Goal: Task Accomplishment & Management: Manage account settings

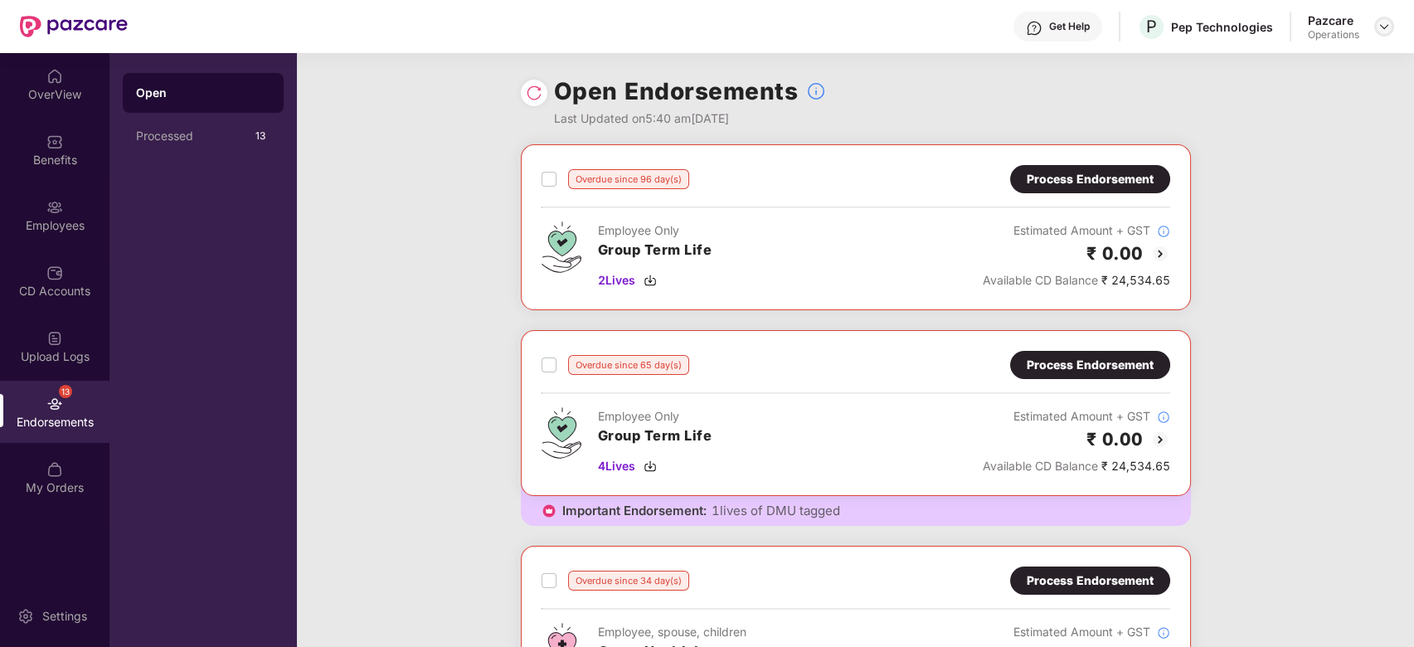
click at [1384, 29] on img at bounding box center [1383, 26] width 13 height 13
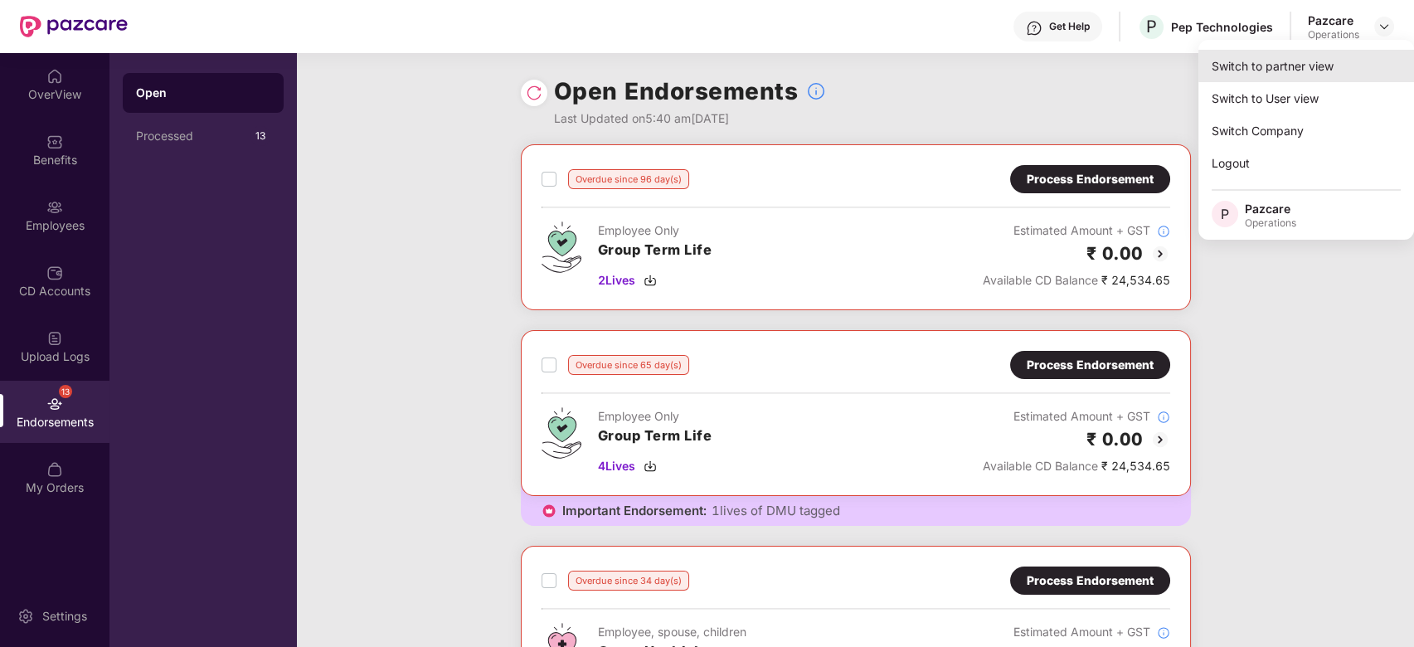
click at [1254, 70] on div "Switch to partner view" at bounding box center [1306, 66] width 216 height 32
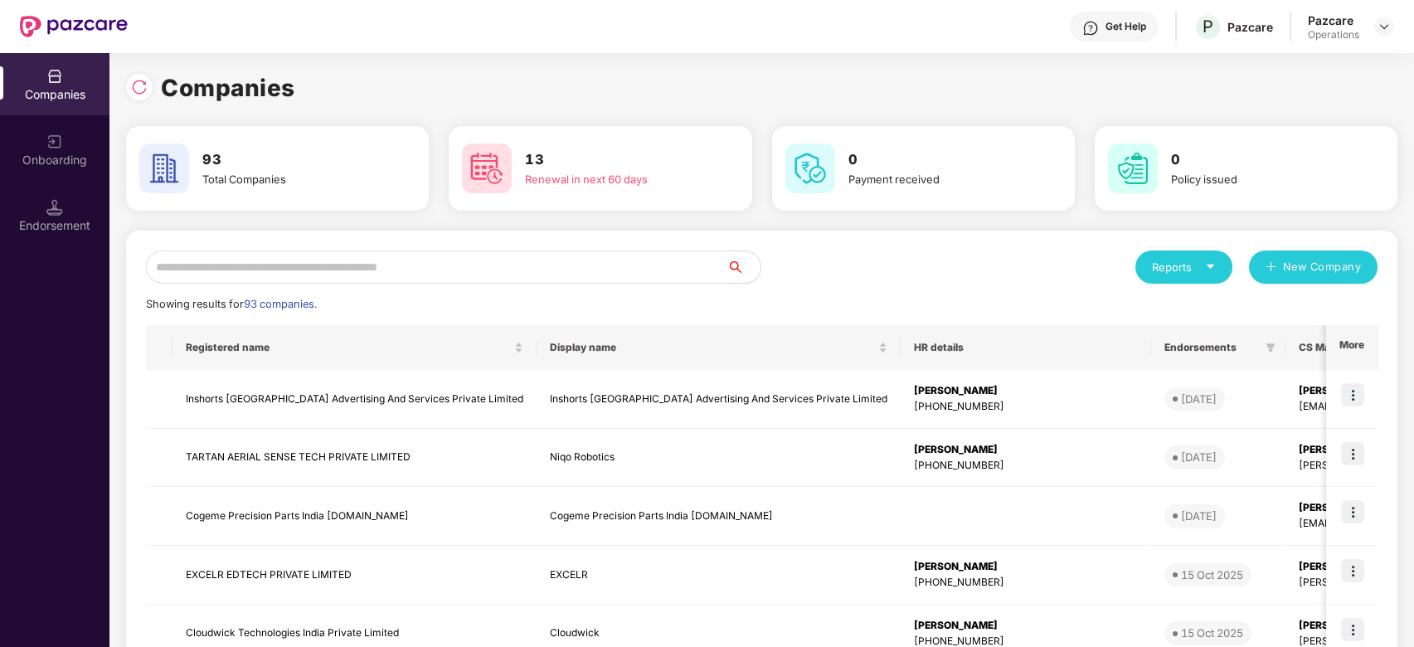
click at [630, 280] on input "text" at bounding box center [436, 266] width 581 height 33
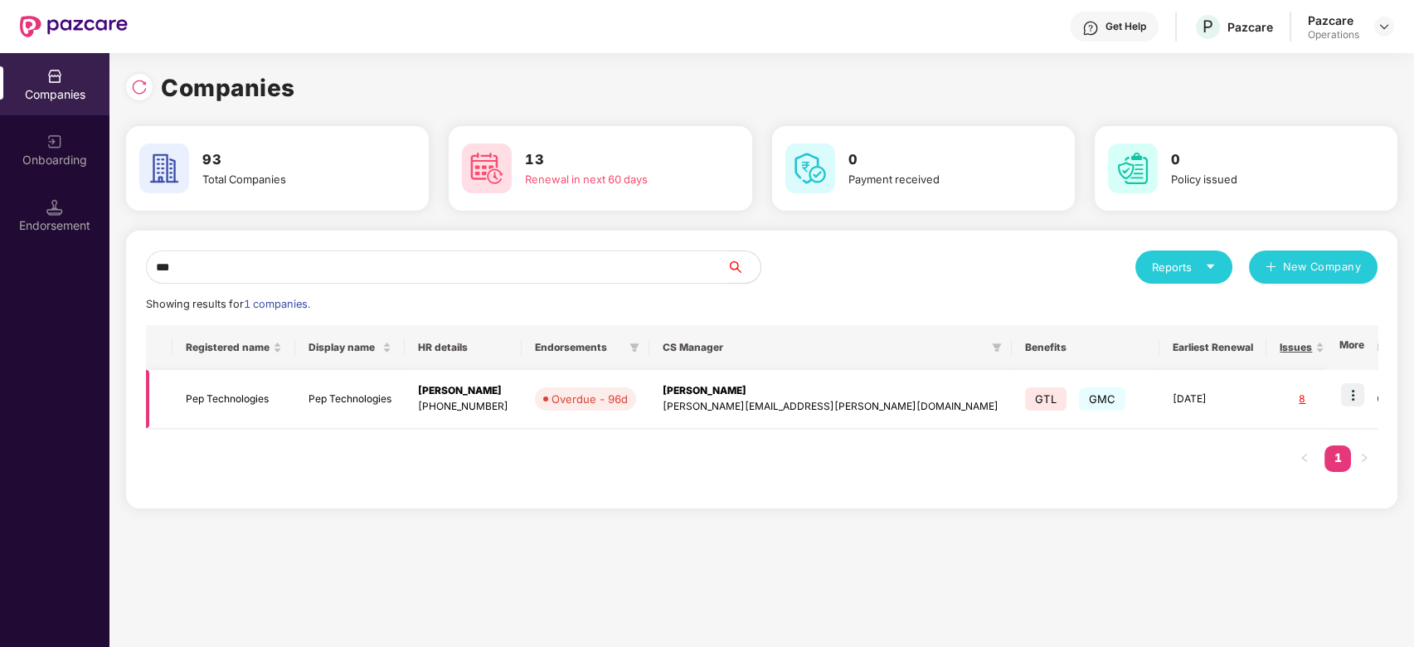
type input "***"
click at [252, 397] on td "Pep Technologies" at bounding box center [233, 399] width 123 height 59
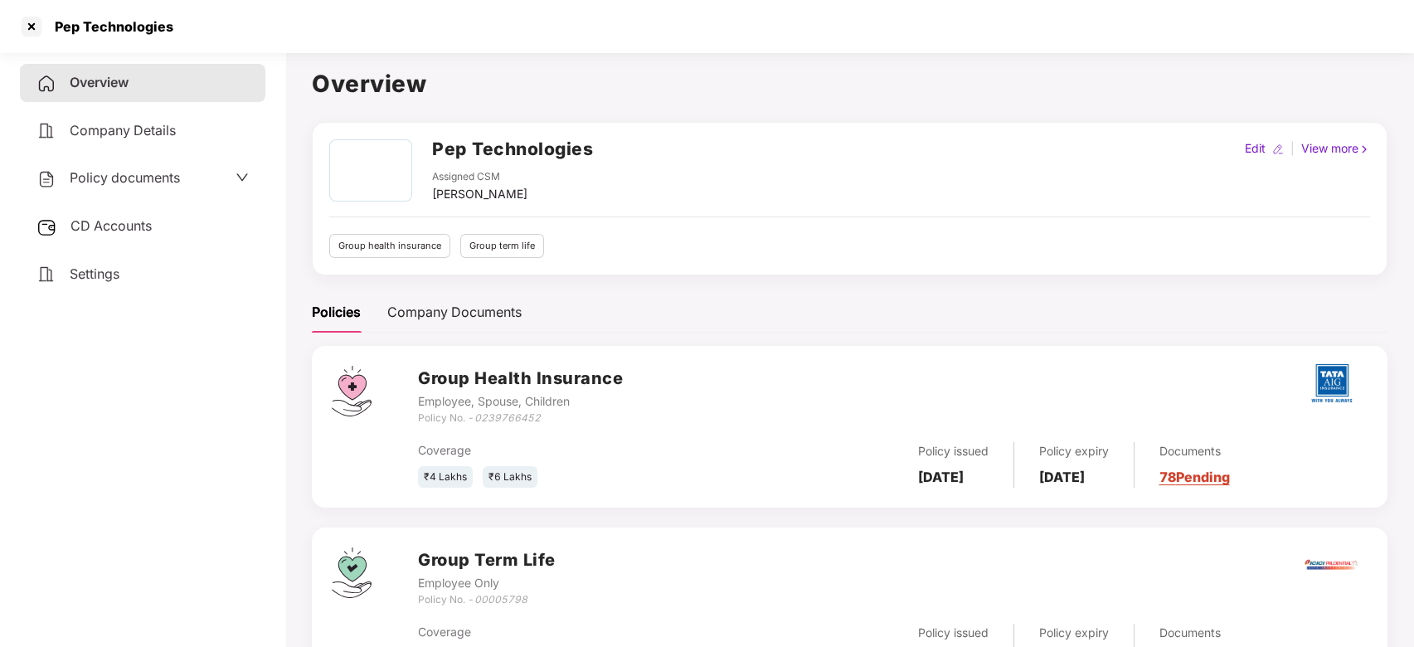
click at [111, 177] on span "Policy documents" at bounding box center [125, 177] width 110 height 17
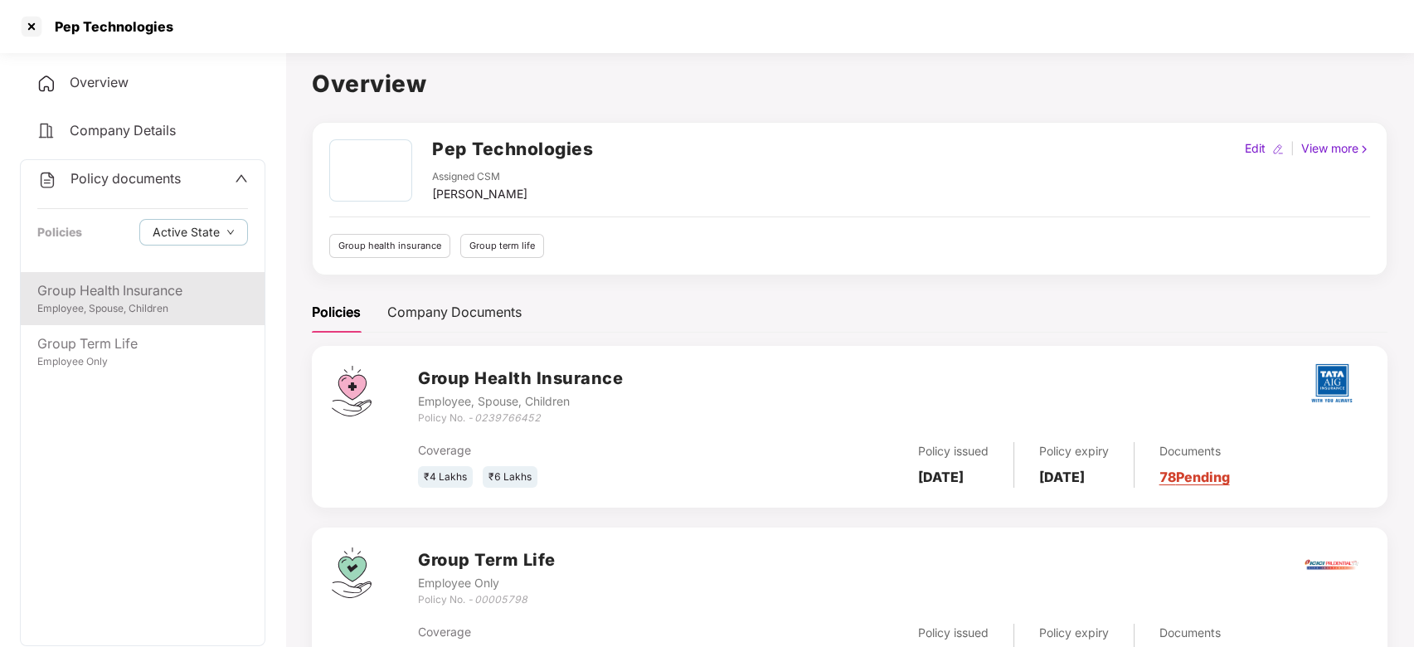
click at [119, 310] on div "Employee, Spouse, Children" at bounding box center [142, 309] width 211 height 16
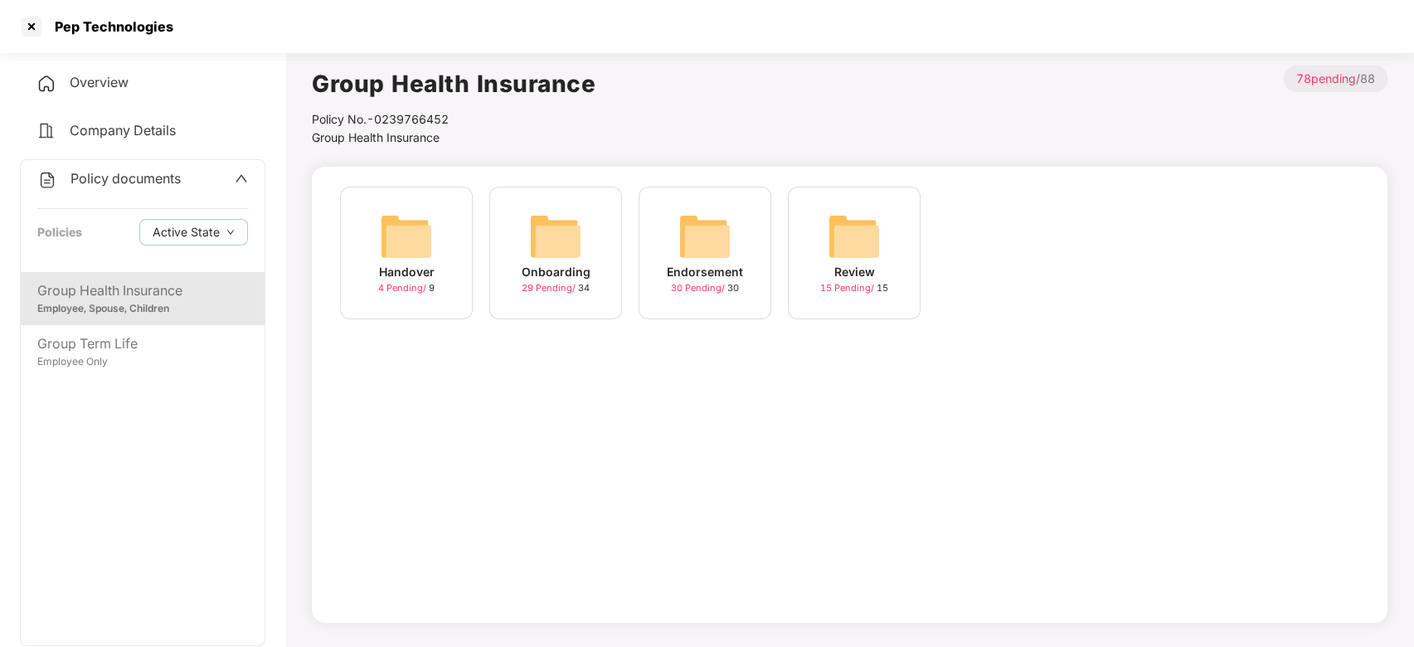
click at [683, 234] on img at bounding box center [704, 236] width 53 height 53
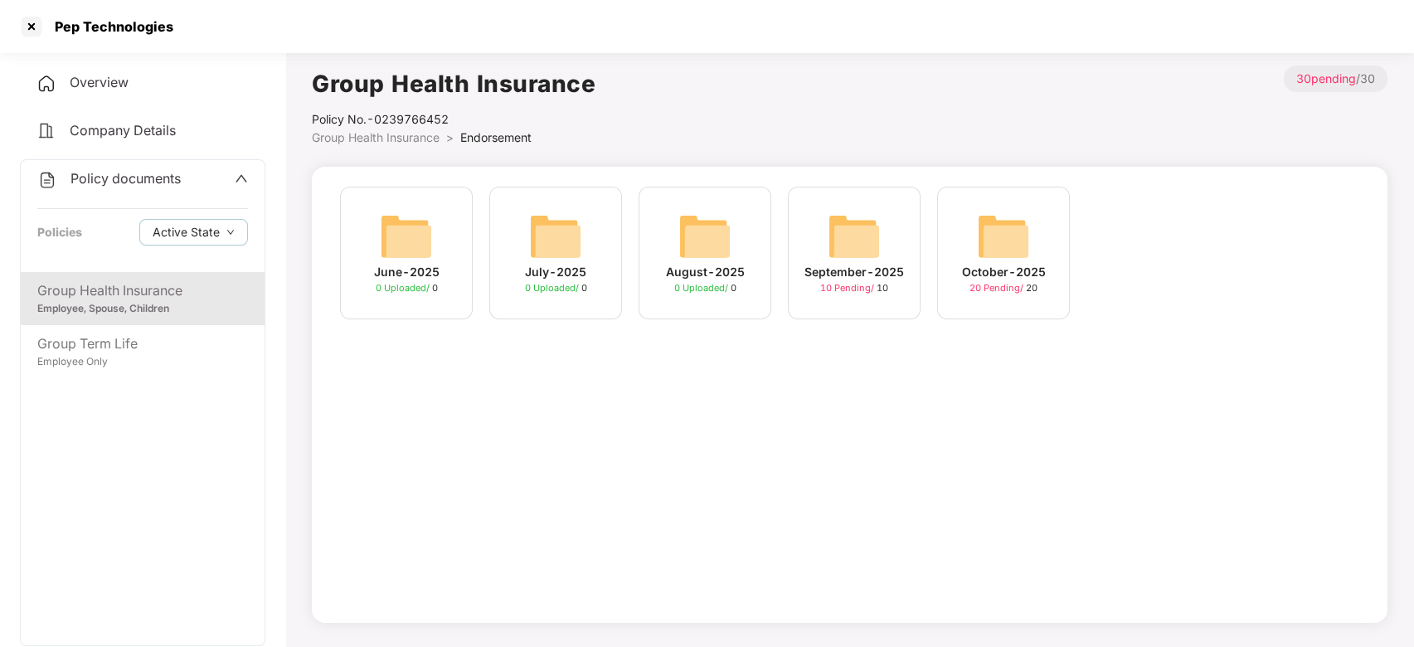
click at [999, 245] on img at bounding box center [1003, 236] width 53 height 53
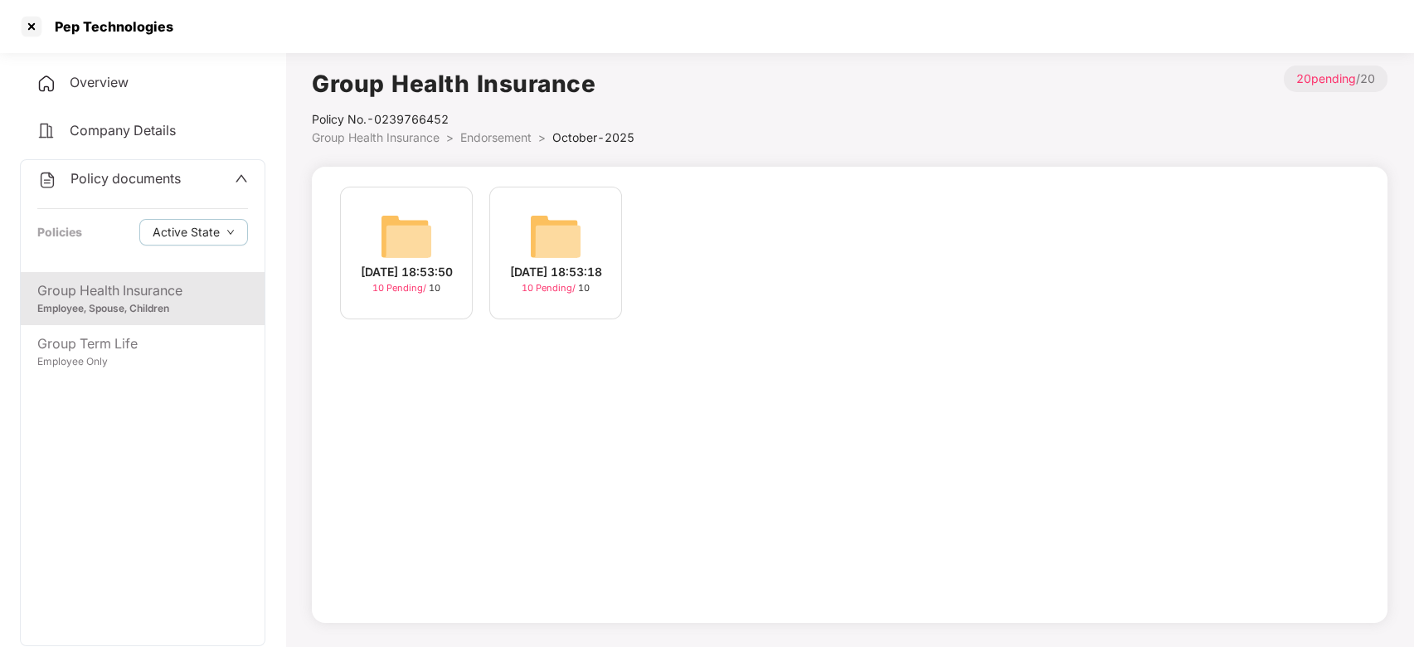
click at [432, 240] on img at bounding box center [406, 236] width 53 height 53
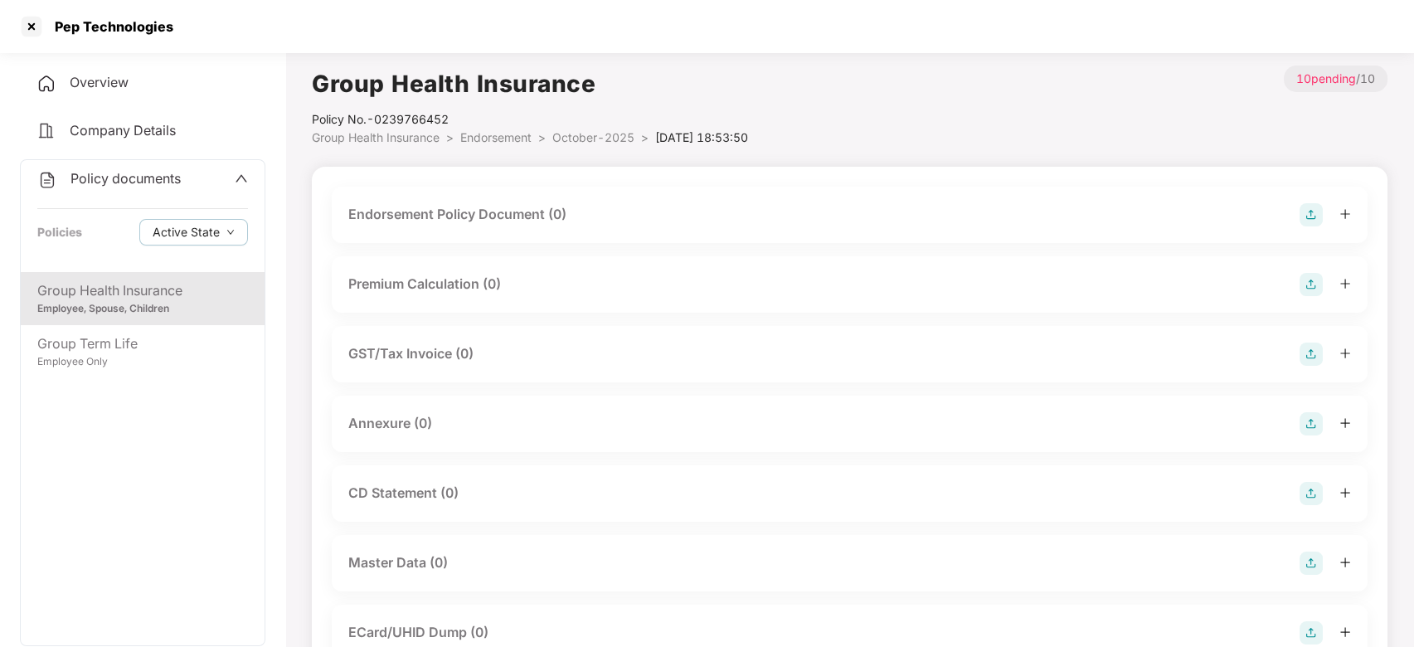
click at [1316, 216] on img at bounding box center [1310, 214] width 23 height 23
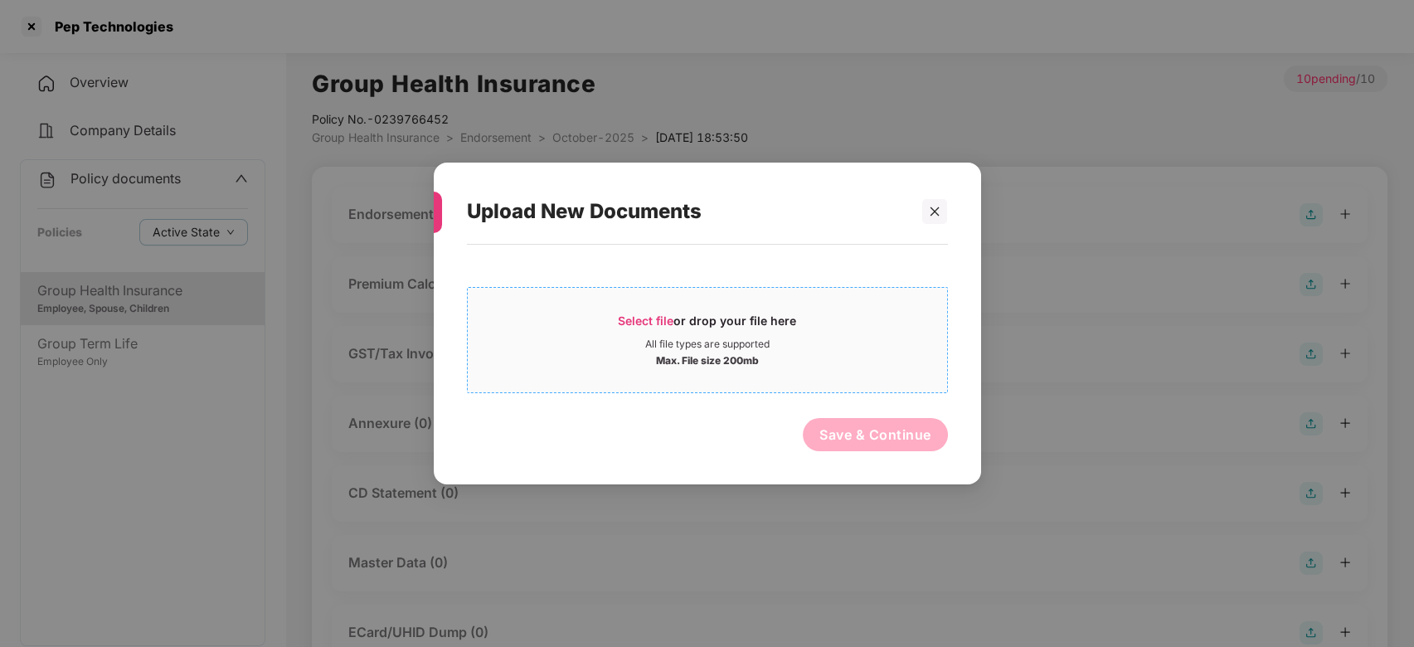
click at [872, 351] on div "Max. File size 200mb" at bounding box center [707, 359] width 479 height 17
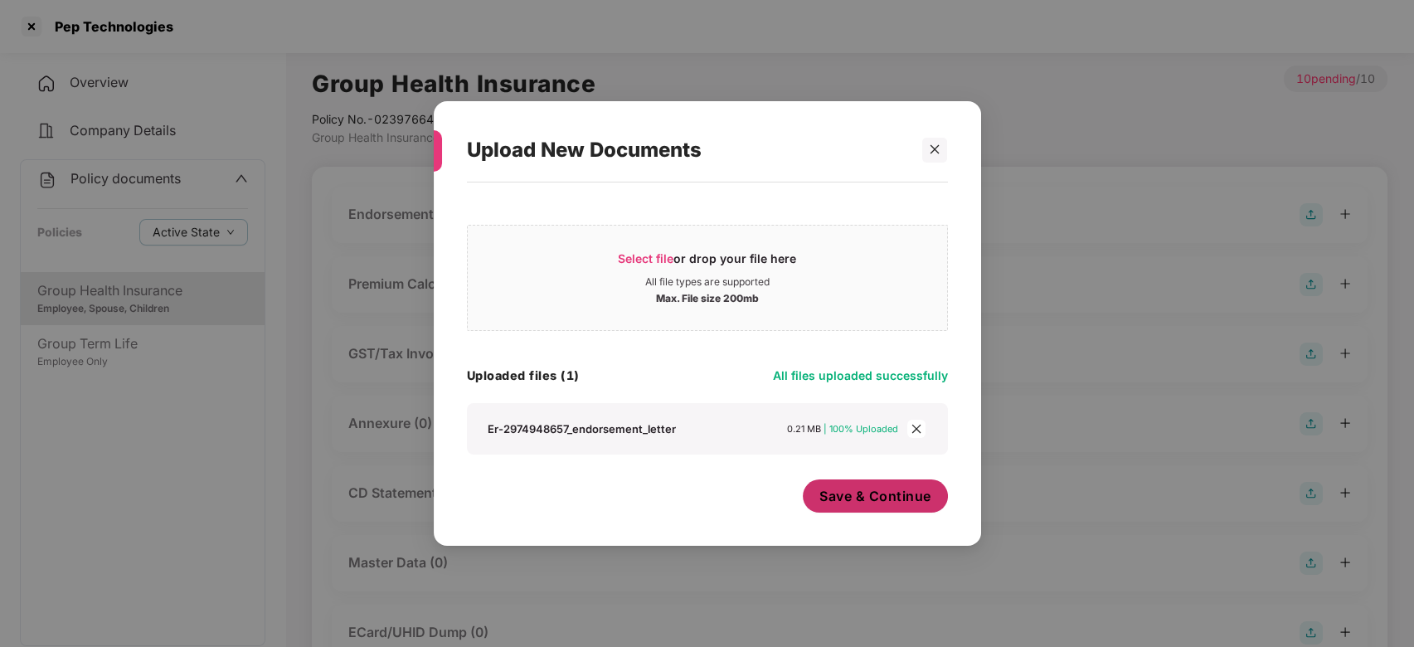
click at [866, 481] on button "Save & Continue" at bounding box center [875, 495] width 145 height 33
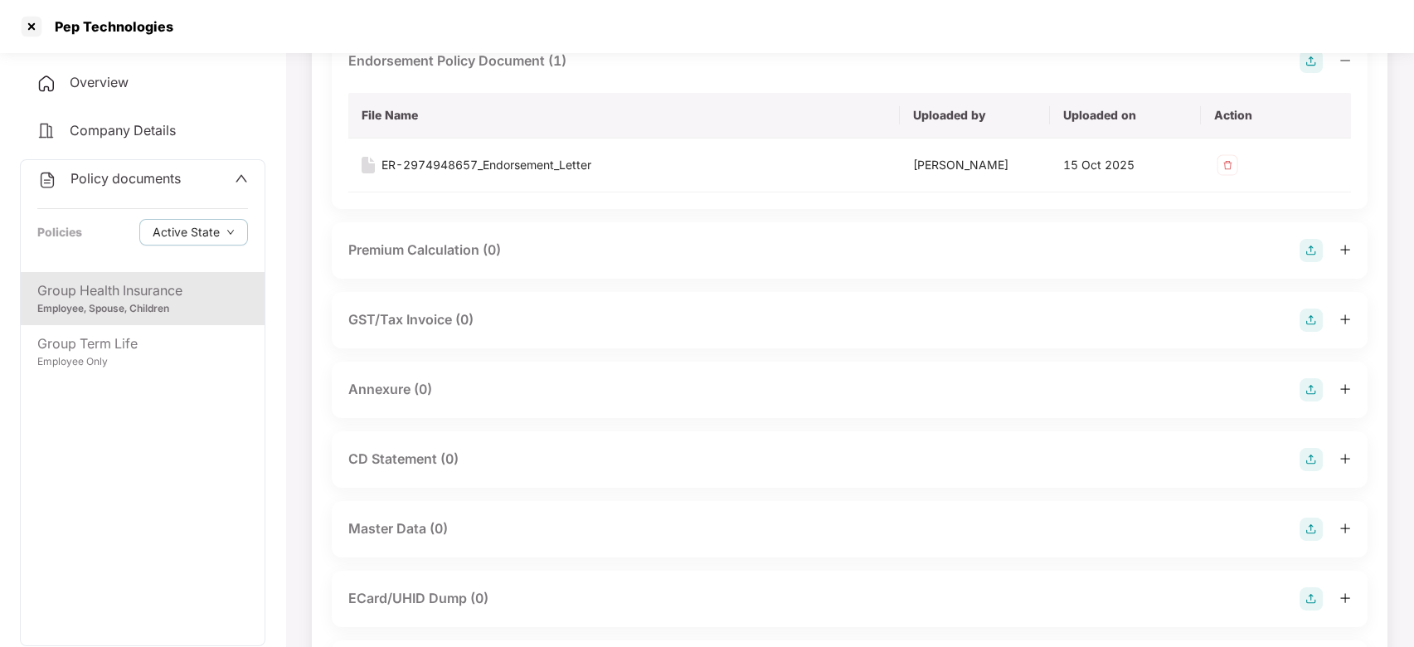
scroll to position [240, 0]
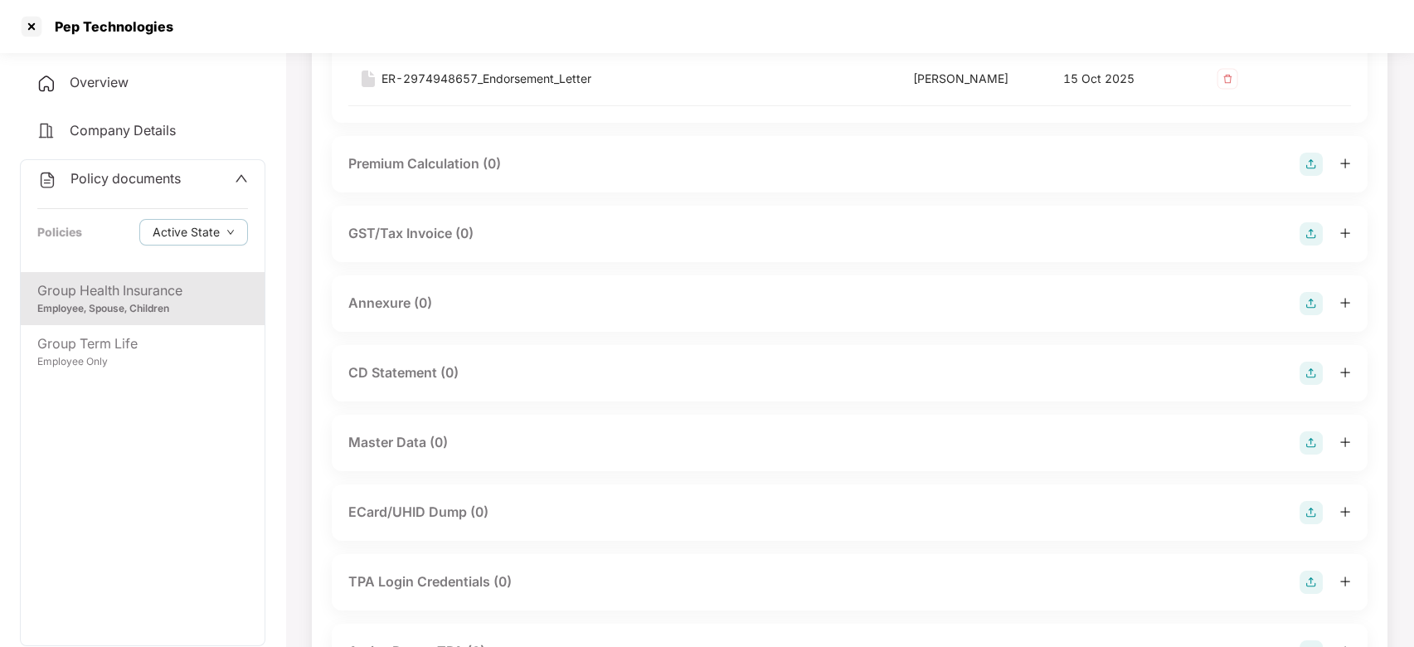
click at [1301, 294] on img at bounding box center [1310, 303] width 23 height 23
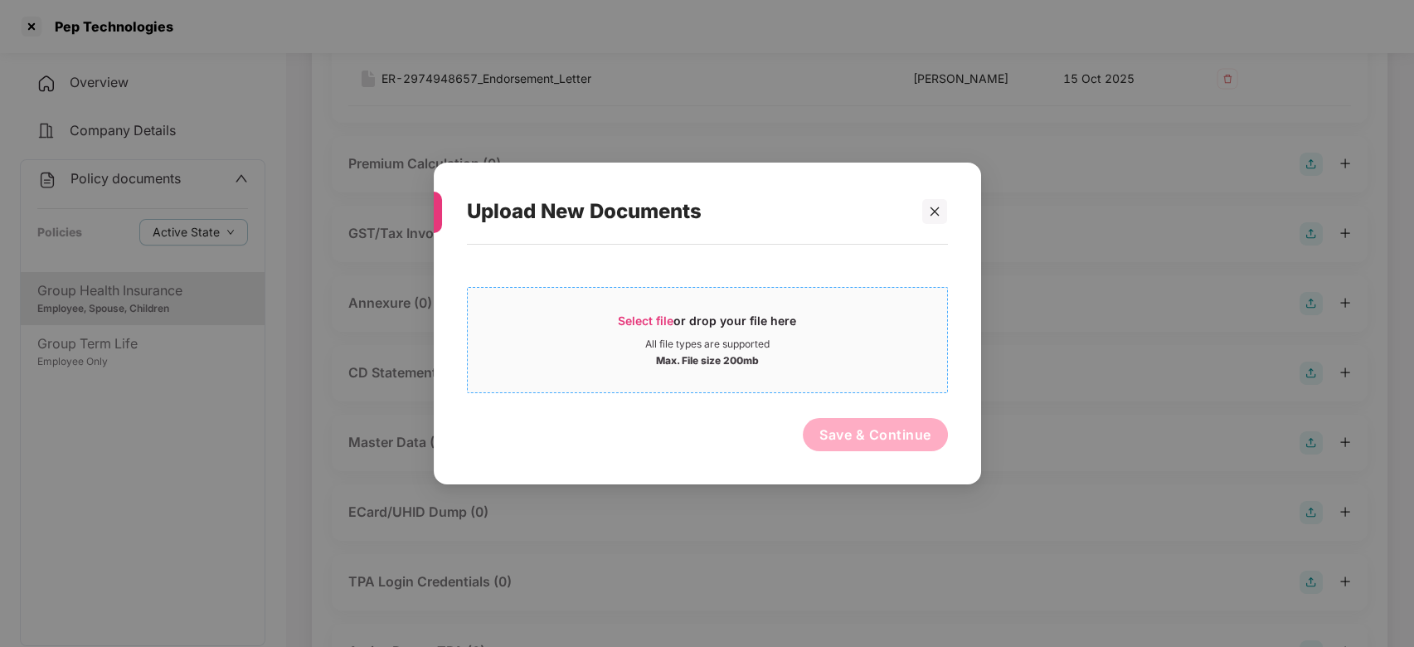
click at [821, 324] on div "Select file or drop your file here" at bounding box center [707, 325] width 479 height 25
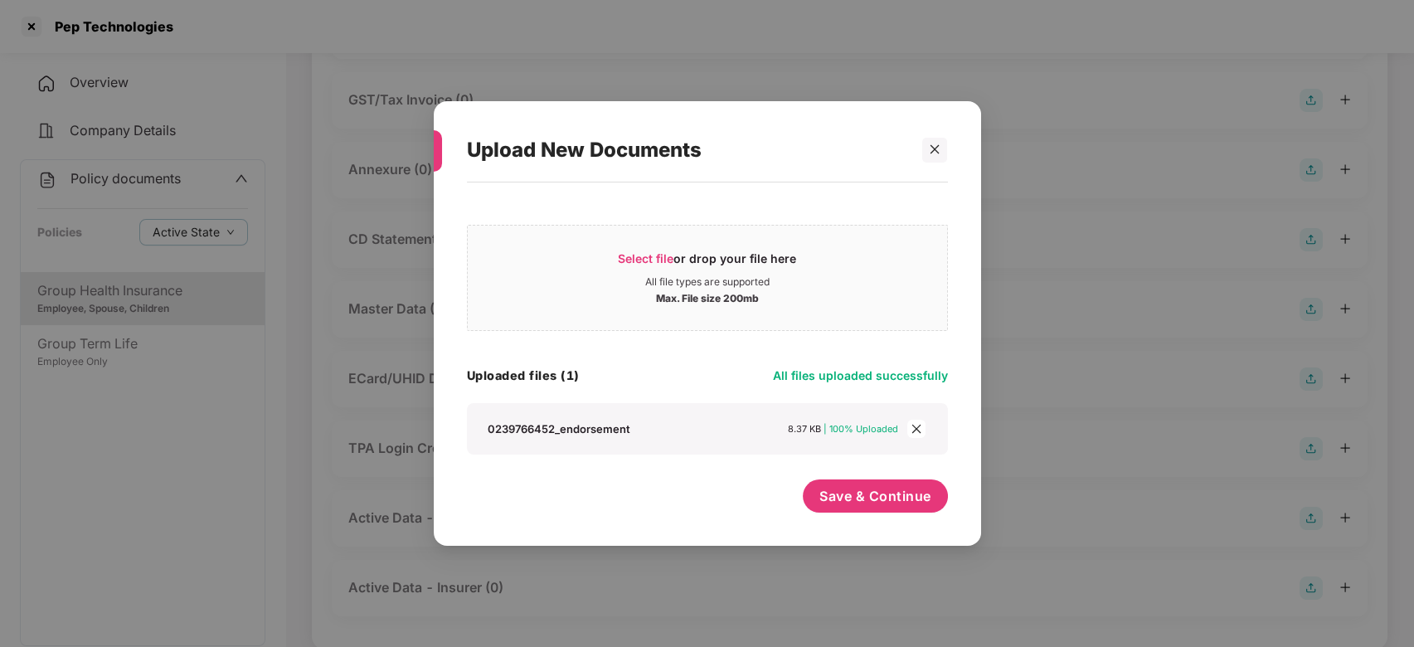
scroll to position [391, 0]
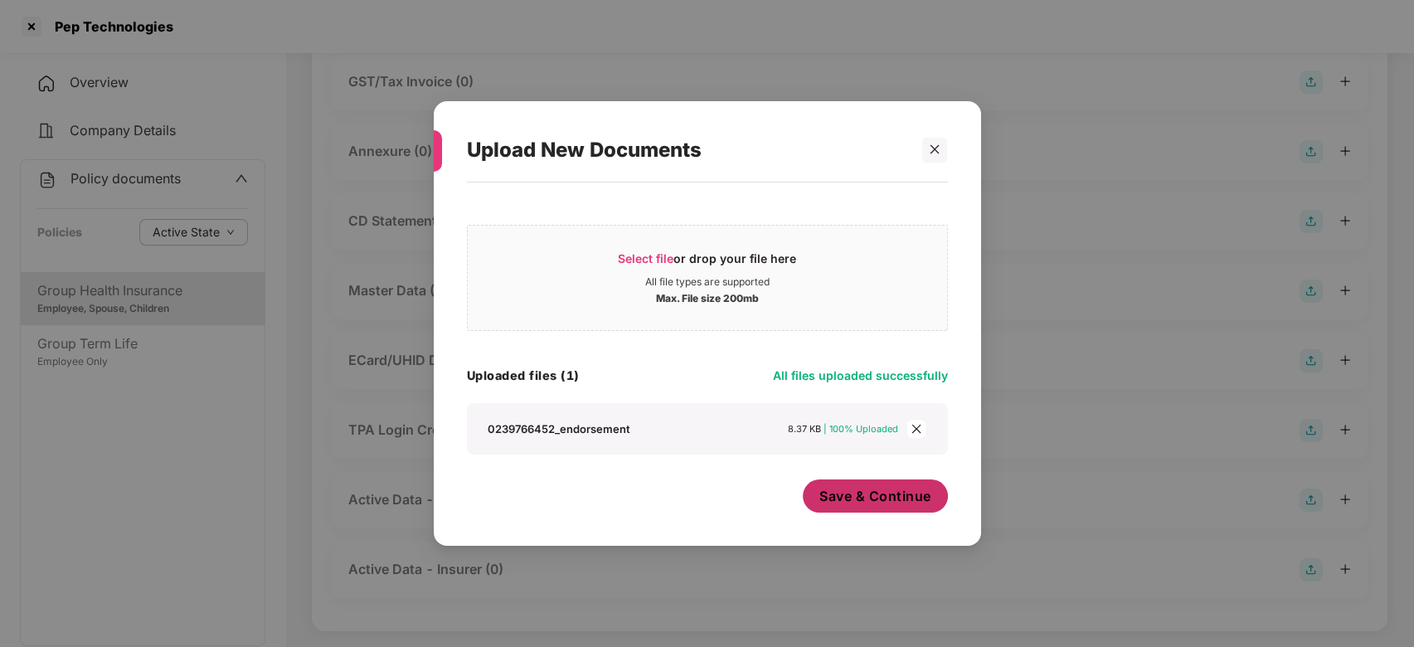
drag, startPoint x: 860, startPoint y: 476, endPoint x: 866, endPoint y: 488, distance: 13.7
click at [866, 488] on div "Select file or drop your file here All file types are supported Max. File size …" at bounding box center [707, 356] width 481 height 330
click at [866, 488] on span "Save & Continue" at bounding box center [875, 496] width 112 height 18
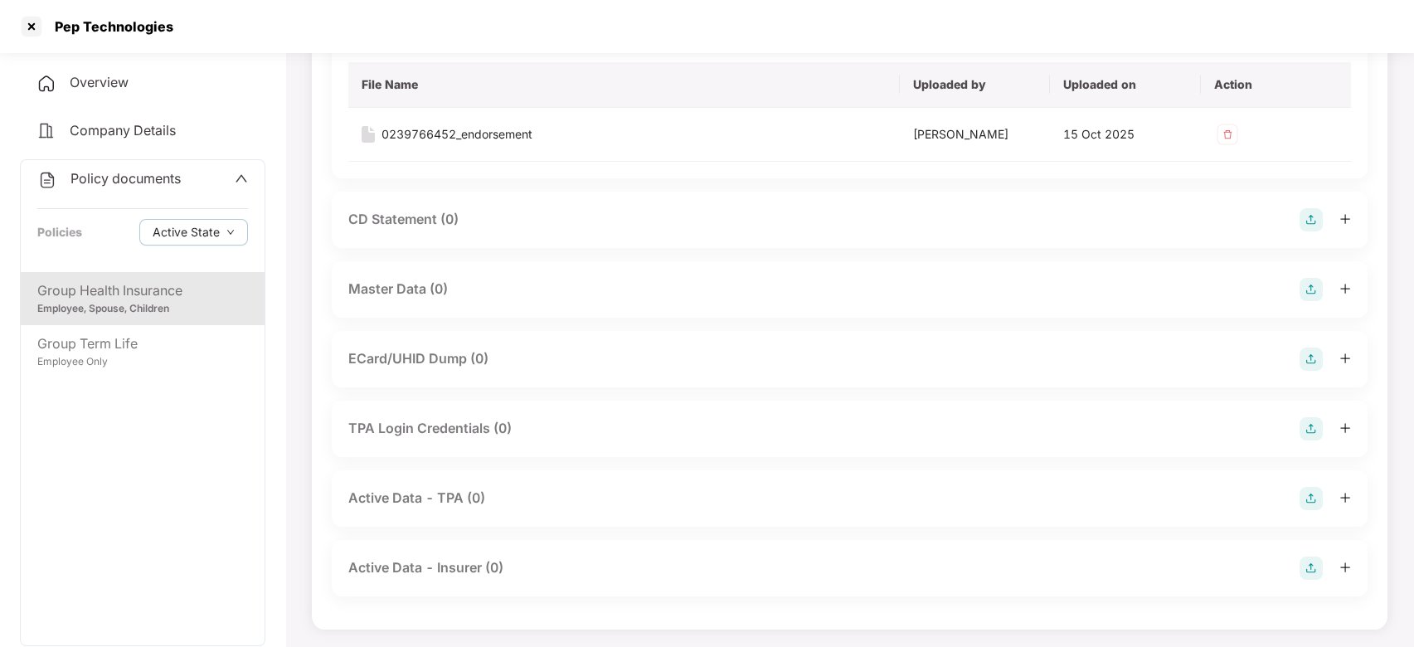
scroll to position [514, 0]
click at [1300, 284] on img at bounding box center [1310, 287] width 23 height 23
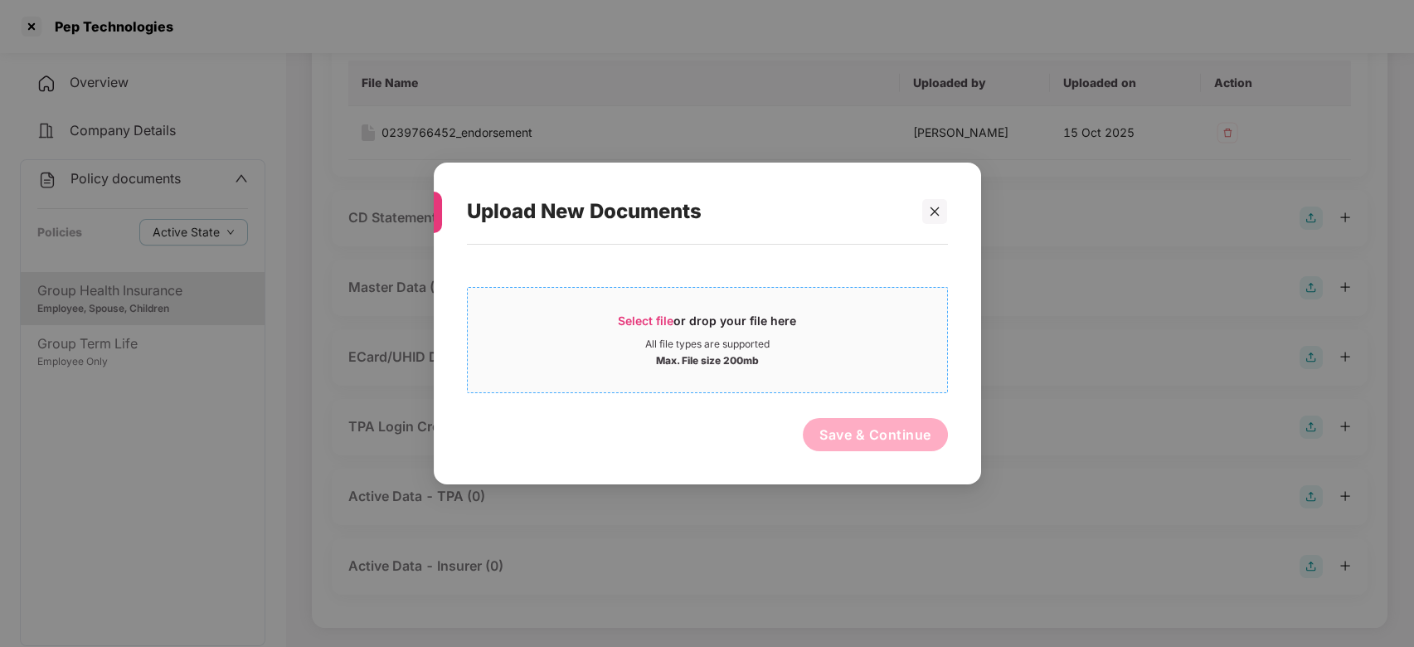
click at [845, 353] on div "Max. File size 200mb" at bounding box center [707, 359] width 479 height 17
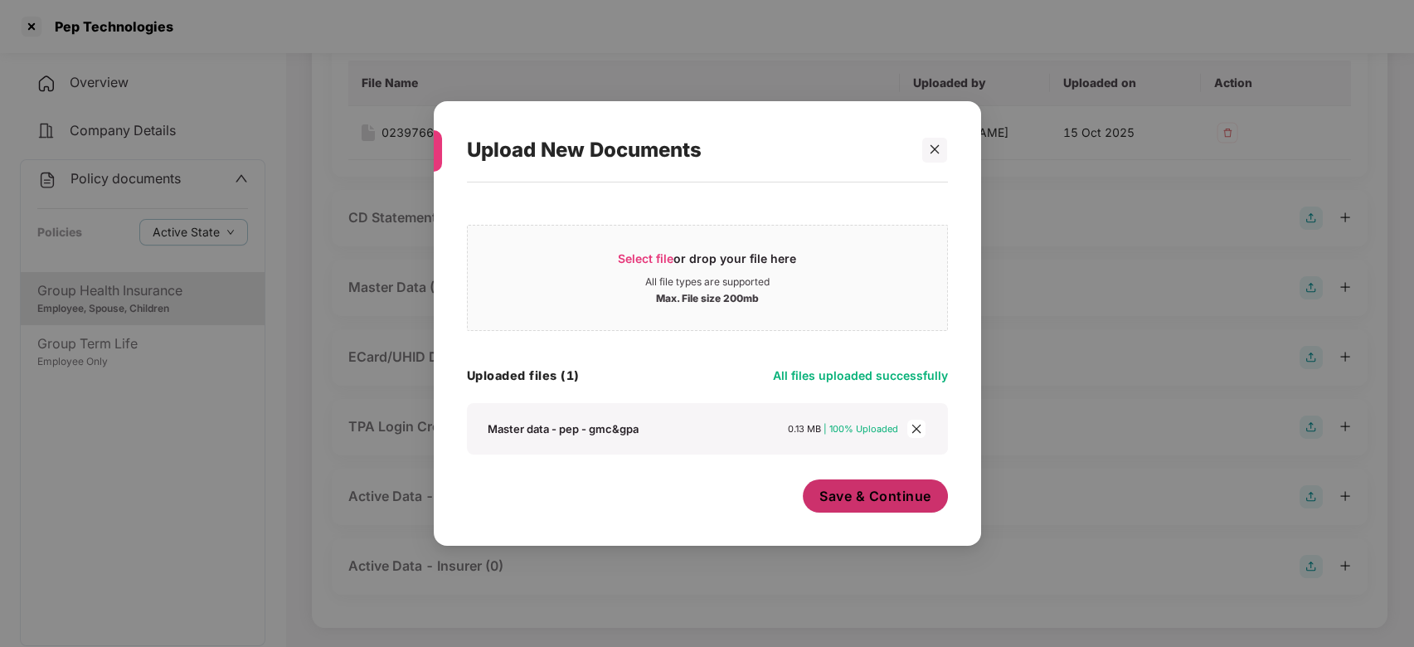
click at [861, 514] on div "Save & Continue" at bounding box center [875, 499] width 145 height 41
click at [874, 503] on span "Save & Continue" at bounding box center [875, 496] width 112 height 18
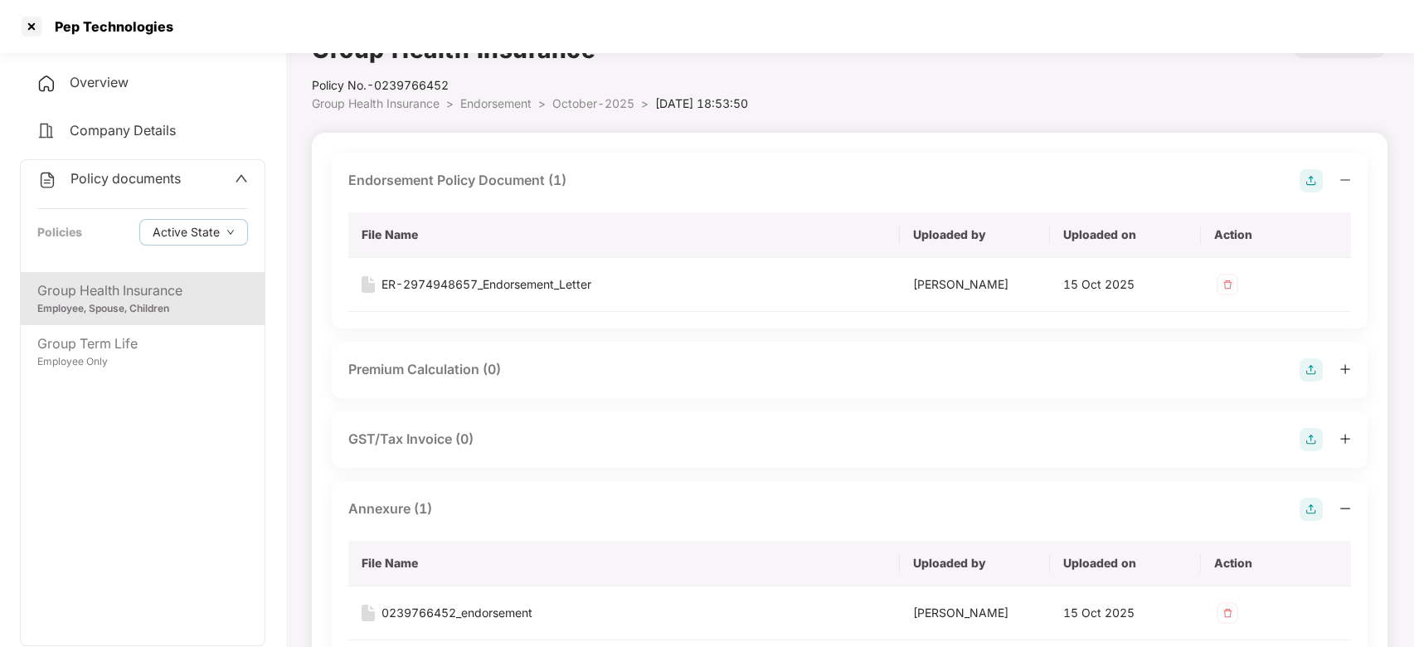
scroll to position [0, 0]
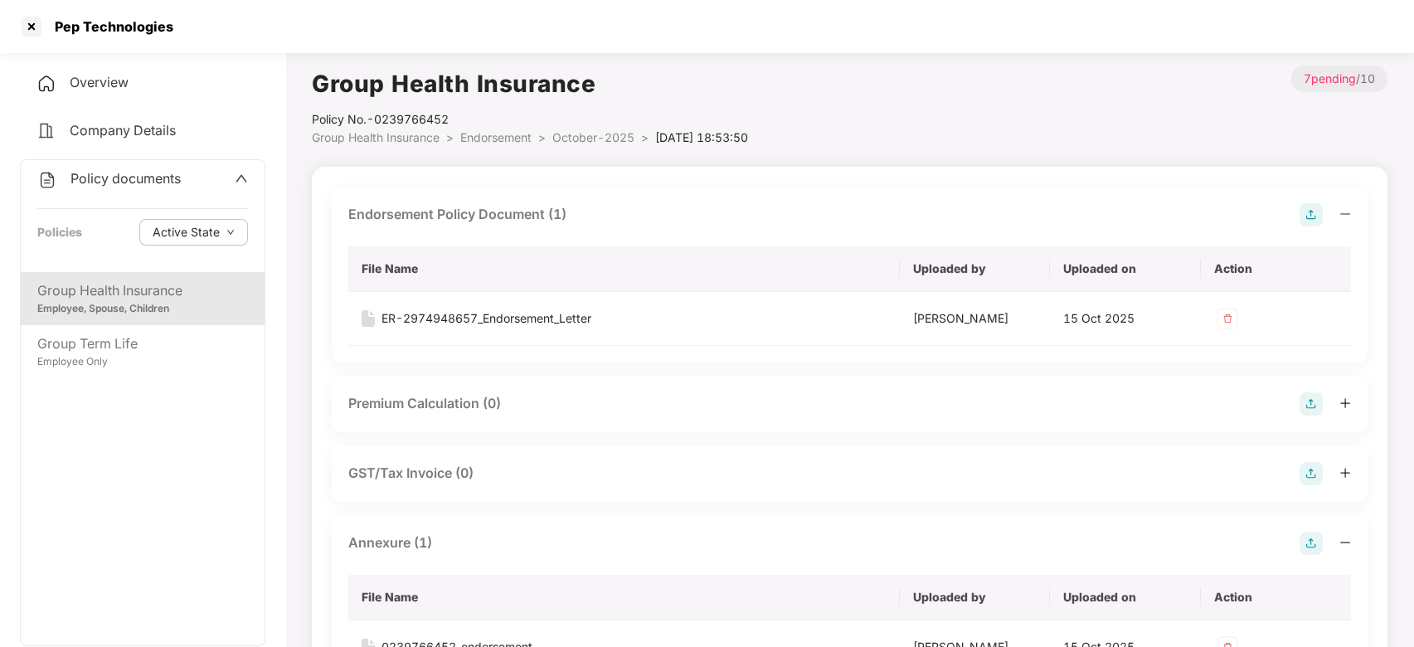
click at [565, 135] on span "October-2025" at bounding box center [593, 137] width 82 height 14
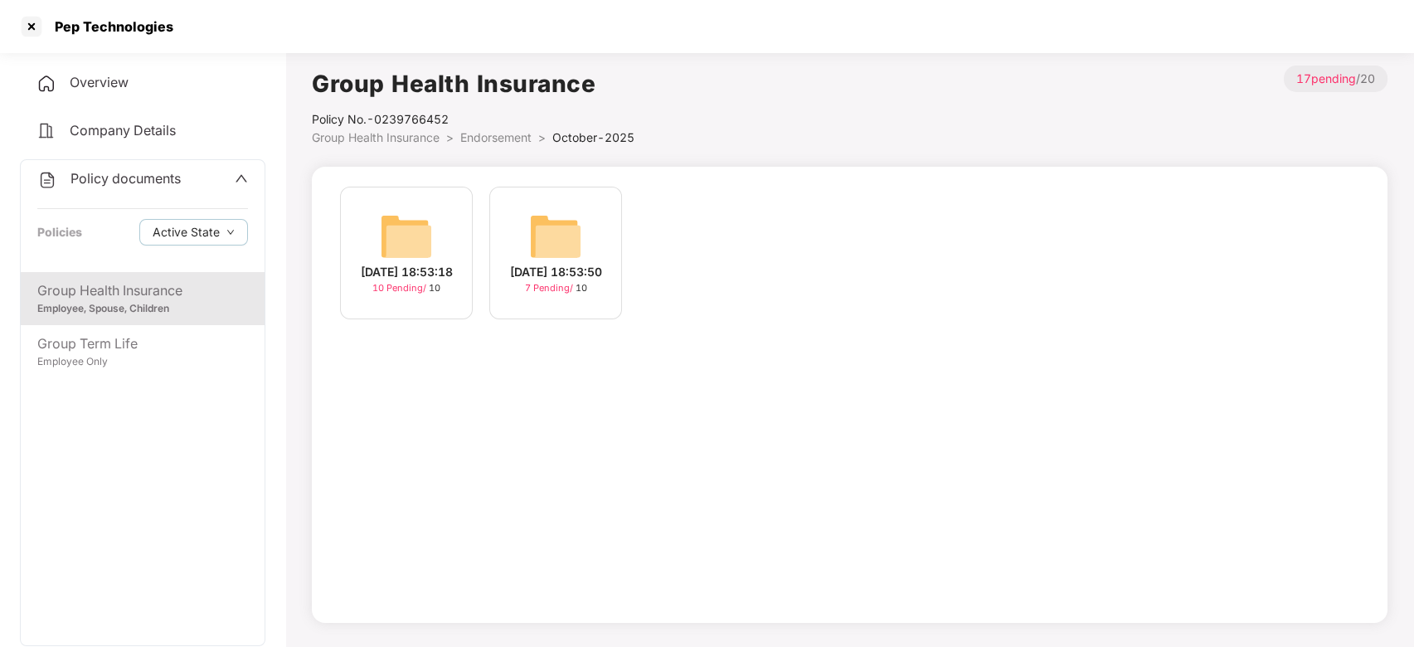
click at [404, 229] on img at bounding box center [406, 236] width 53 height 53
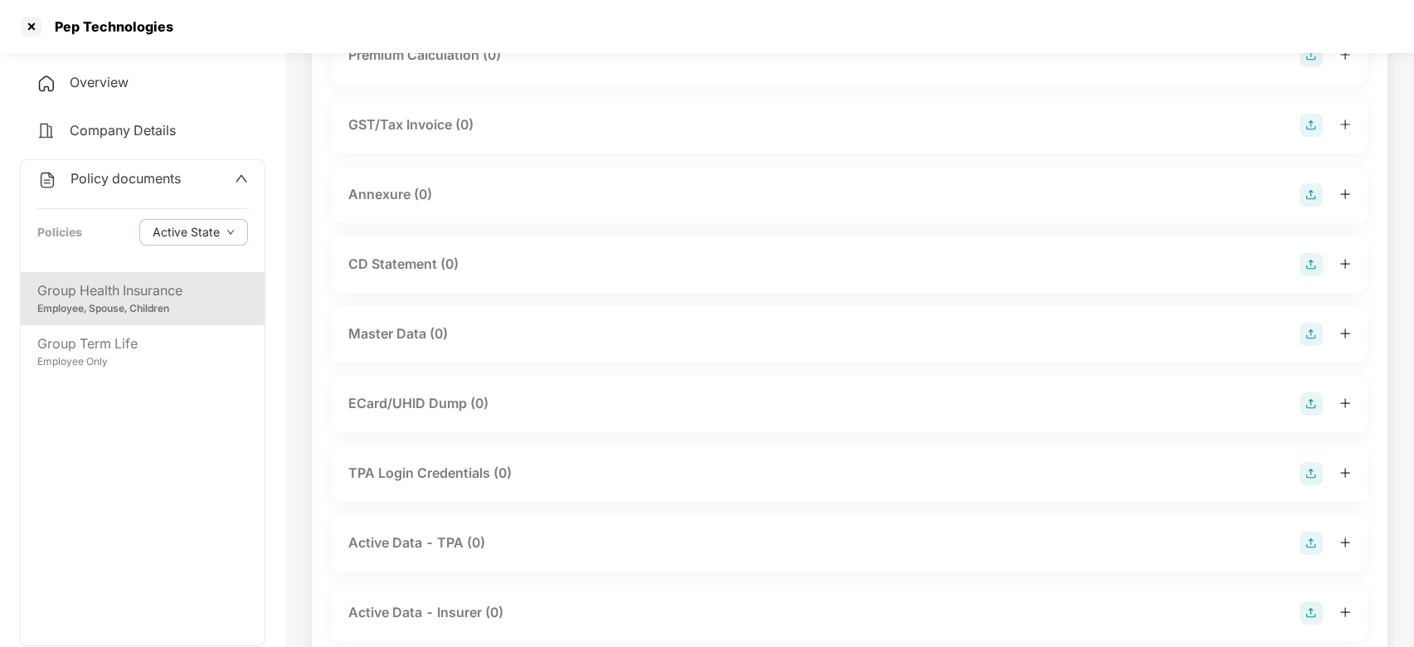
scroll to position [230, 0]
click at [1307, 333] on img at bounding box center [1310, 333] width 23 height 23
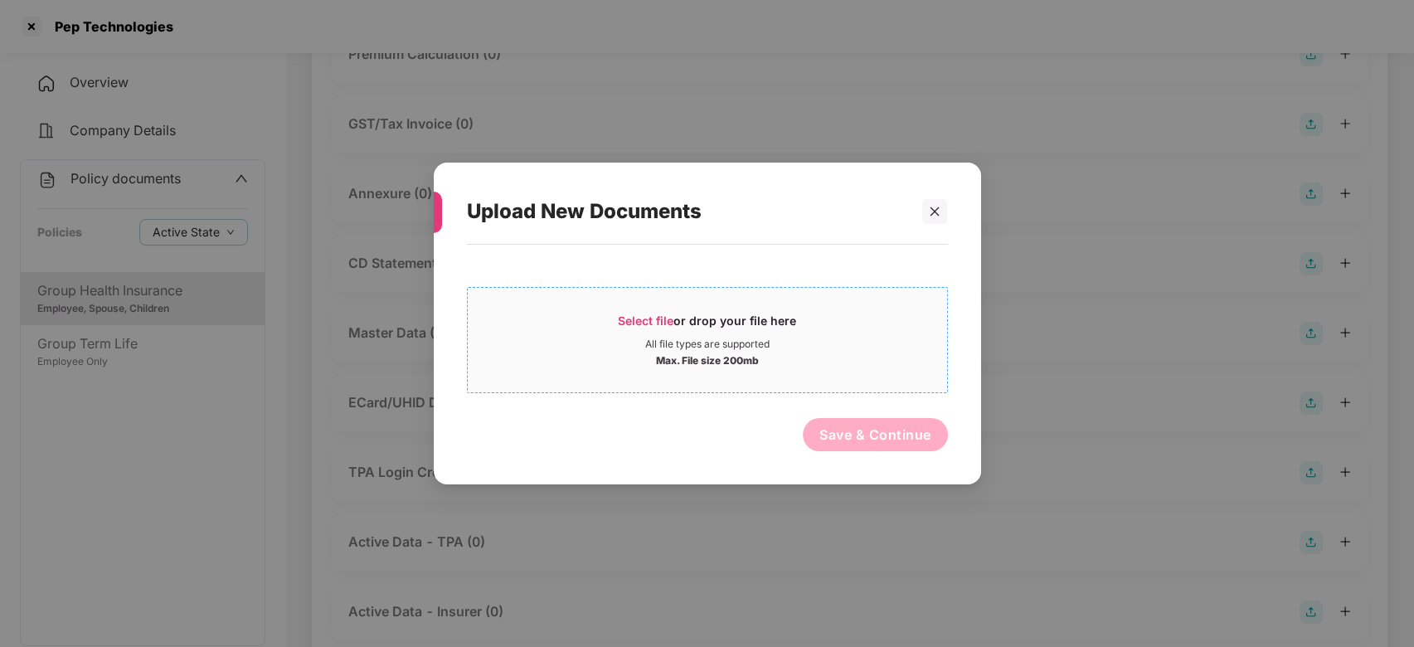
click at [873, 340] on div "All file types are supported" at bounding box center [707, 344] width 479 height 13
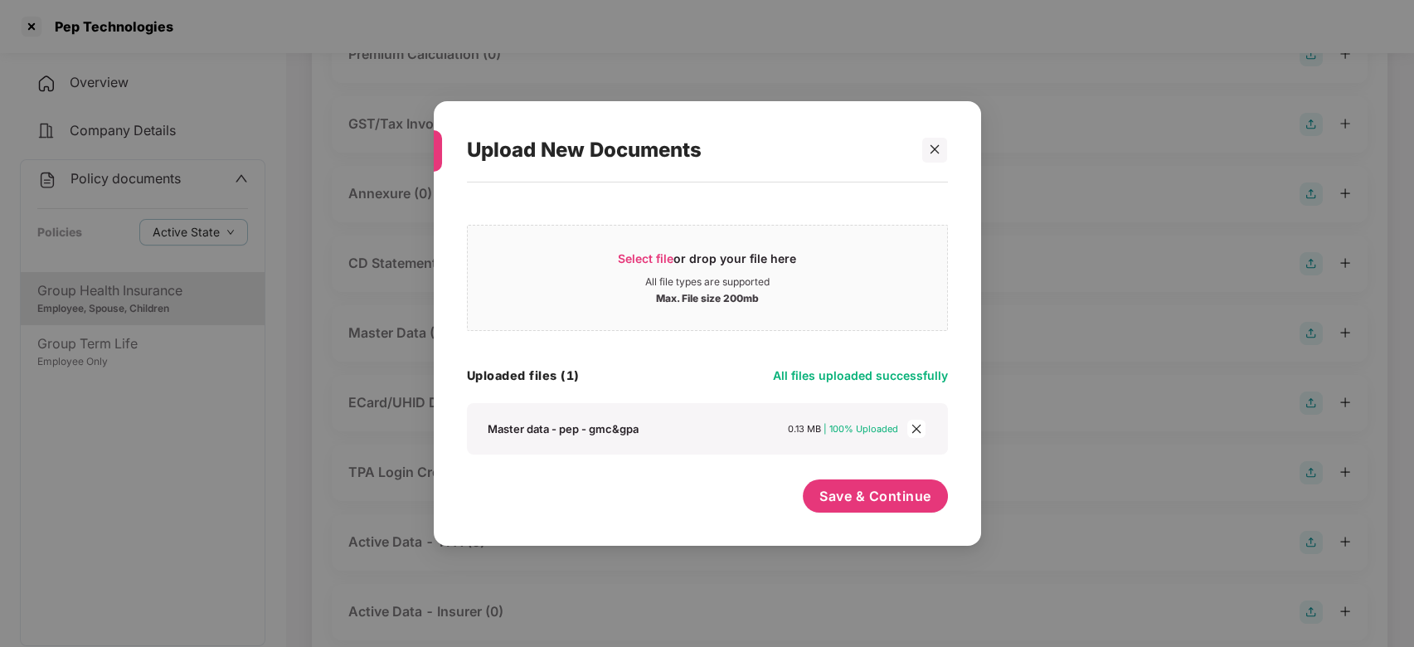
click at [855, 476] on div "Select file or drop your file here All file types are supported Max. File size …" at bounding box center [707, 356] width 481 height 330
click at [866, 485] on button "Save & Continue" at bounding box center [875, 495] width 145 height 33
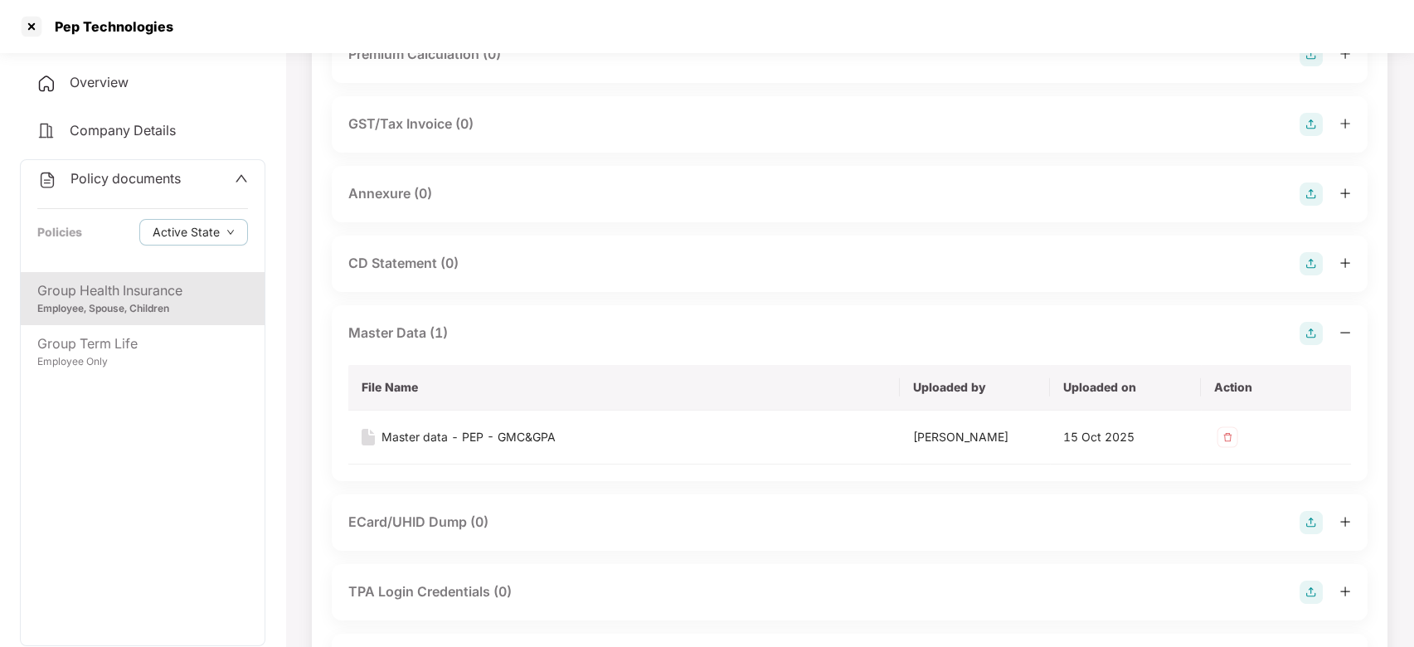
scroll to position [0, 0]
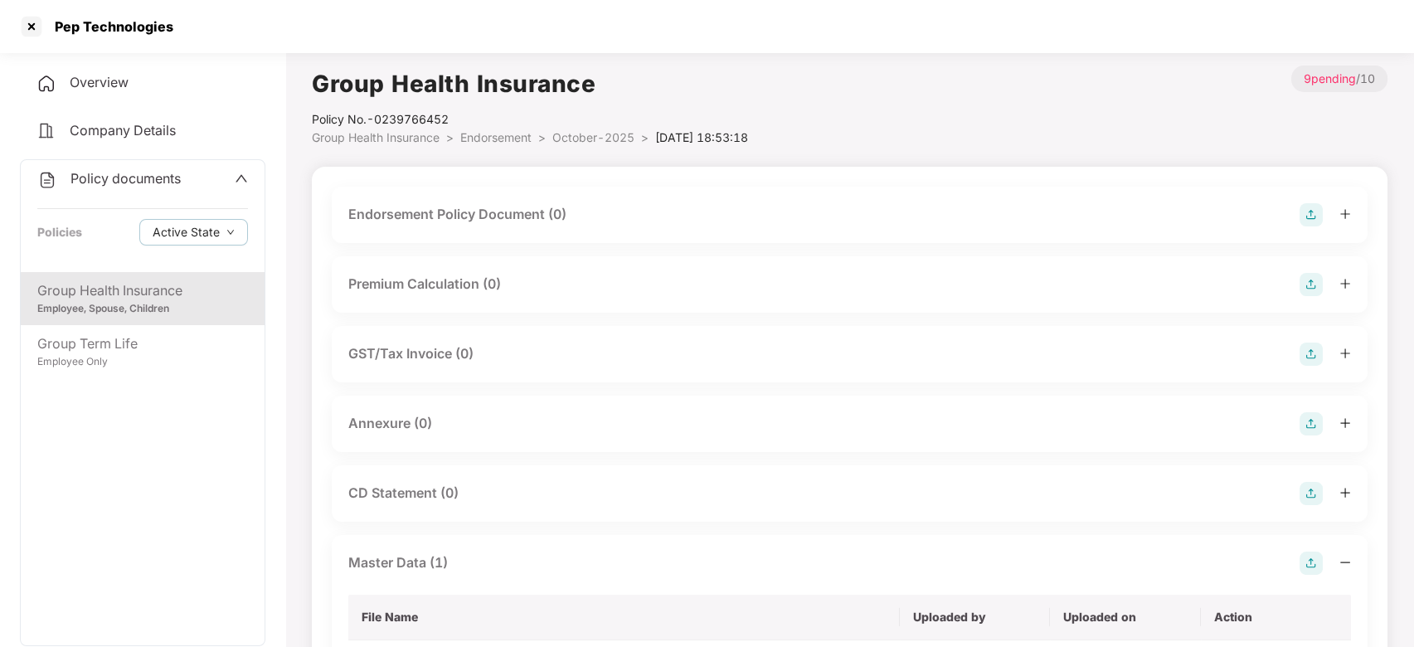
click at [1306, 222] on img at bounding box center [1310, 214] width 23 height 23
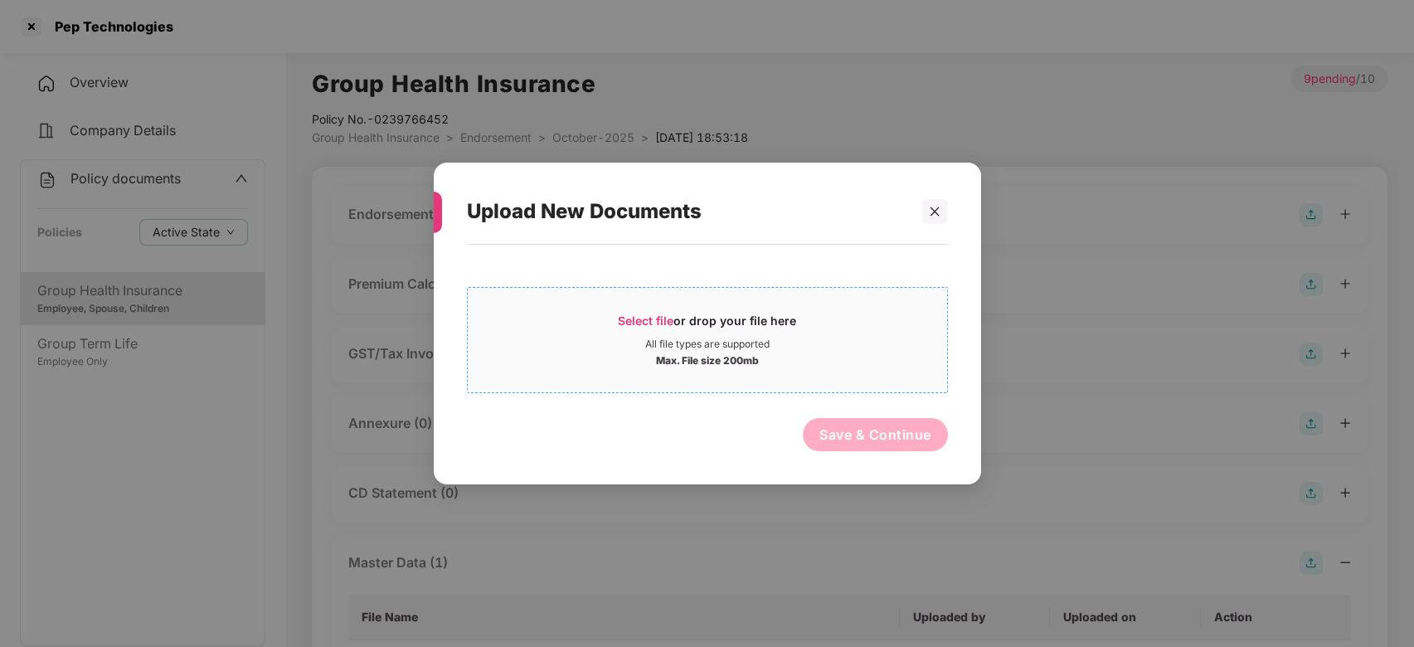
click at [826, 339] on div "All file types are supported" at bounding box center [707, 344] width 479 height 13
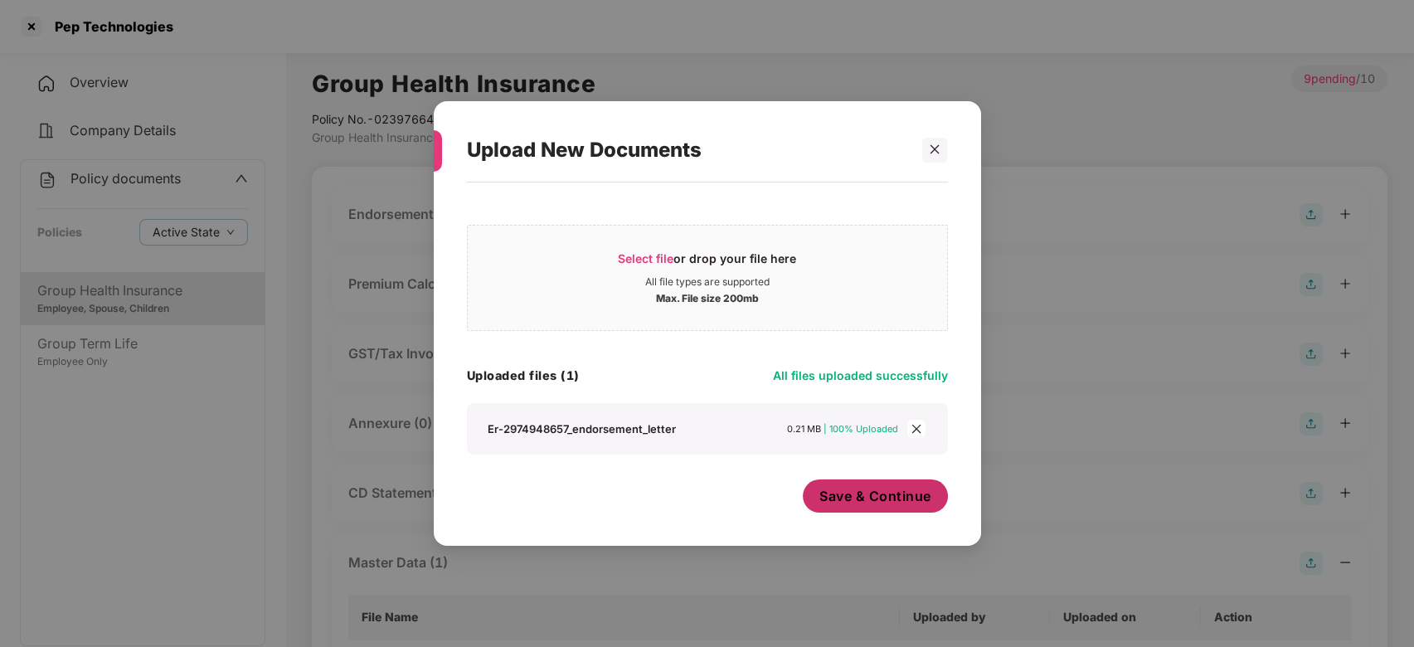
click at [844, 486] on button "Save & Continue" at bounding box center [875, 495] width 145 height 33
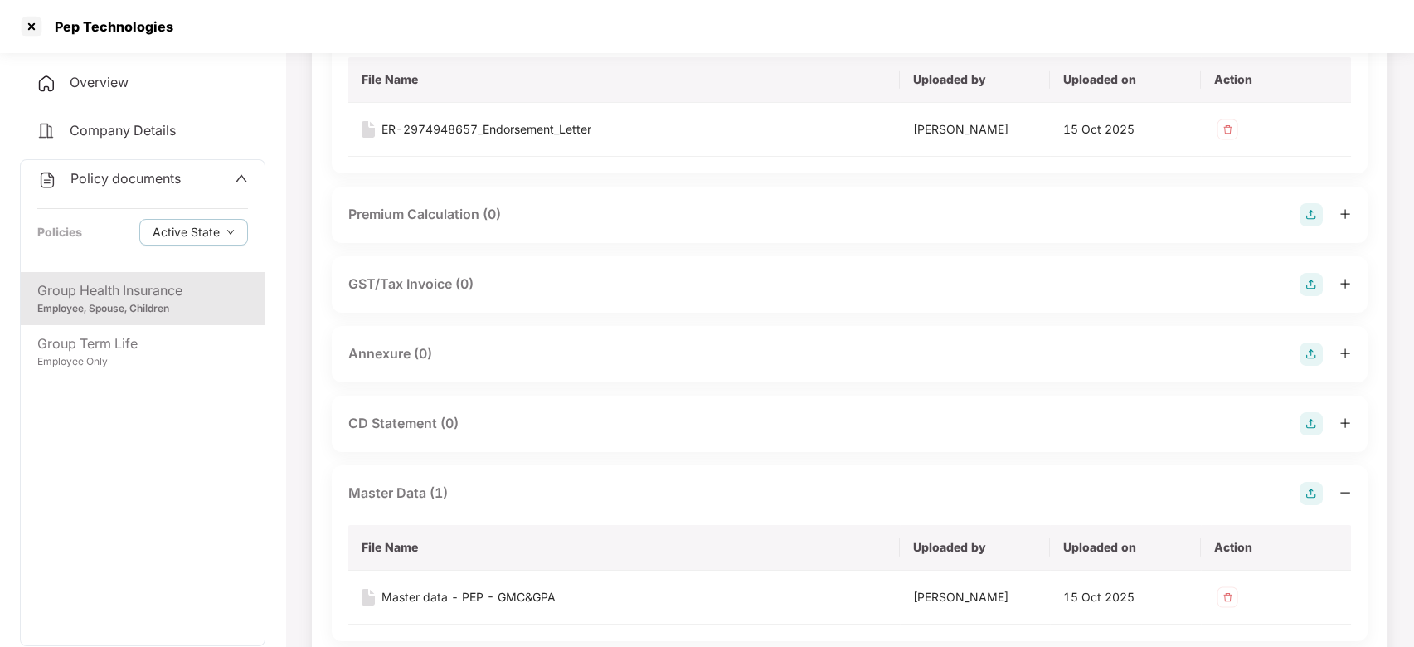
scroll to position [193, 0]
click at [1307, 348] on img at bounding box center [1310, 349] width 23 height 23
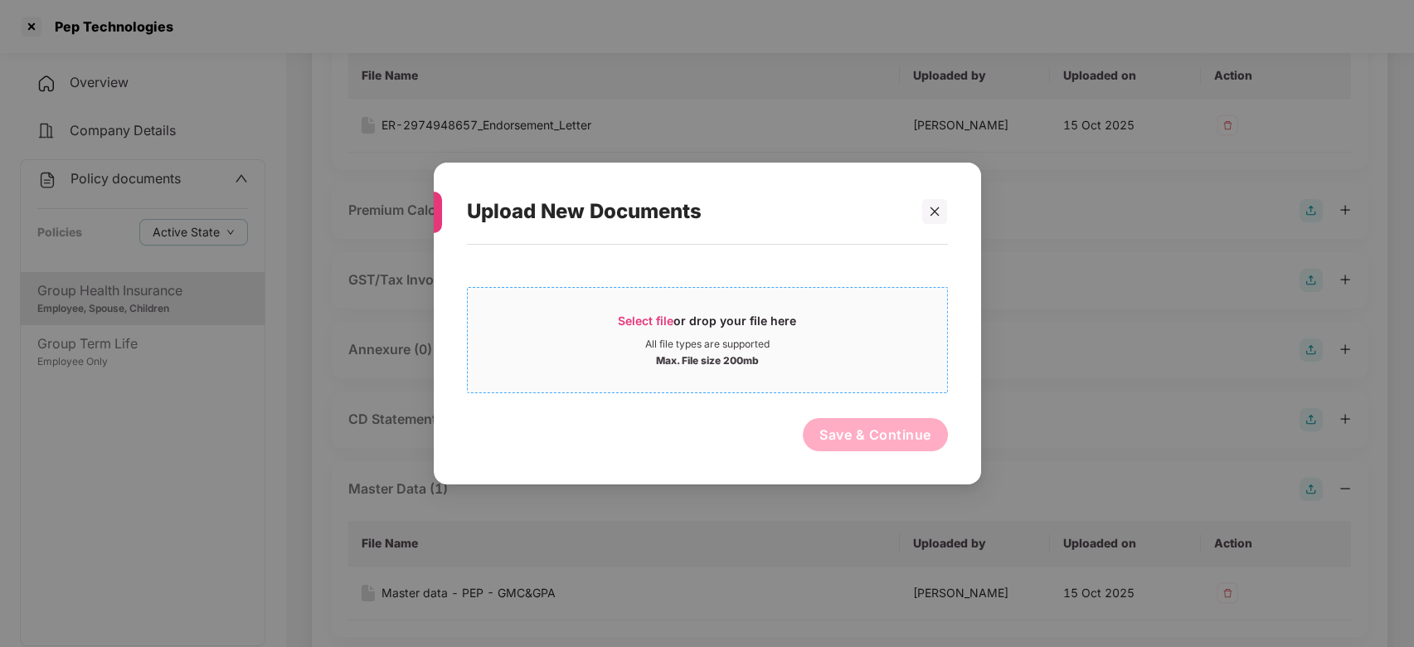
click at [869, 342] on div "All file types are supported" at bounding box center [707, 344] width 479 height 13
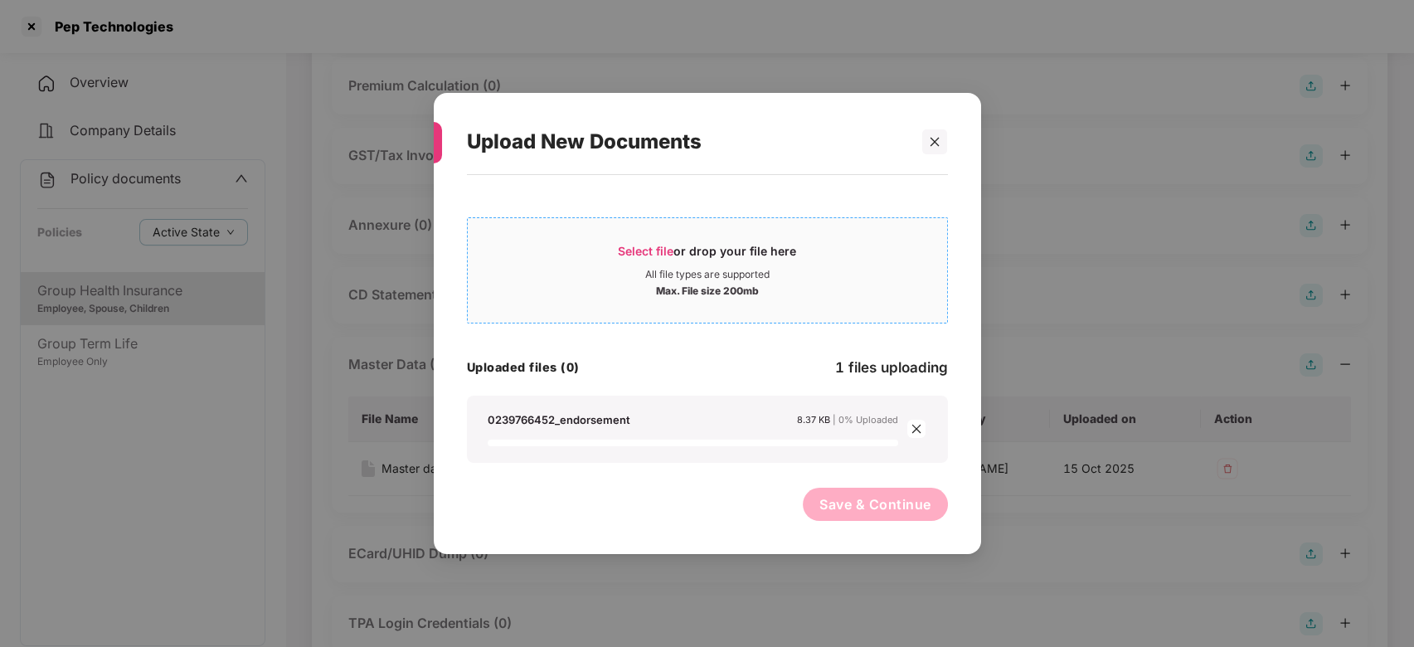
scroll to position [323, 0]
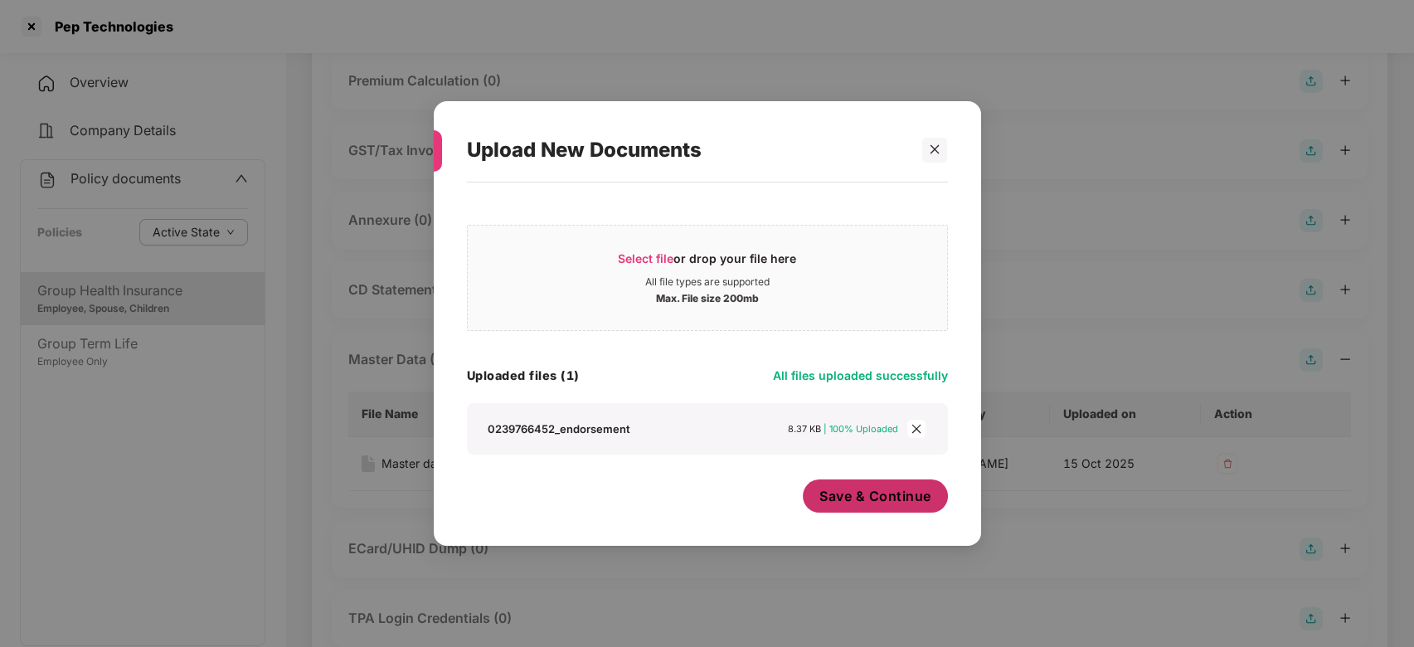
click at [850, 511] on button "Save & Continue" at bounding box center [875, 495] width 145 height 33
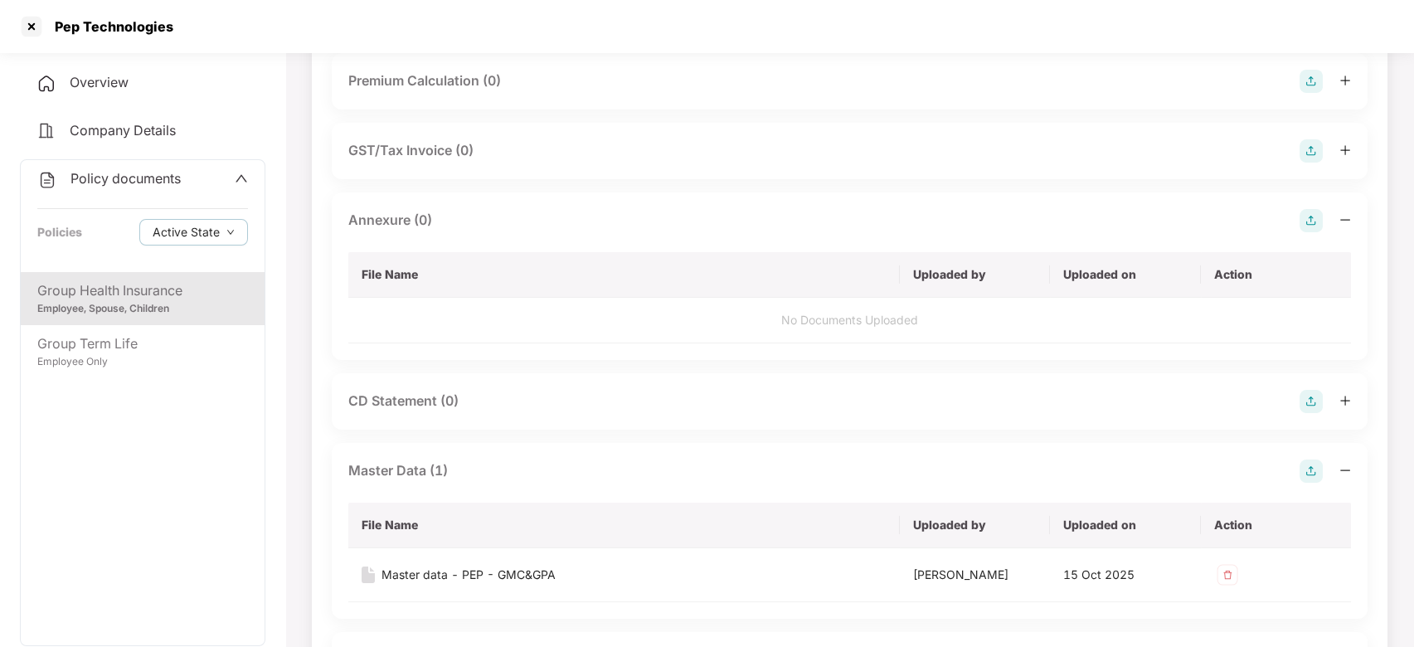
scroll to position [0, 0]
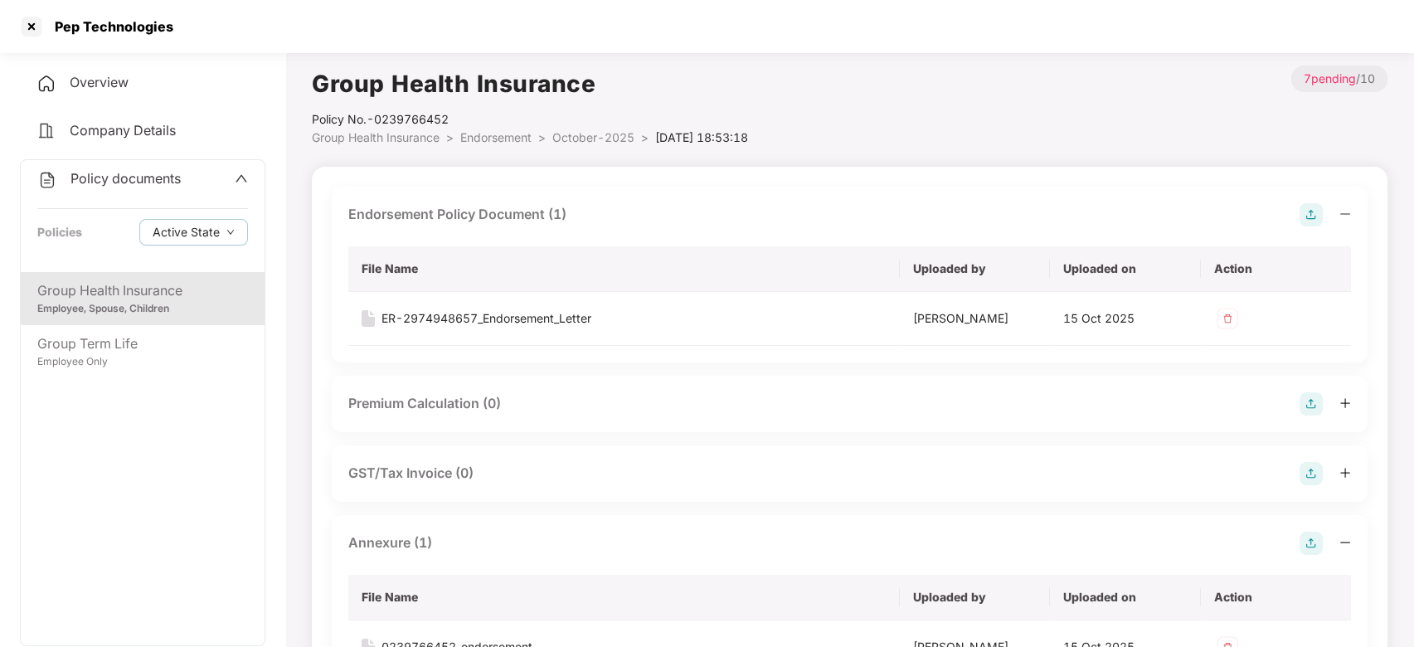
click at [585, 137] on span "October-2025" at bounding box center [593, 137] width 82 height 14
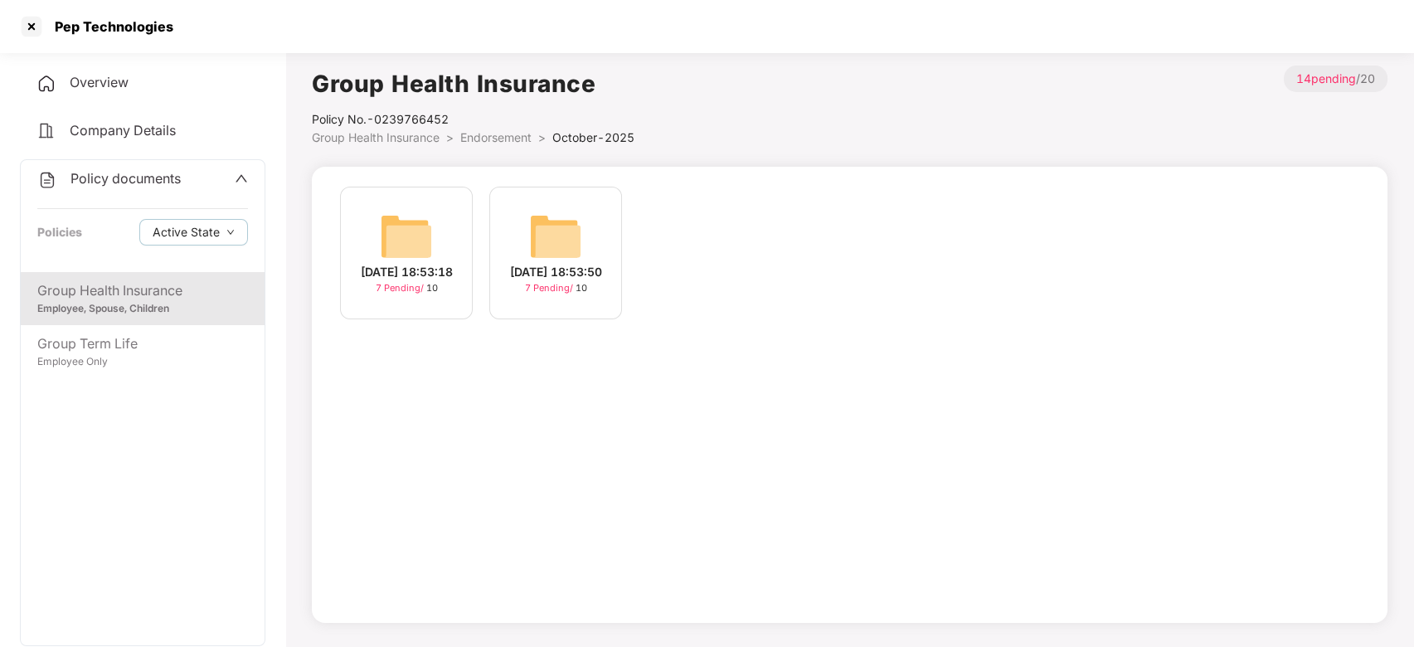
click at [498, 137] on span "Endorsement" at bounding box center [495, 137] width 71 height 14
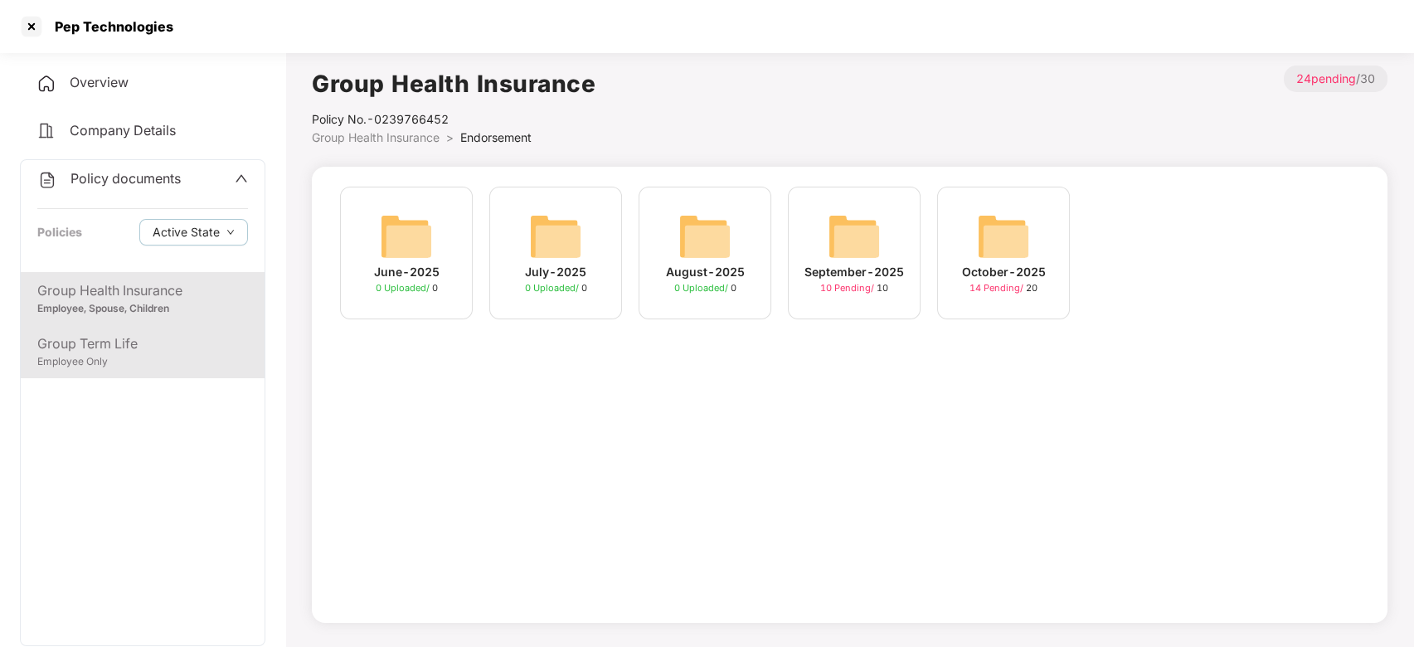
click at [199, 342] on div "Group Term Life" at bounding box center [142, 343] width 211 height 21
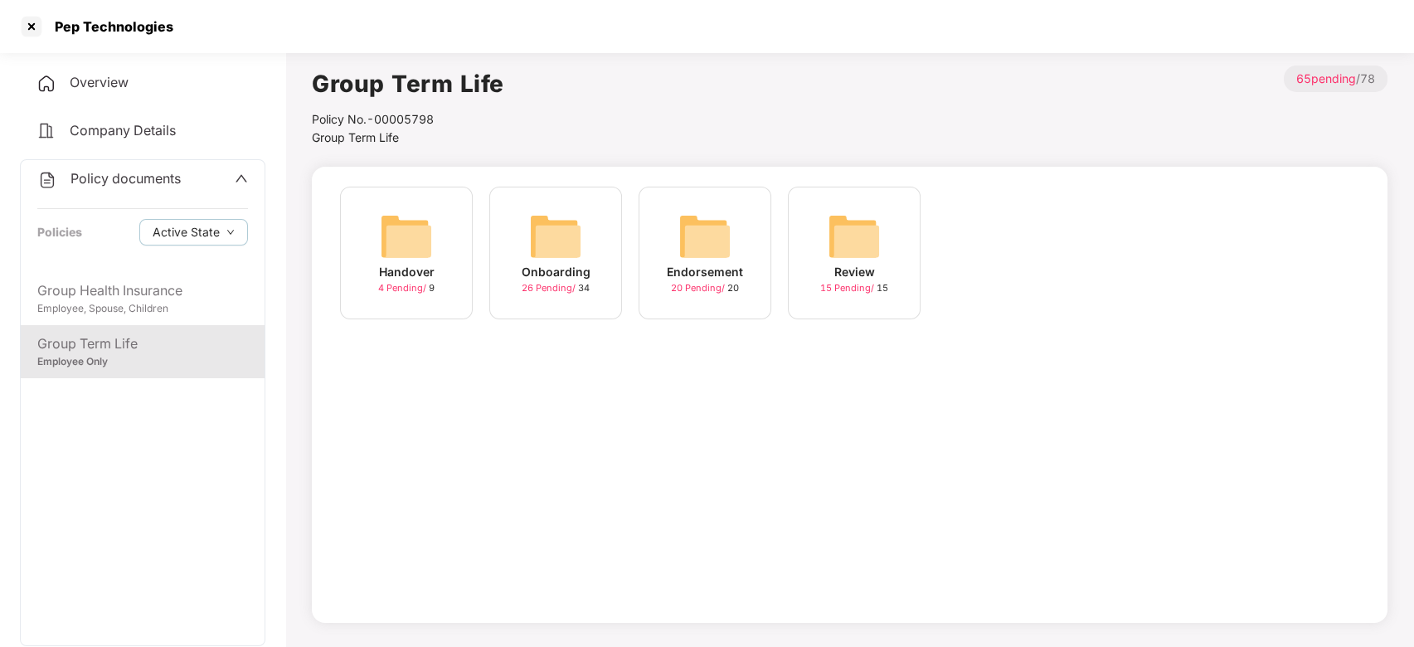
click at [709, 229] on img at bounding box center [704, 236] width 53 height 53
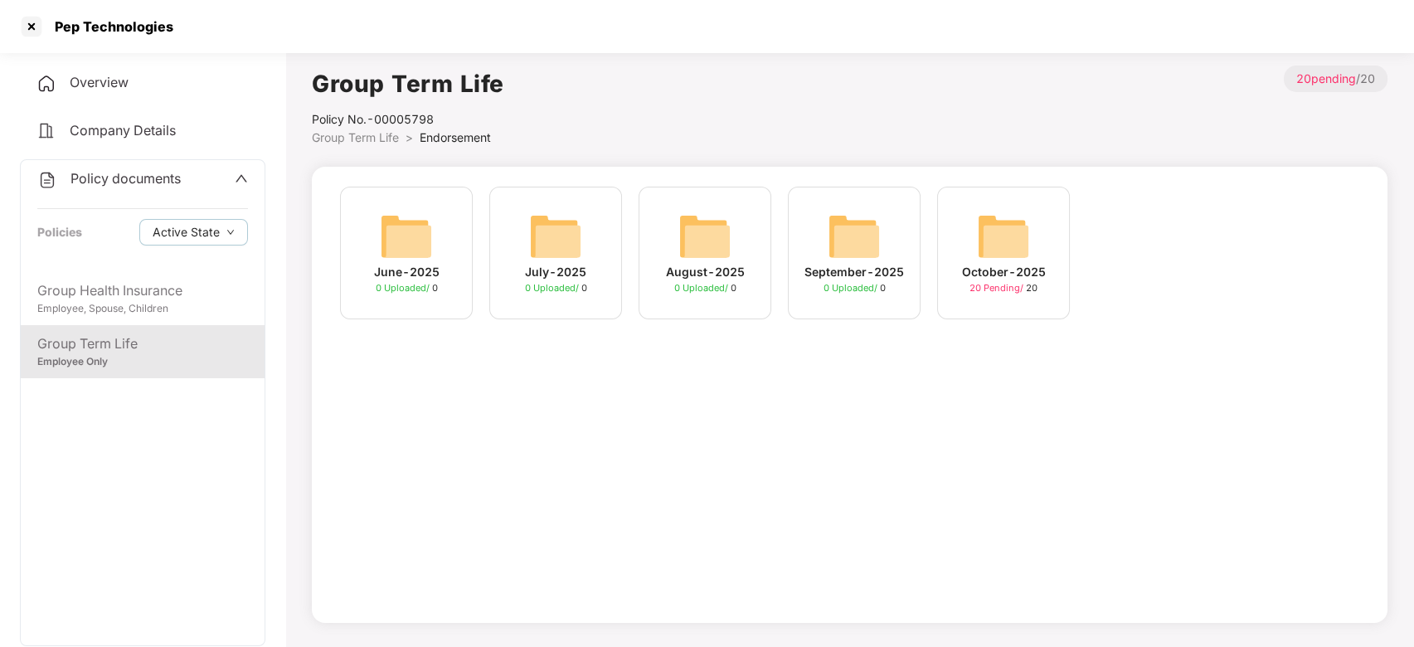
click at [997, 240] on img at bounding box center [1003, 236] width 53 height 53
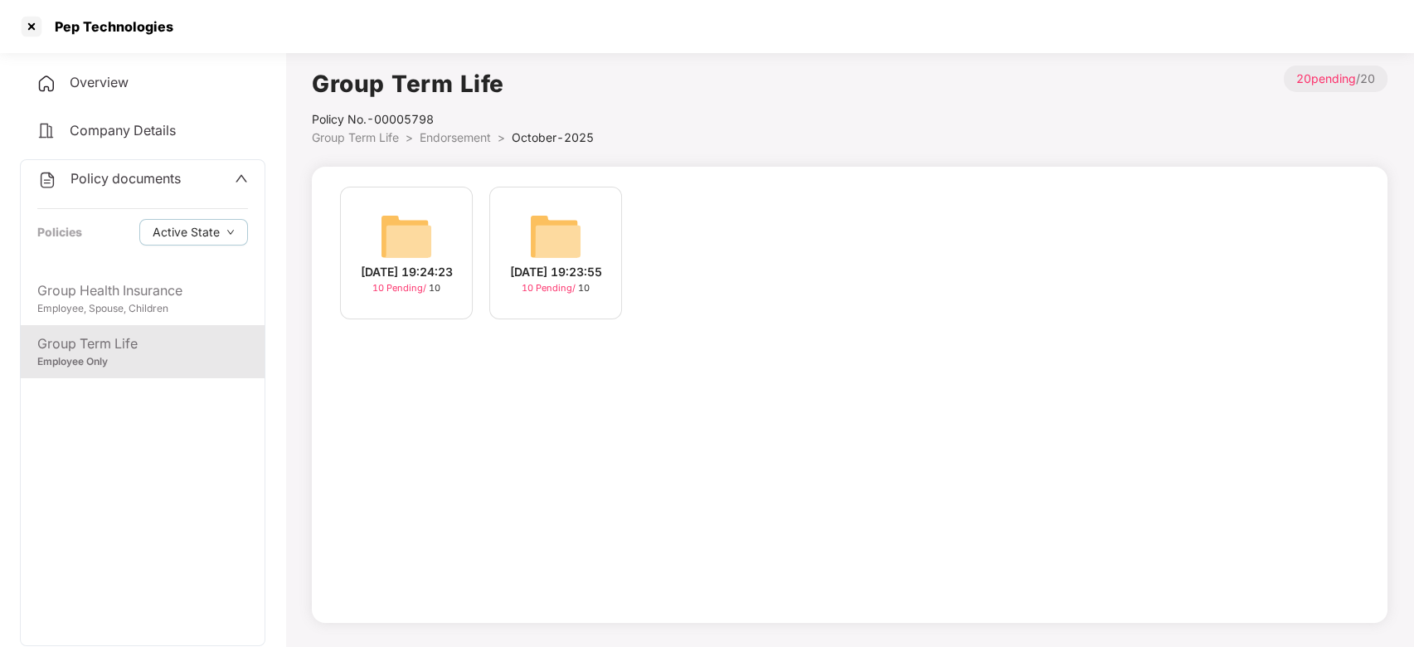
click at [360, 230] on div "[DATE] 19:24:23 10 Pending / 10" at bounding box center [406, 253] width 133 height 133
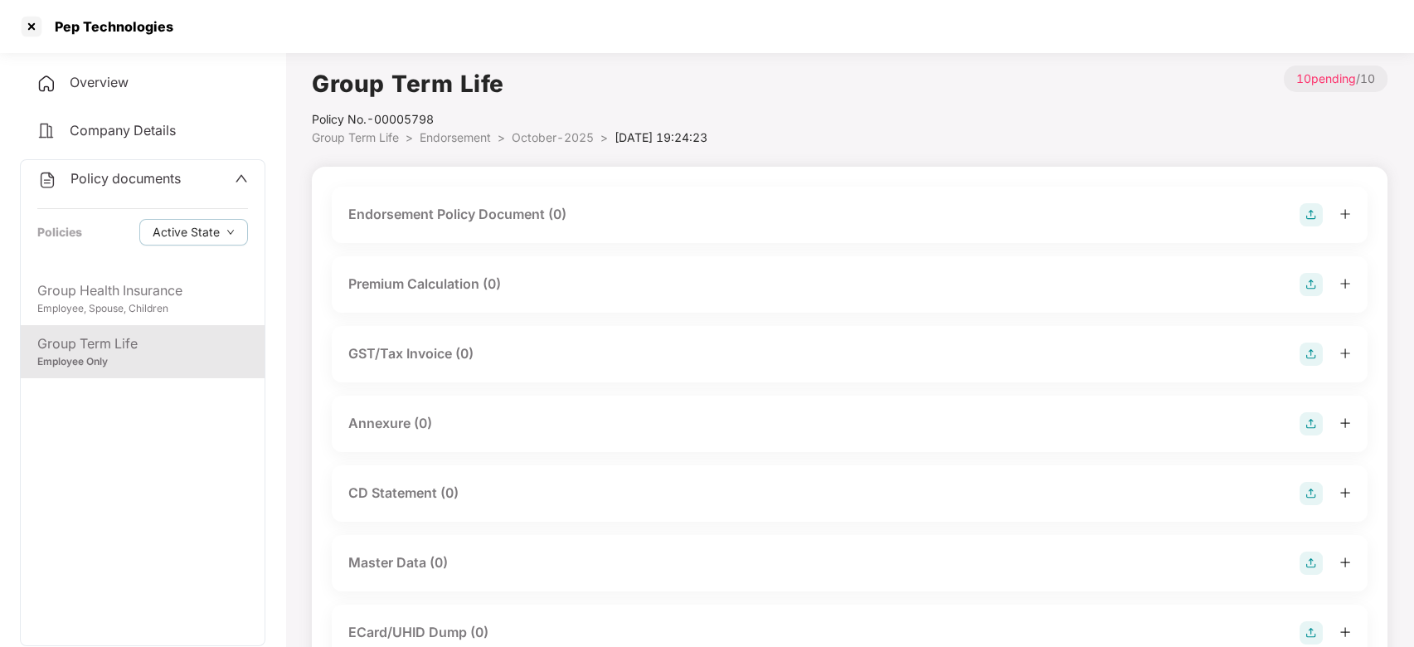
click at [1313, 216] on img at bounding box center [1310, 214] width 23 height 23
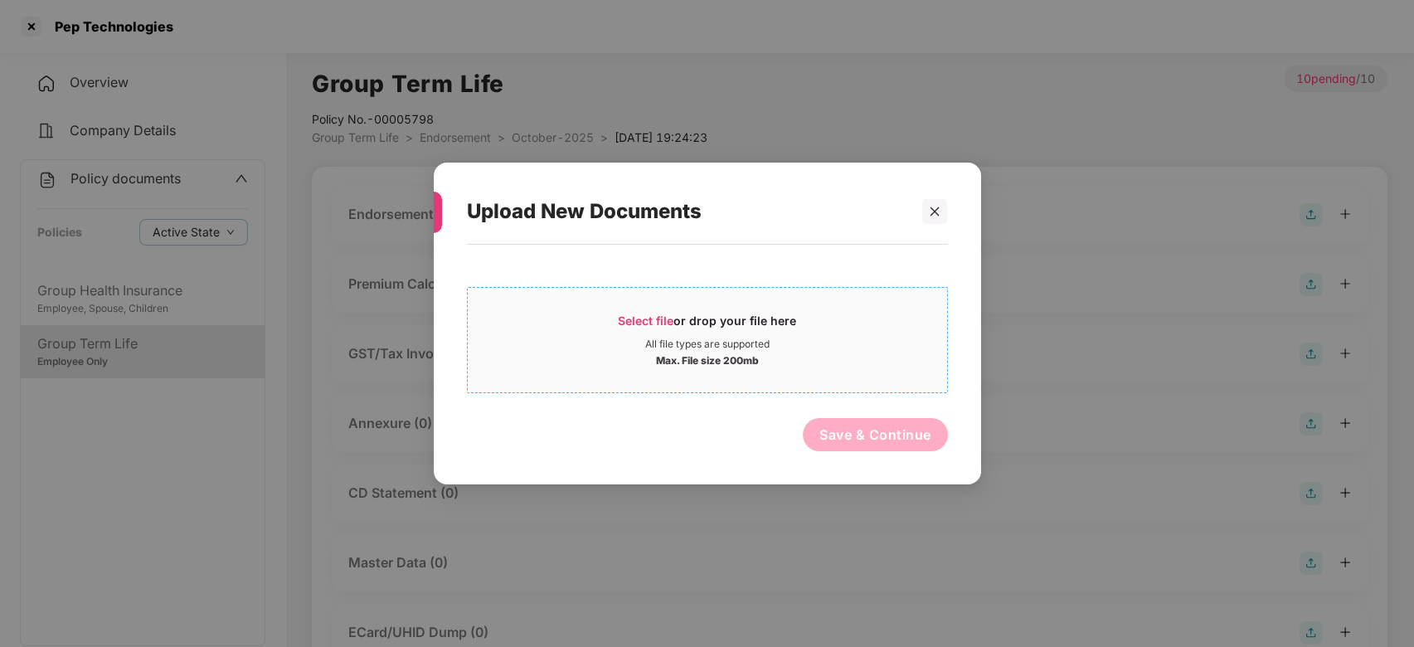
click at [888, 355] on div "Max. File size 200mb" at bounding box center [707, 359] width 479 height 17
click at [639, 326] on span "Select file" at bounding box center [646, 320] width 56 height 14
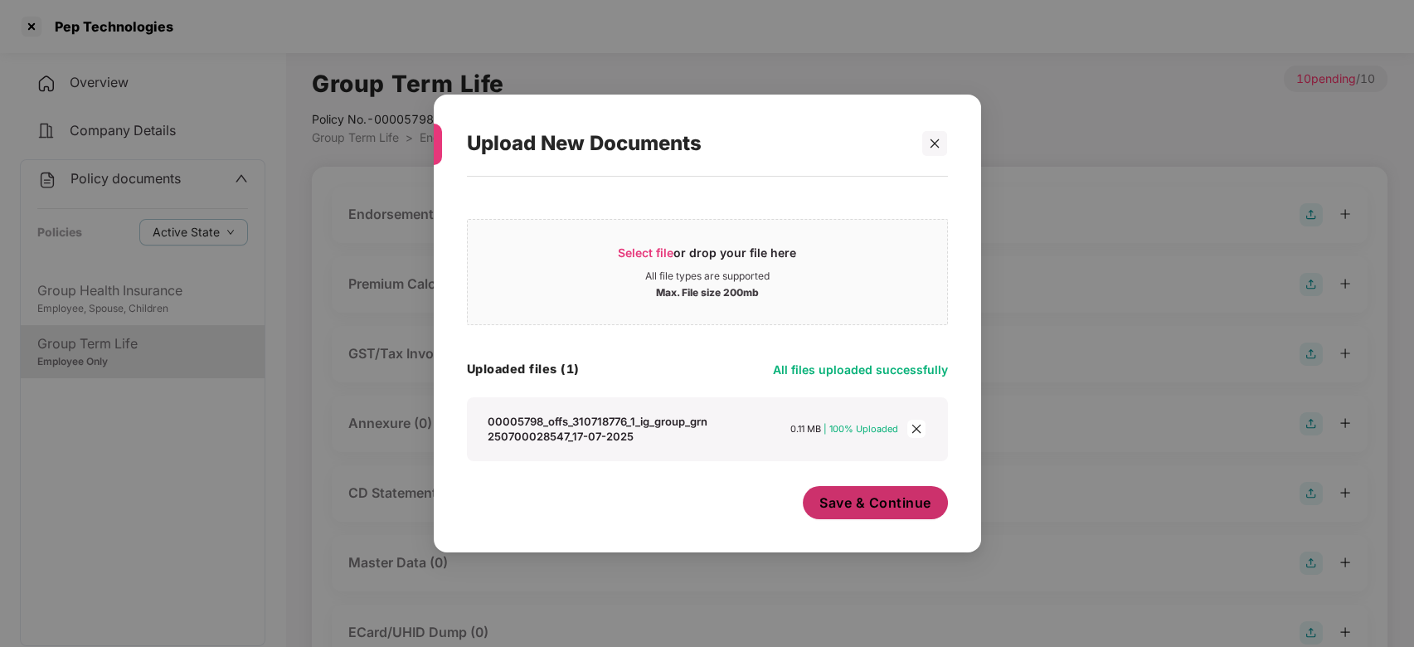
click at [836, 512] on button "Save & Continue" at bounding box center [875, 502] width 145 height 33
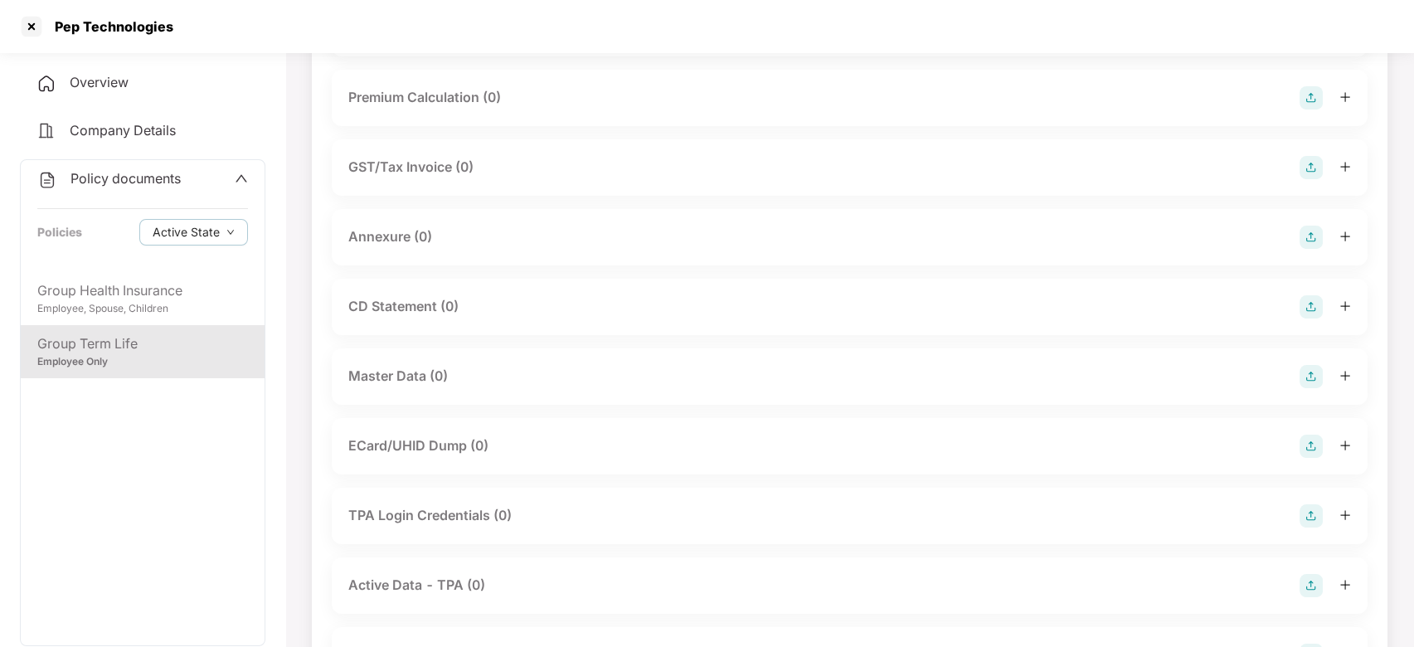
scroll to position [307, 0]
click at [1308, 239] on img at bounding box center [1310, 236] width 23 height 23
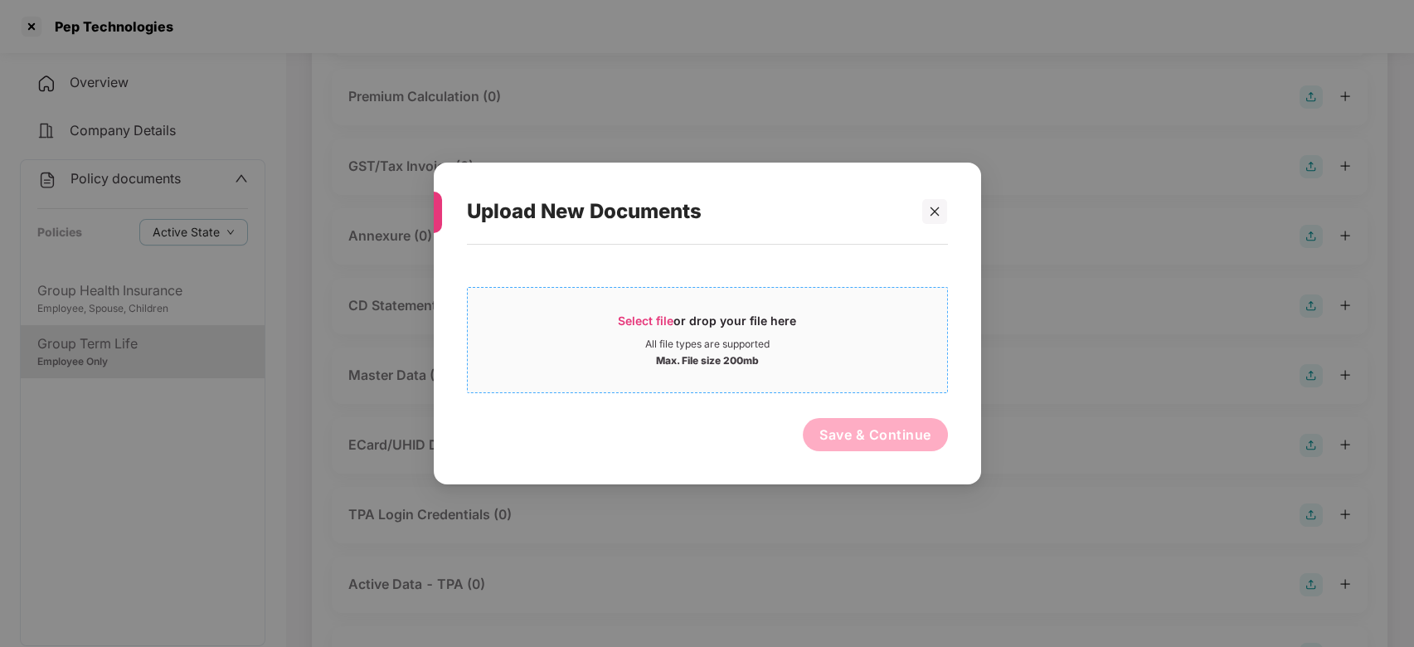
click at [837, 347] on div "All file types are supported" at bounding box center [707, 344] width 479 height 13
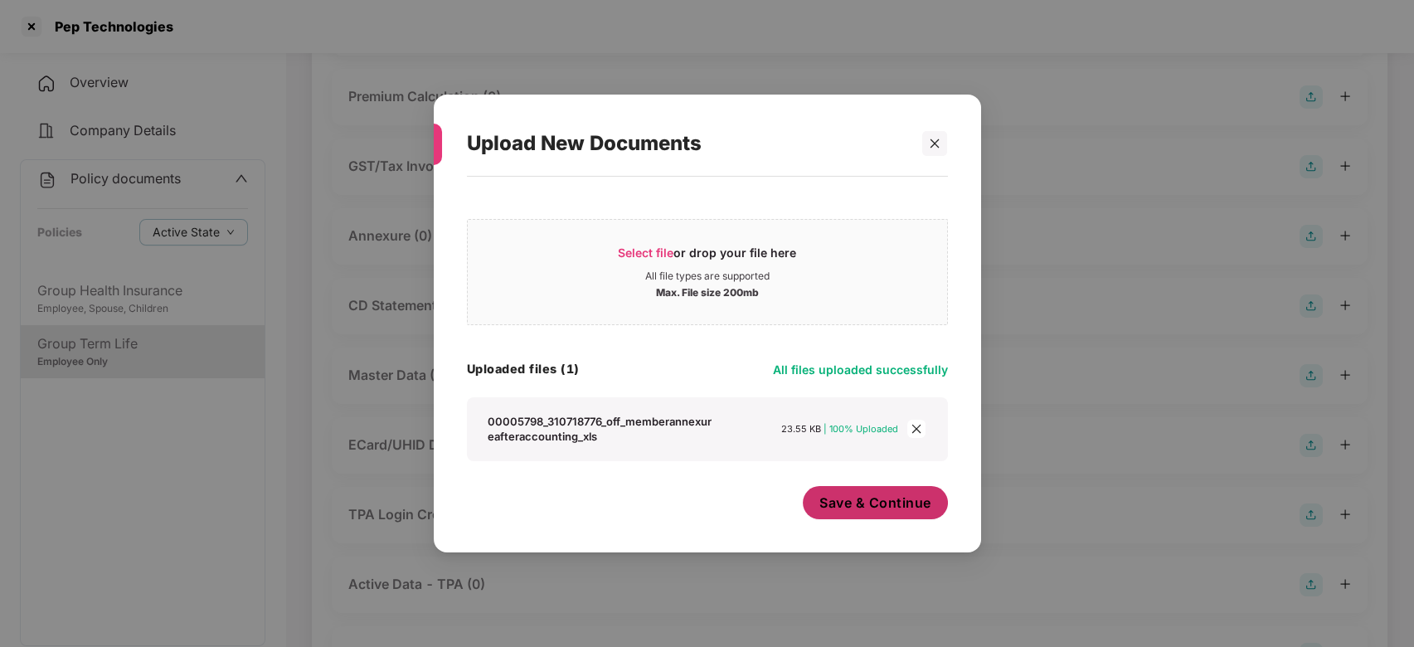
click at [841, 500] on span "Save & Continue" at bounding box center [875, 502] width 112 height 18
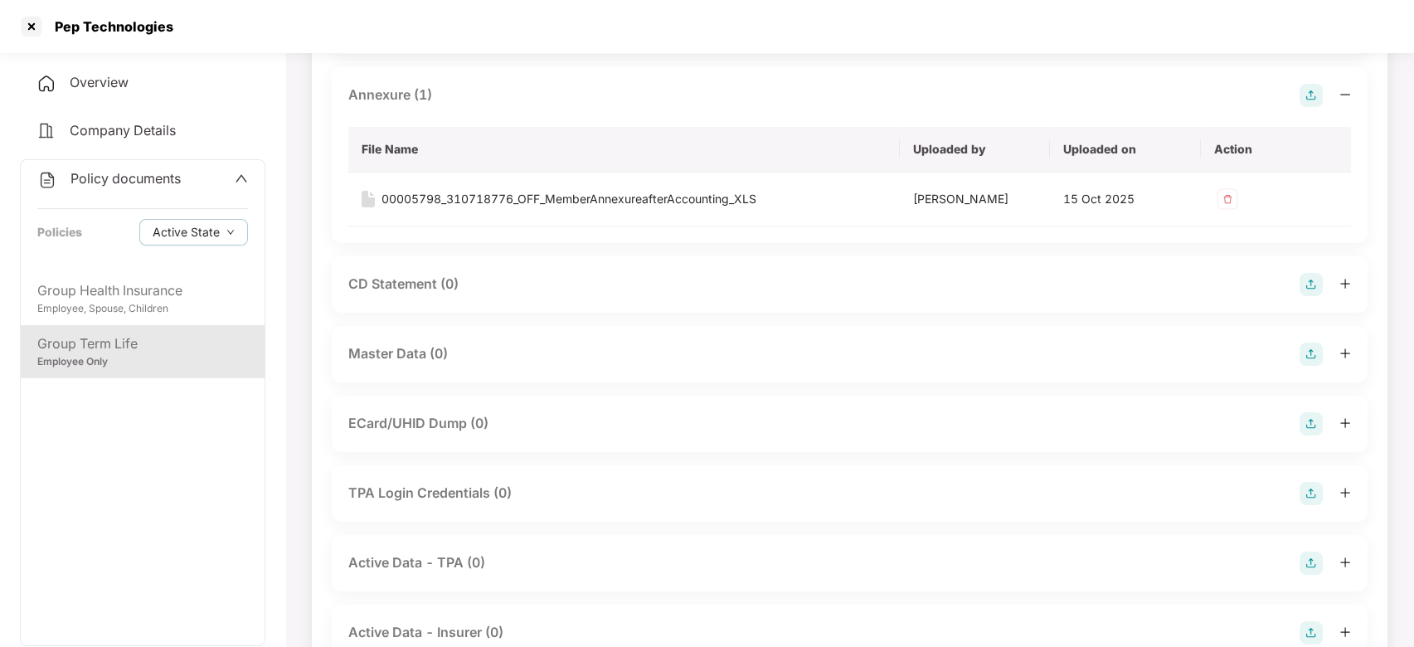
scroll to position [449, 0]
click at [1309, 354] on img at bounding box center [1310, 353] width 23 height 23
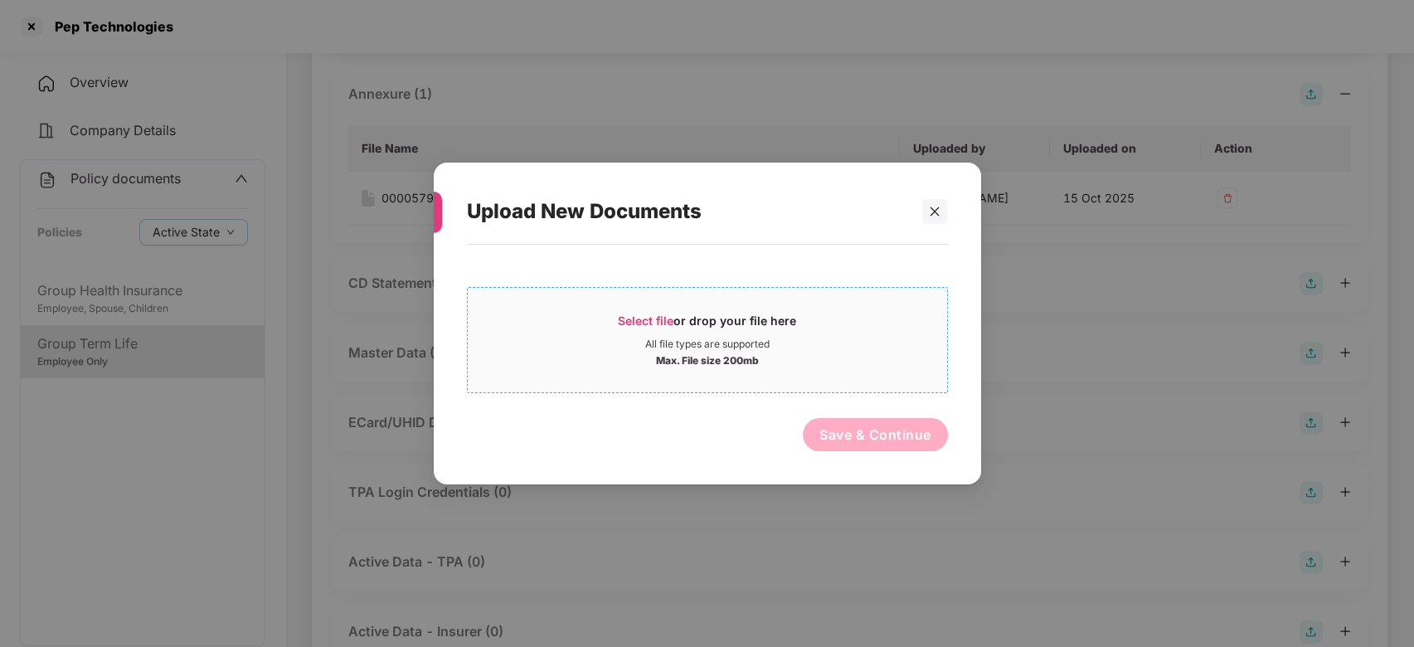
click at [875, 365] on div "Max. File size 200mb" at bounding box center [707, 359] width 479 height 17
click at [862, 294] on div "Select file or drop your file here All file types are supported Max. File size …" at bounding box center [707, 340] width 481 height 106
click at [796, 351] on div "Max. File size 200mb" at bounding box center [707, 359] width 479 height 17
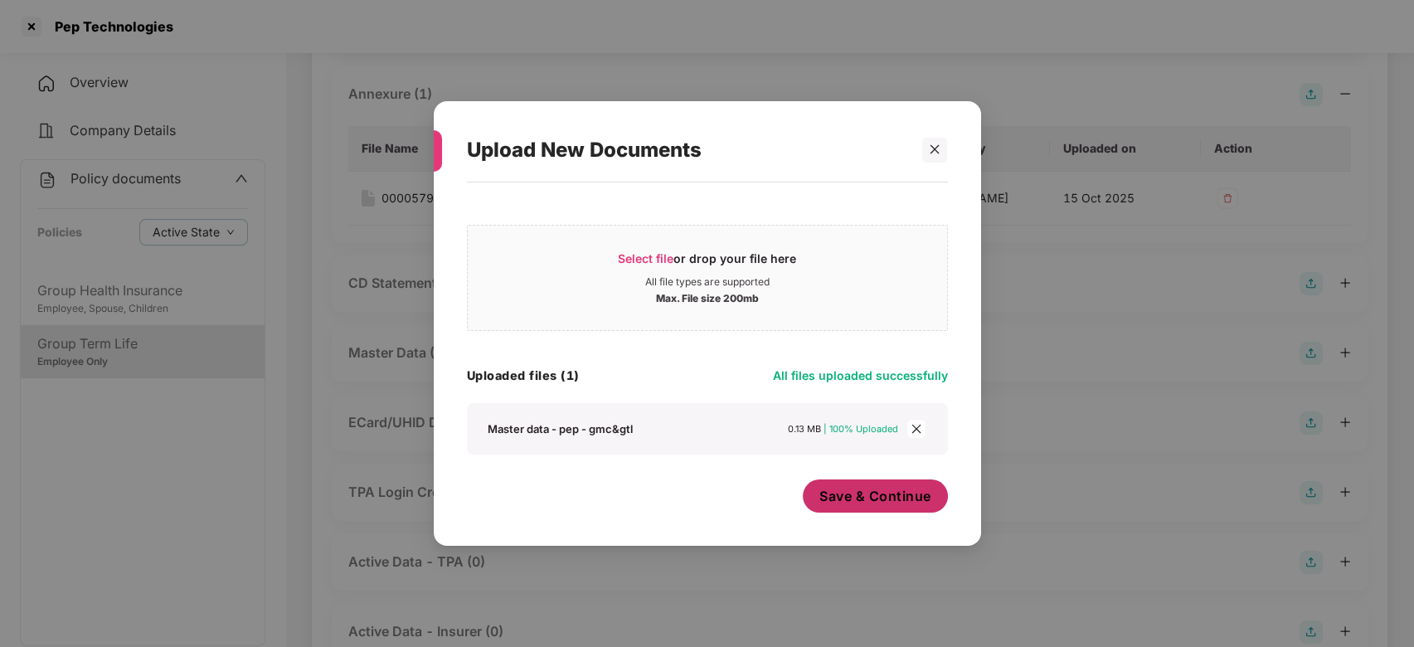
click at [862, 503] on span "Save & Continue" at bounding box center [875, 496] width 112 height 18
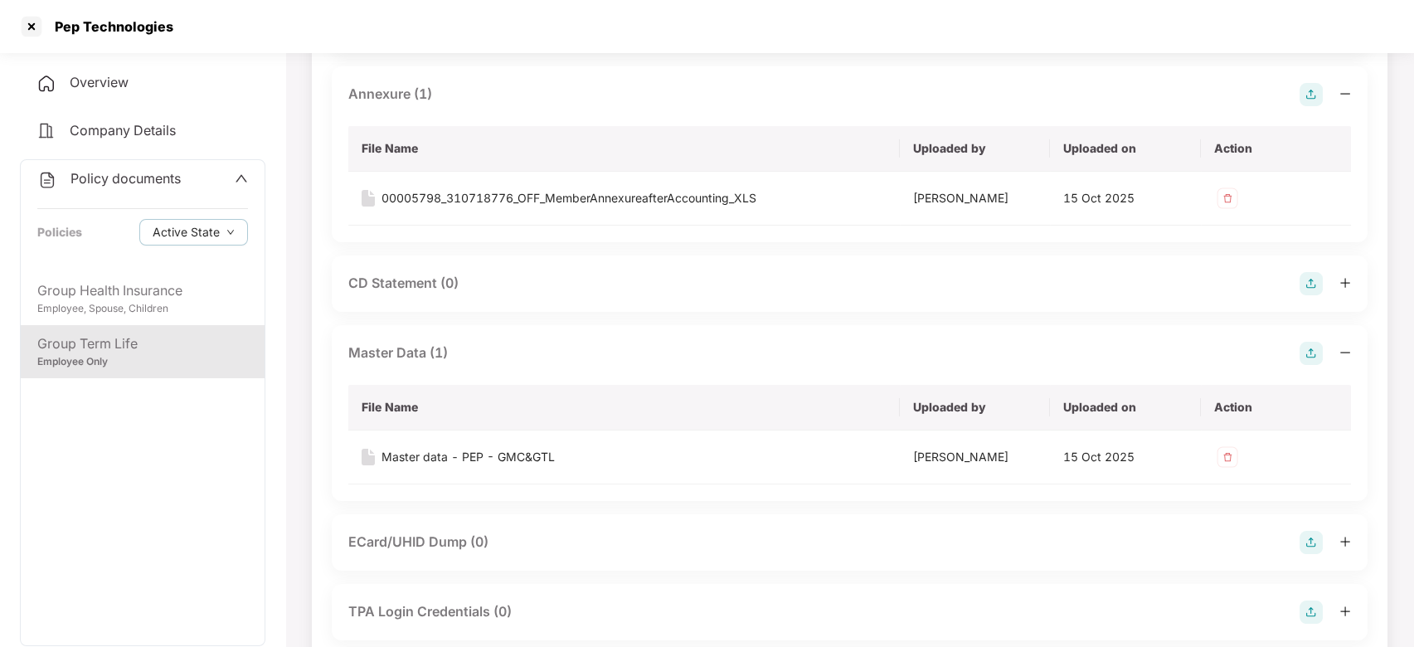
scroll to position [0, 0]
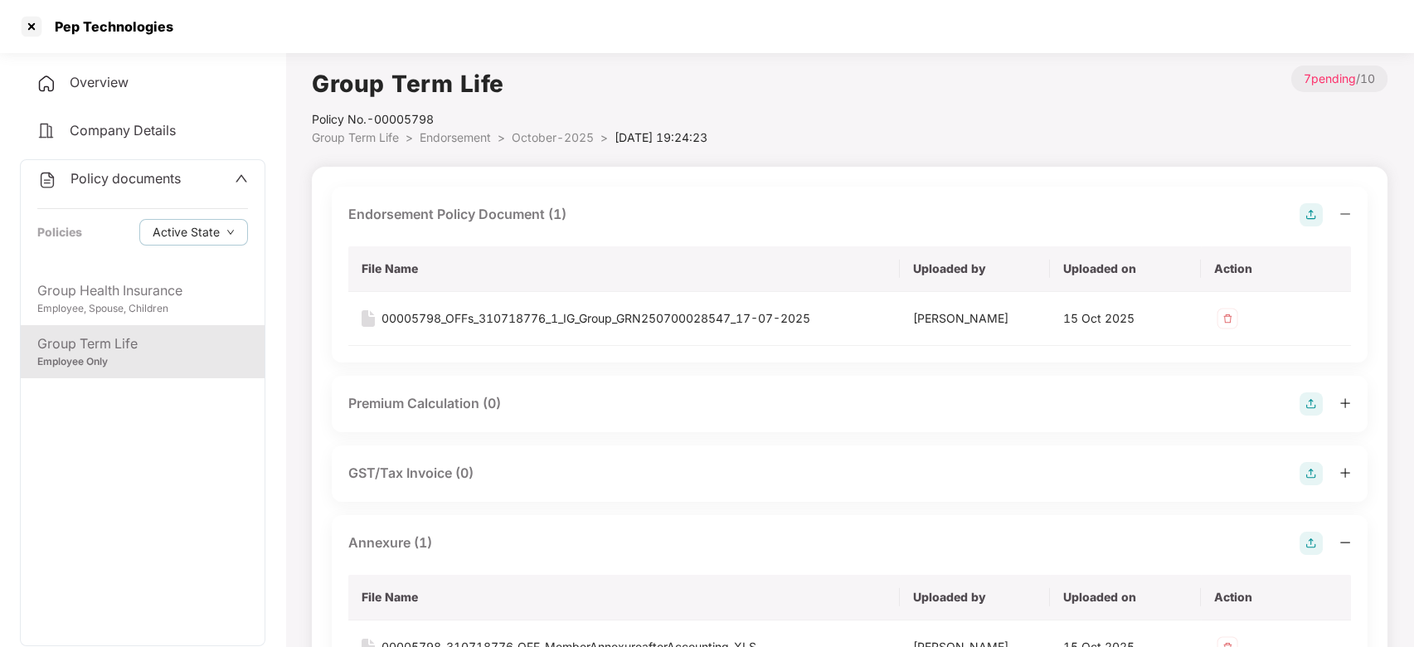
click at [554, 141] on span "October-2025" at bounding box center [553, 137] width 82 height 14
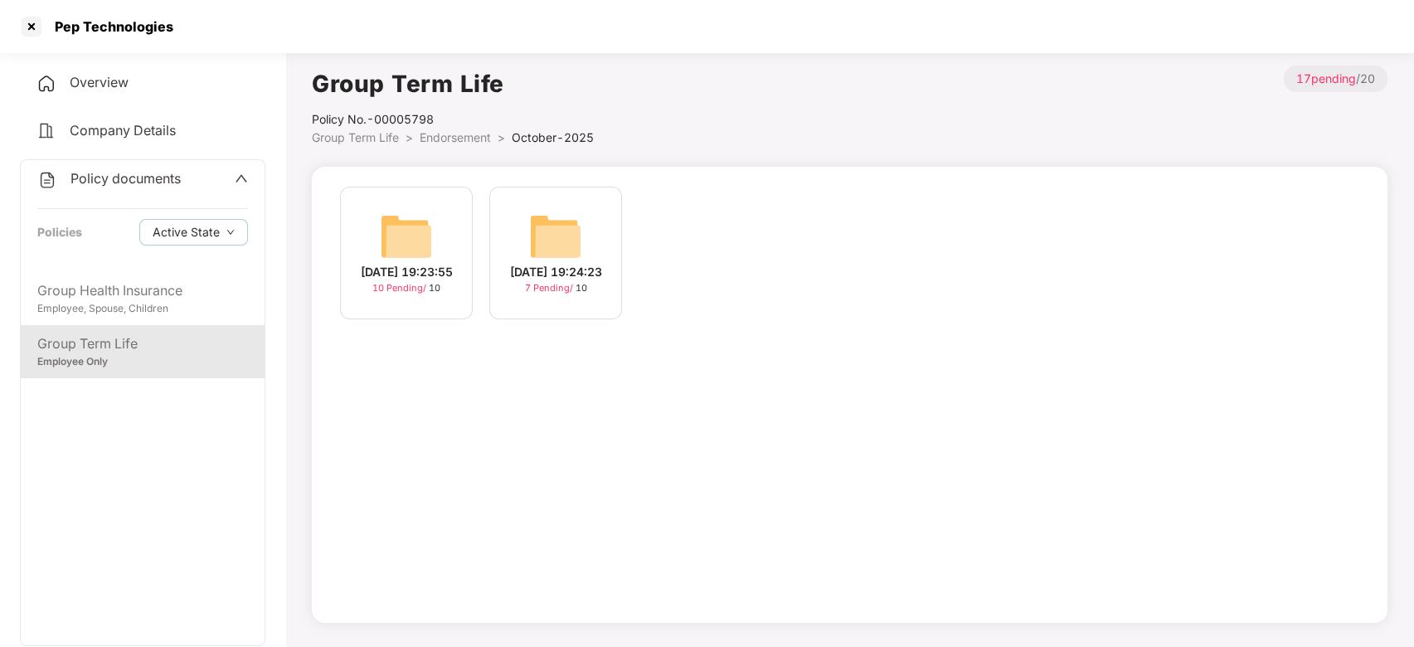
click at [418, 212] on img at bounding box center [406, 236] width 53 height 53
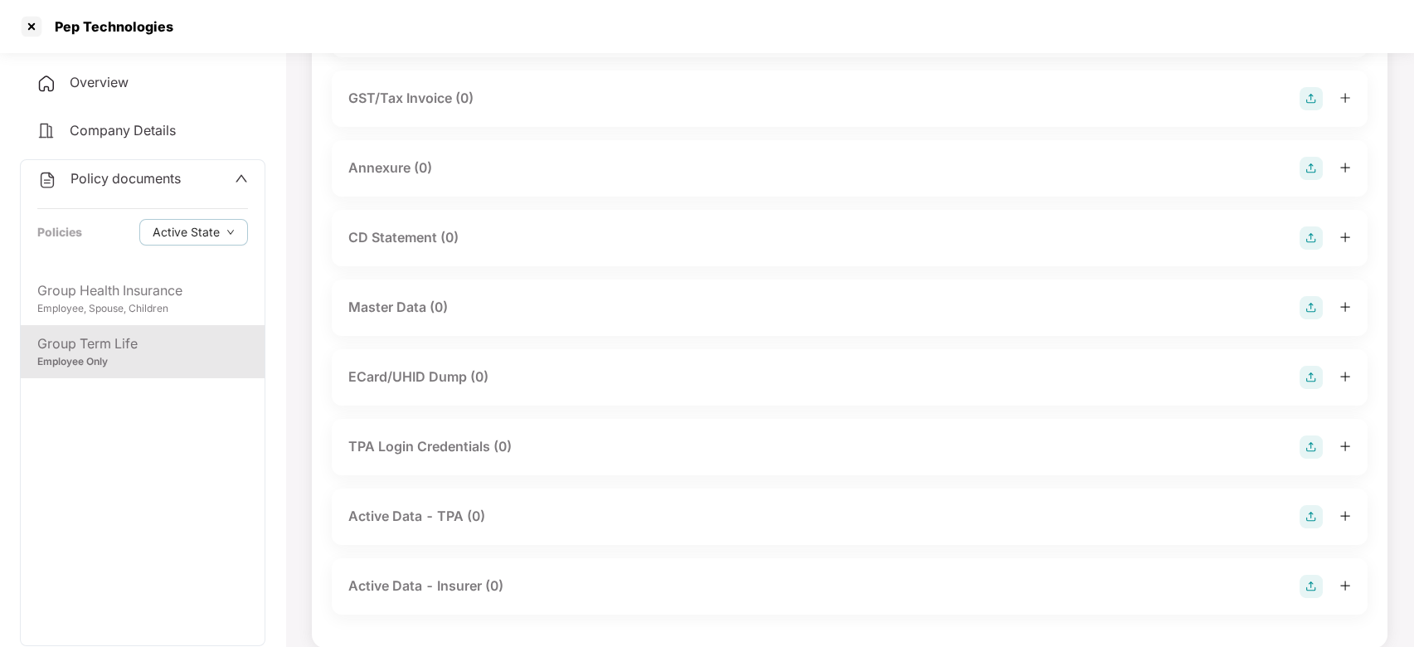
scroll to position [256, 0]
click at [1302, 305] on img at bounding box center [1310, 306] width 23 height 23
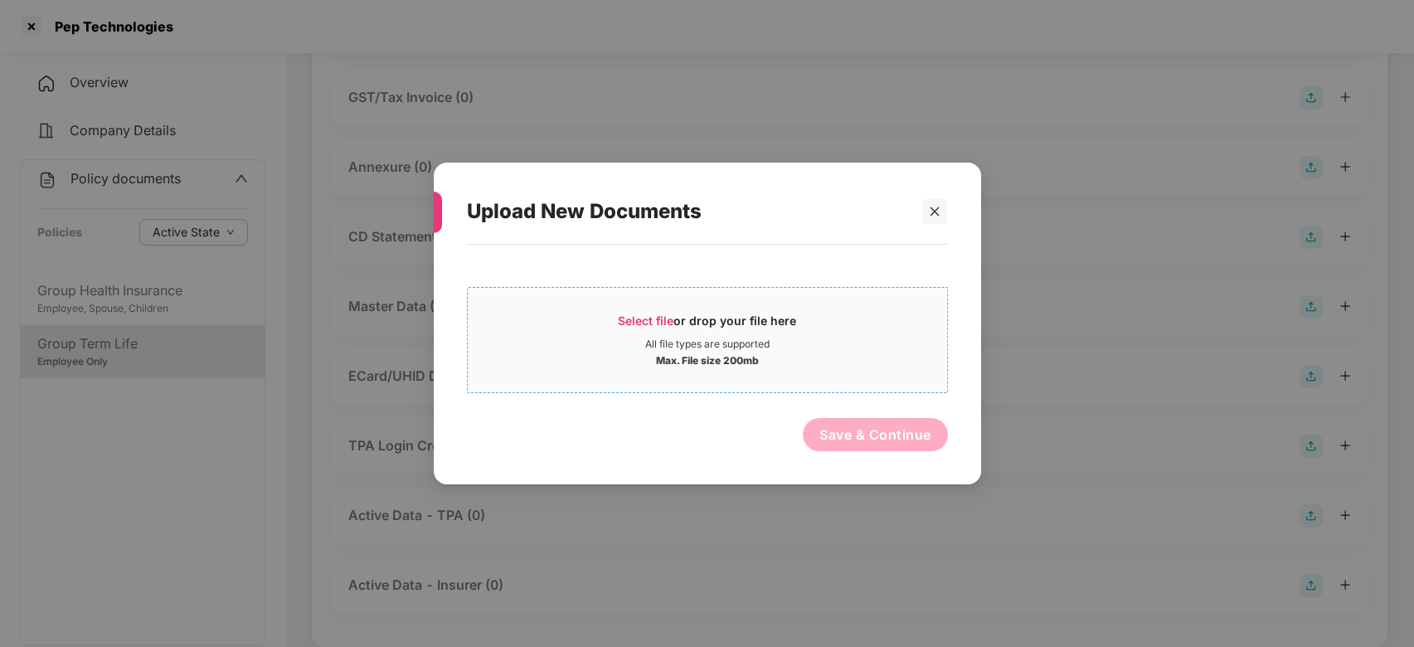
click at [870, 362] on div "Max. File size 200mb" at bounding box center [707, 359] width 479 height 17
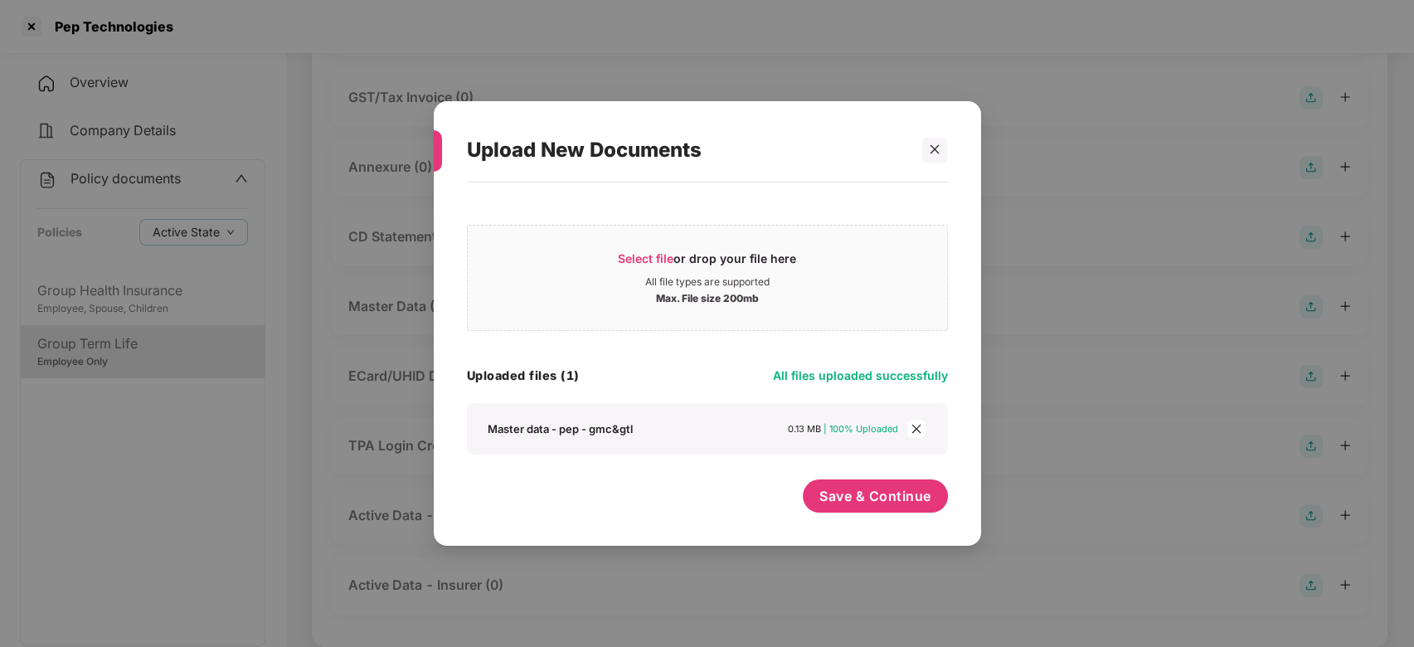
scroll to position [275, 0]
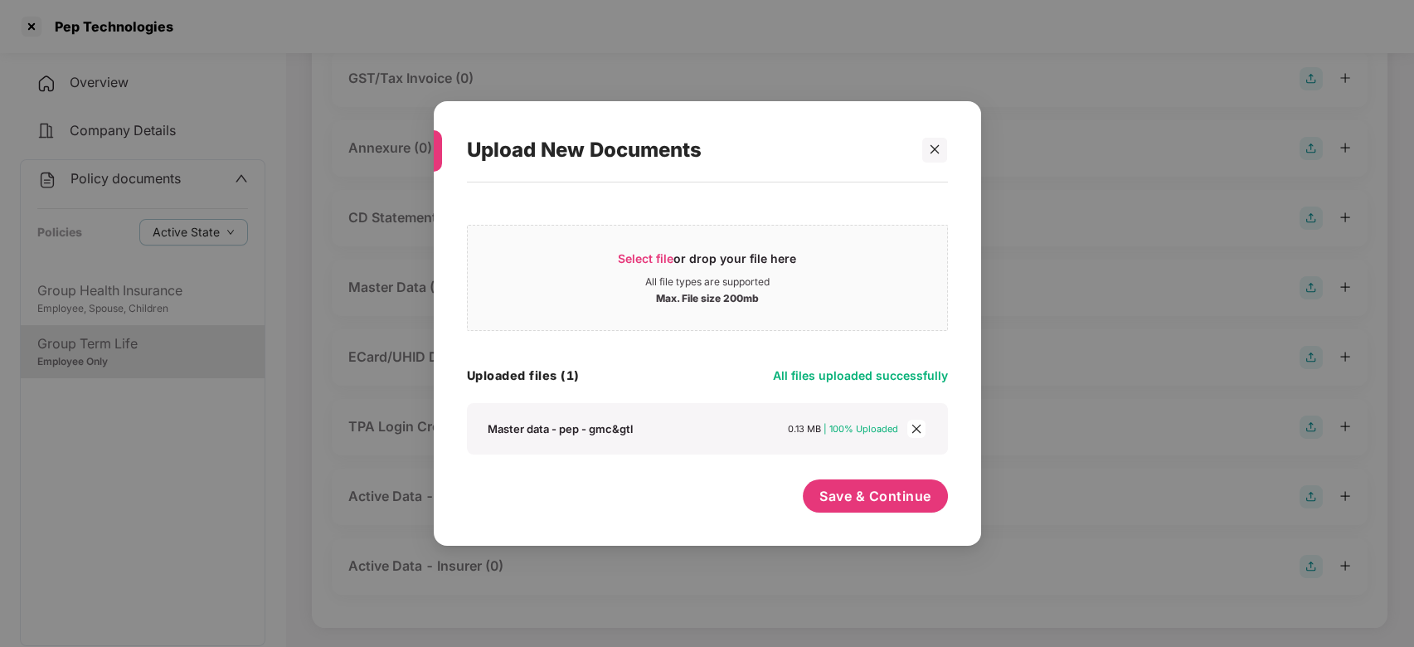
click at [882, 514] on div "Save & Continue" at bounding box center [875, 499] width 145 height 41
click at [890, 494] on span "Save & Continue" at bounding box center [875, 496] width 112 height 18
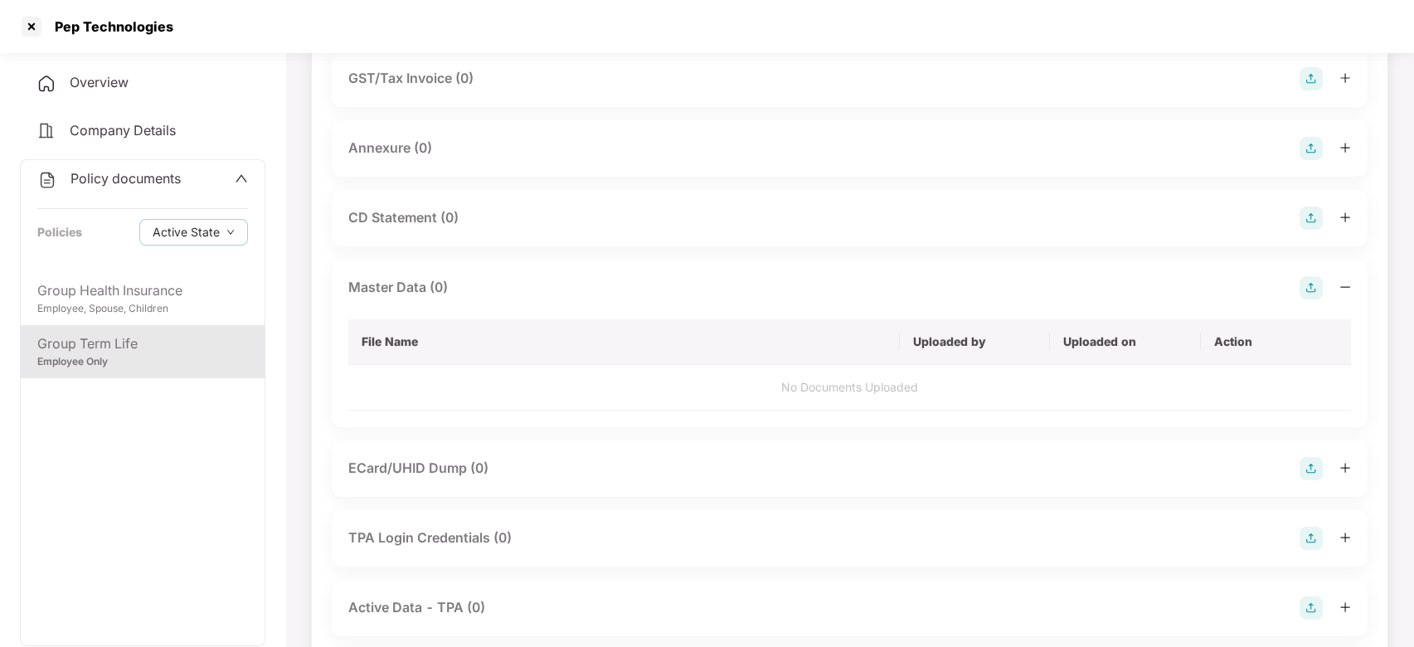
scroll to position [0, 0]
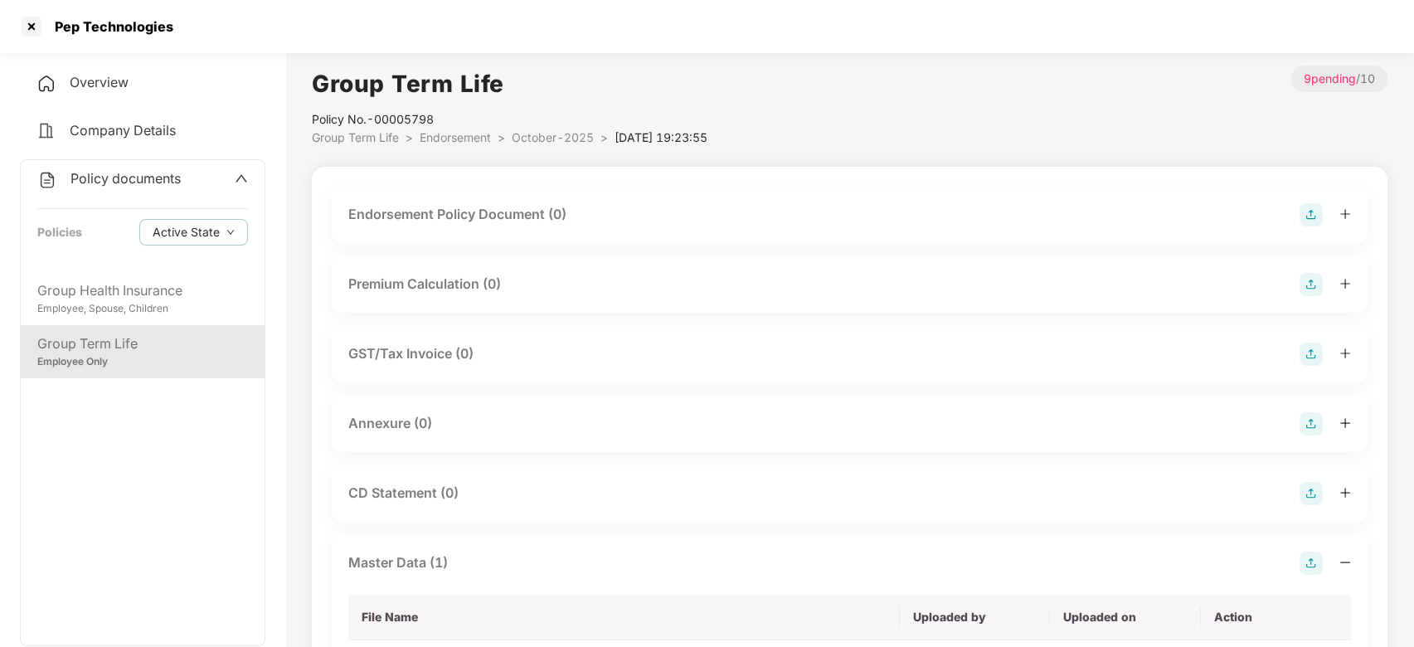
click at [1313, 212] on img at bounding box center [1310, 214] width 23 height 23
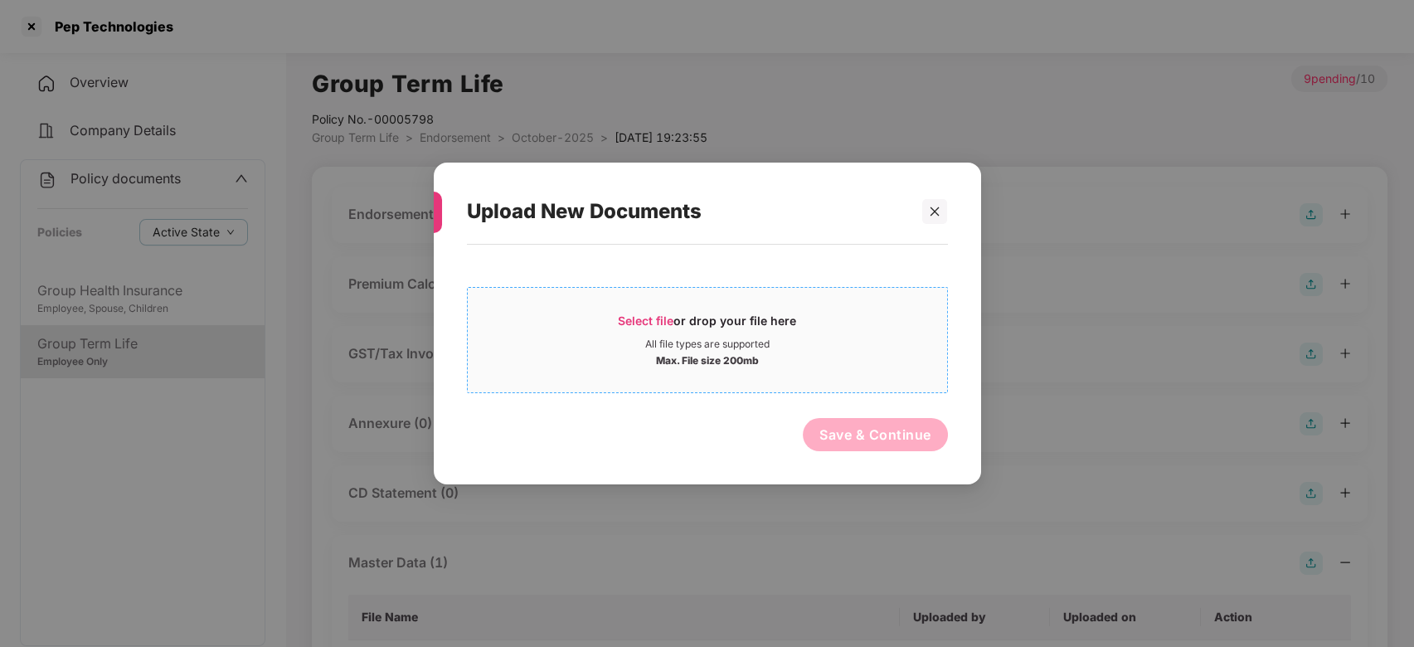
click at [839, 329] on div "Select file or drop your file here" at bounding box center [707, 325] width 479 height 25
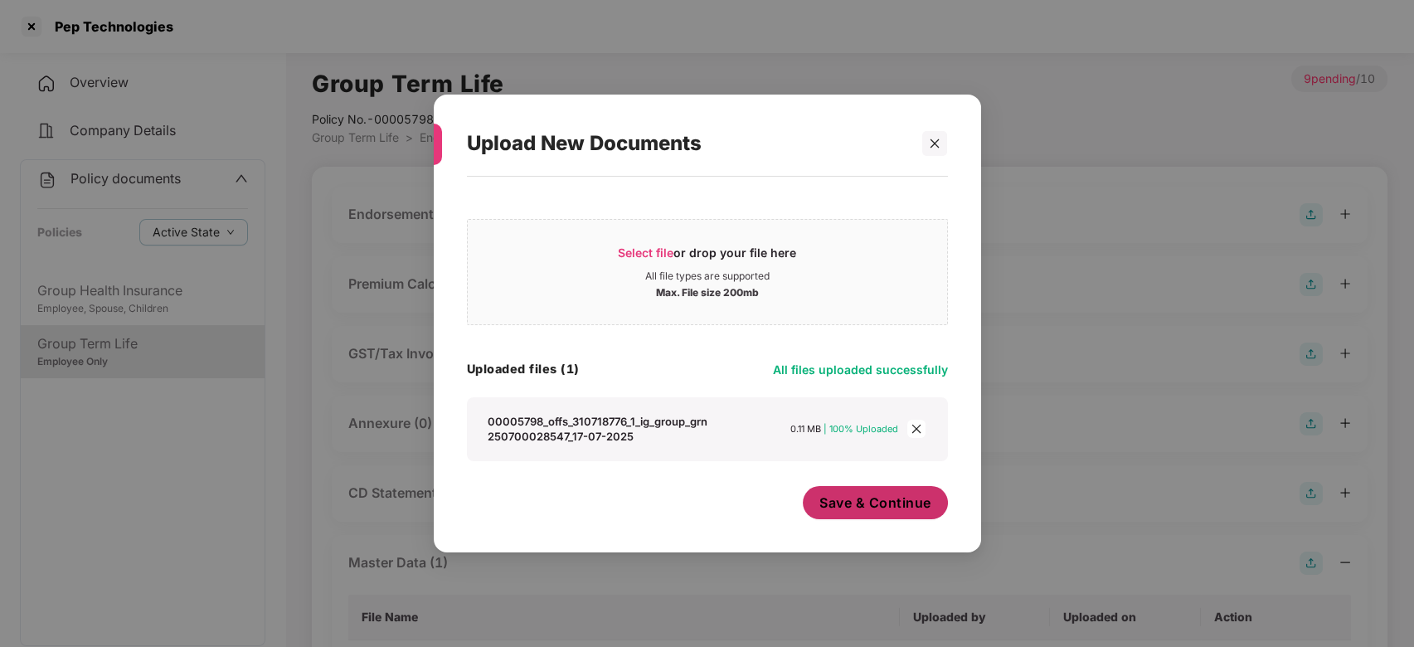
click at [872, 497] on span "Save & Continue" at bounding box center [875, 502] width 112 height 18
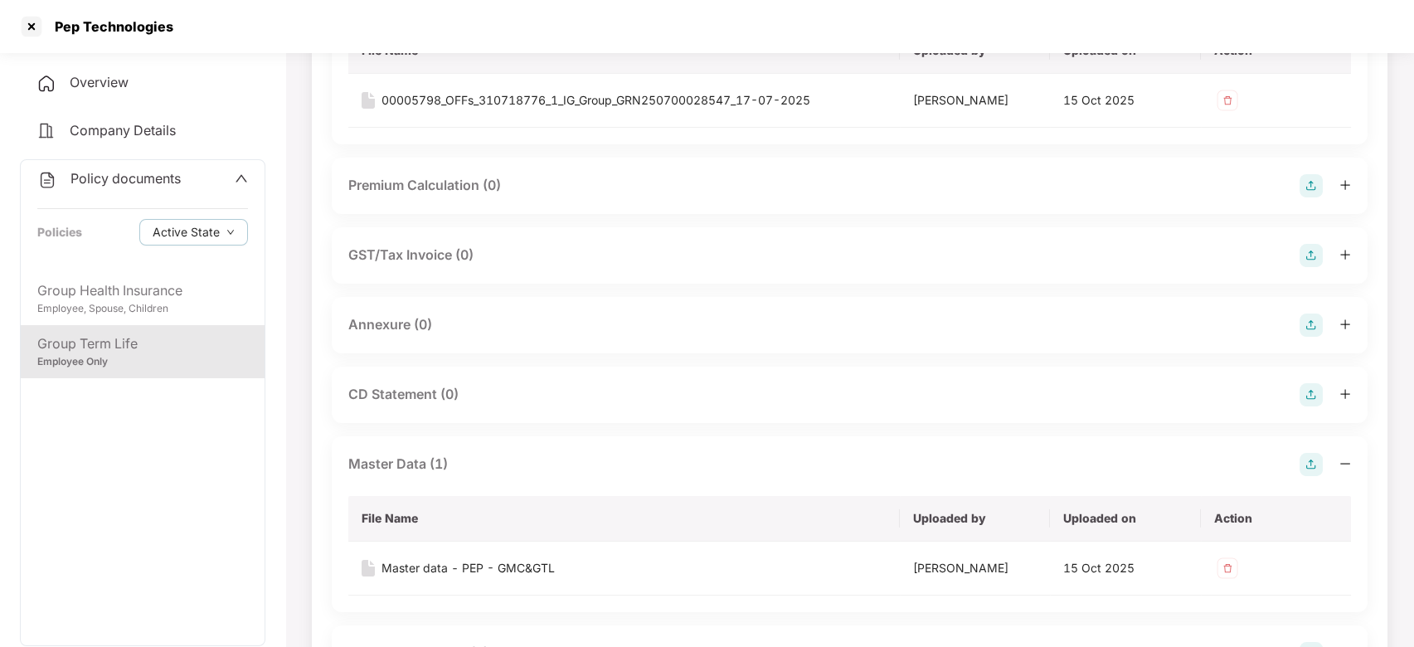
scroll to position [220, 0]
click at [1310, 321] on img at bounding box center [1310, 323] width 23 height 23
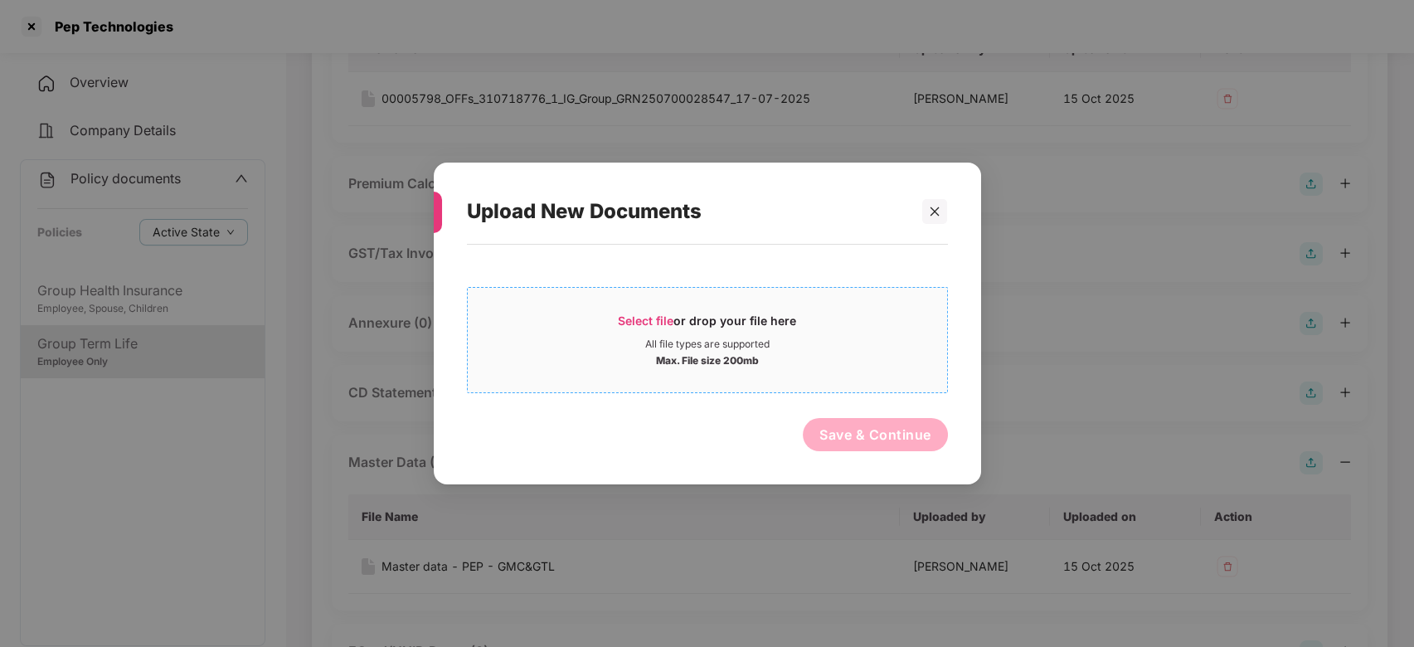
click at [811, 323] on div "Select file or drop your file here" at bounding box center [707, 325] width 479 height 25
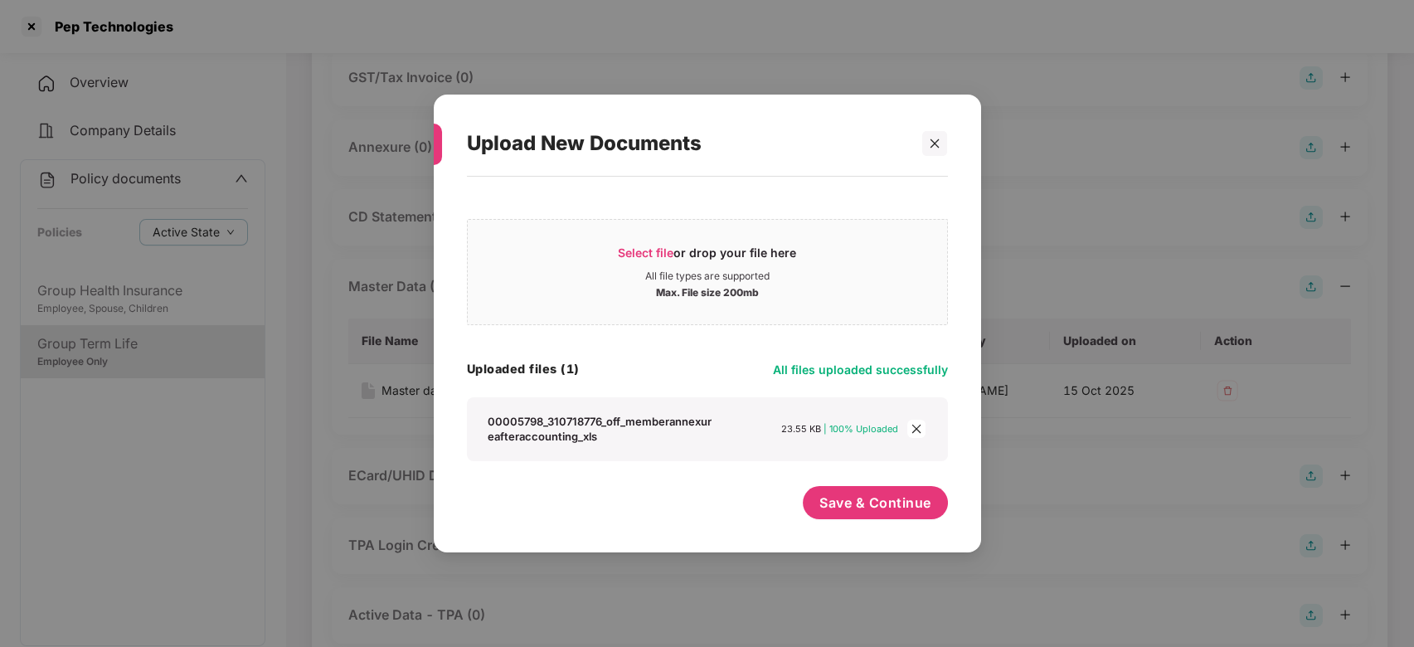
scroll to position [399, 0]
drag, startPoint x: 975, startPoint y: 512, endPoint x: 881, endPoint y: 501, distance: 95.2
click at [881, 501] on div "Select file or drop your file here All file types are supported Max. File size …" at bounding box center [707, 356] width 547 height 359
click at [881, 501] on span "Save & Continue" at bounding box center [875, 502] width 112 height 18
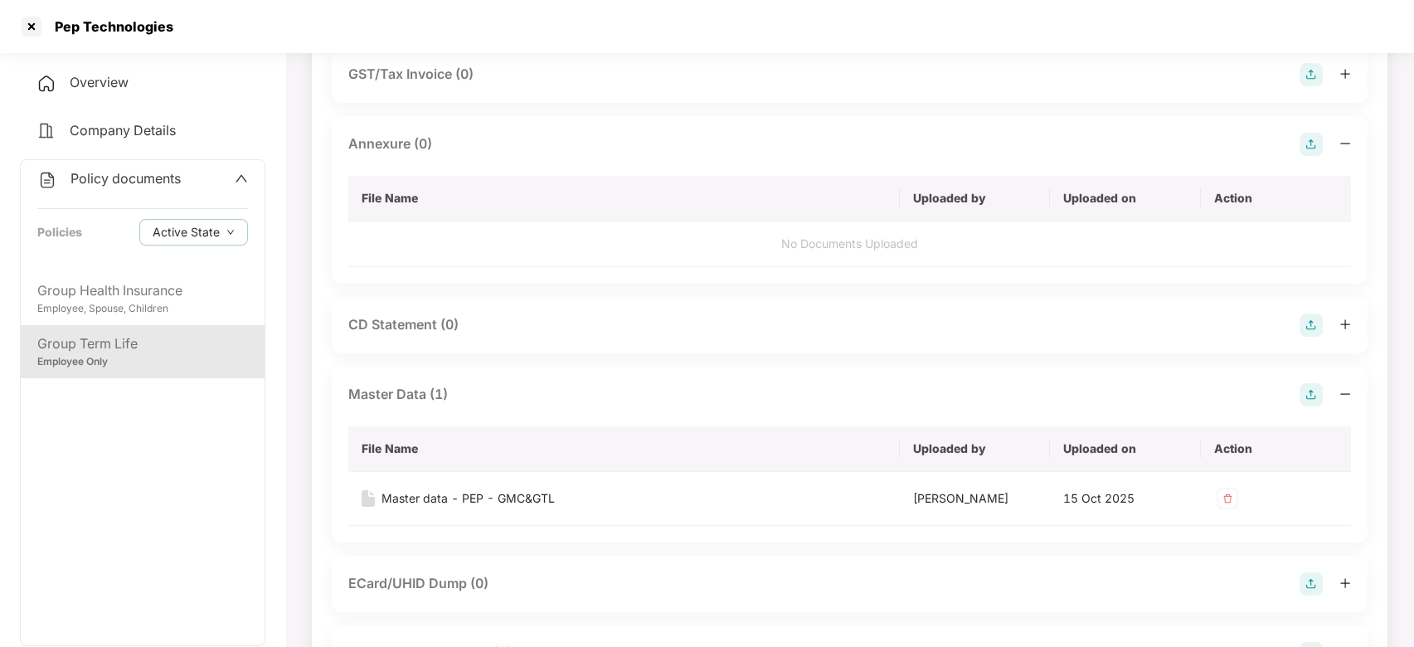
scroll to position [0, 0]
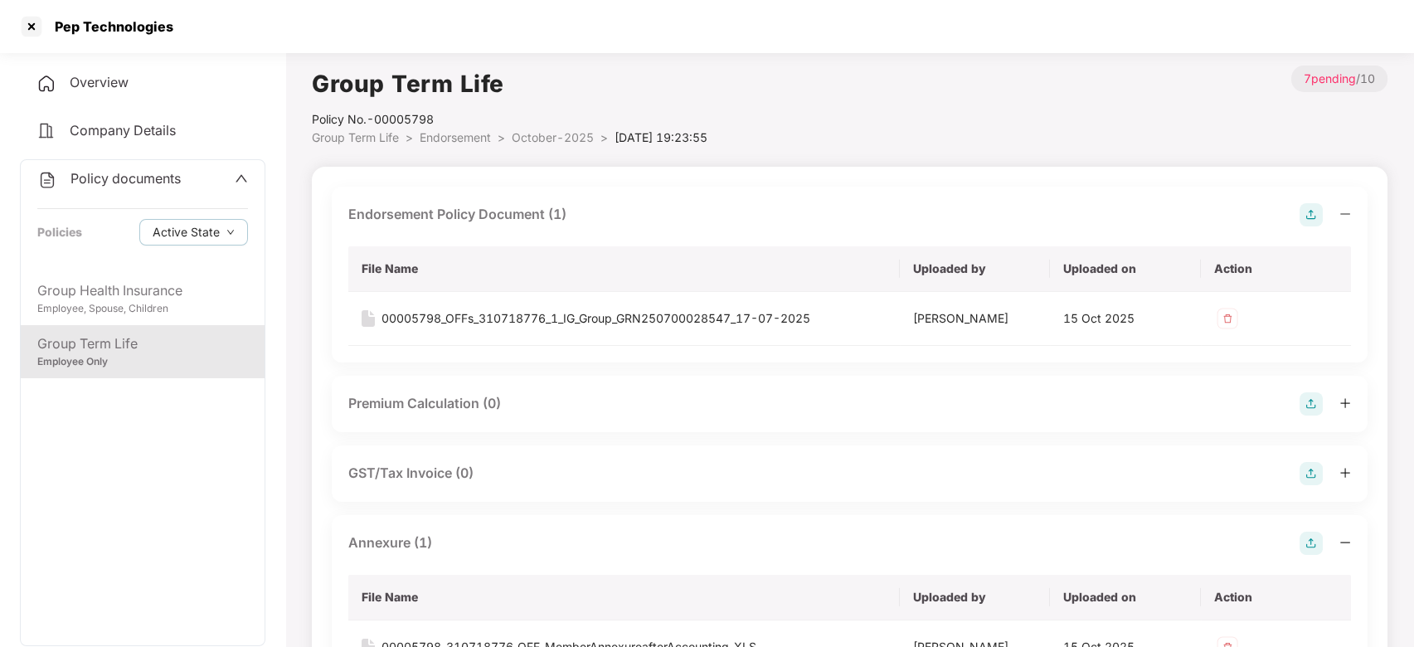
click at [537, 136] on span "October-2025" at bounding box center [553, 137] width 82 height 14
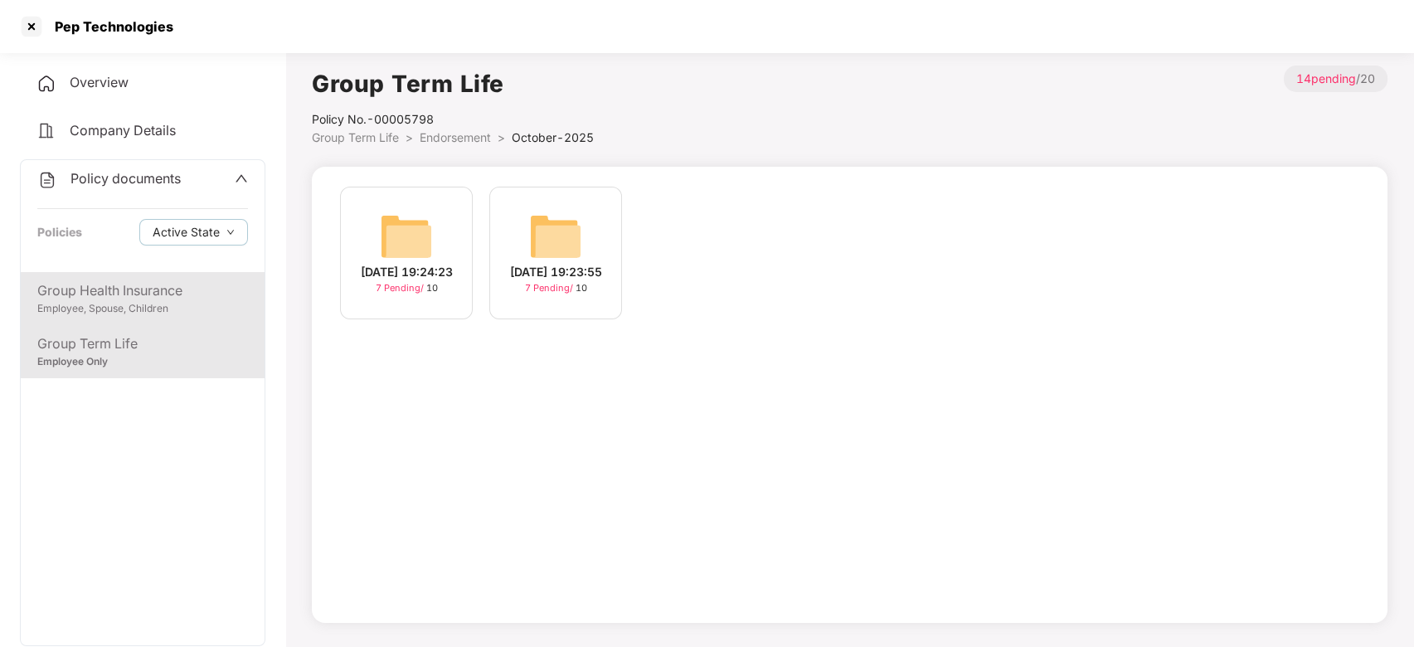
click at [162, 284] on div "Group Health Insurance" at bounding box center [142, 290] width 211 height 21
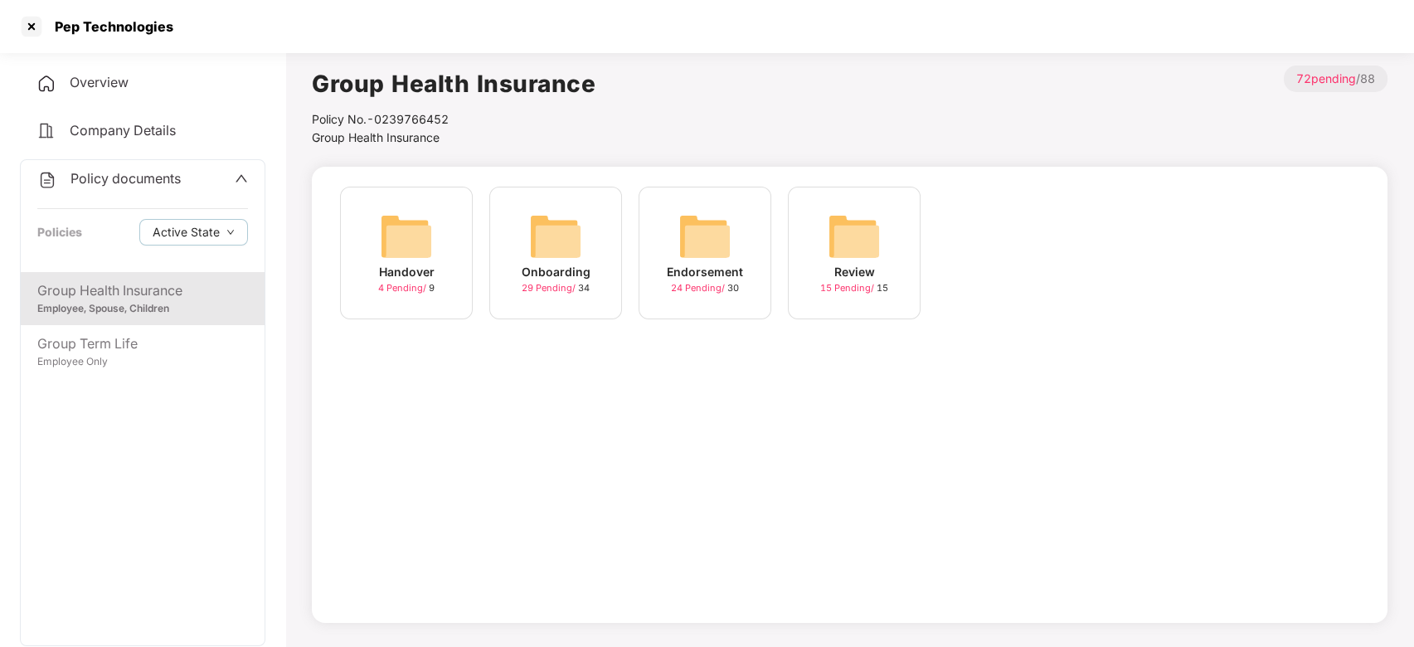
click at [96, 177] on span "Policy documents" at bounding box center [125, 178] width 110 height 17
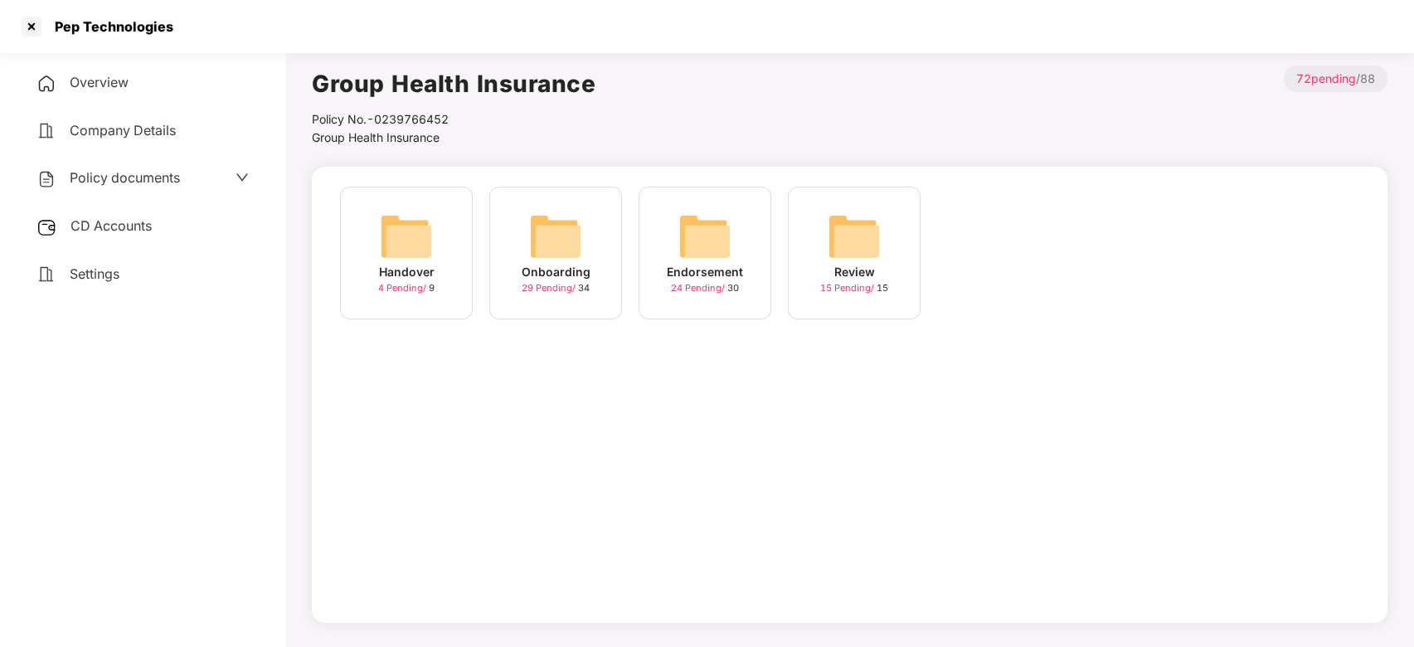
click at [108, 229] on span "CD Accounts" at bounding box center [110, 225] width 81 height 17
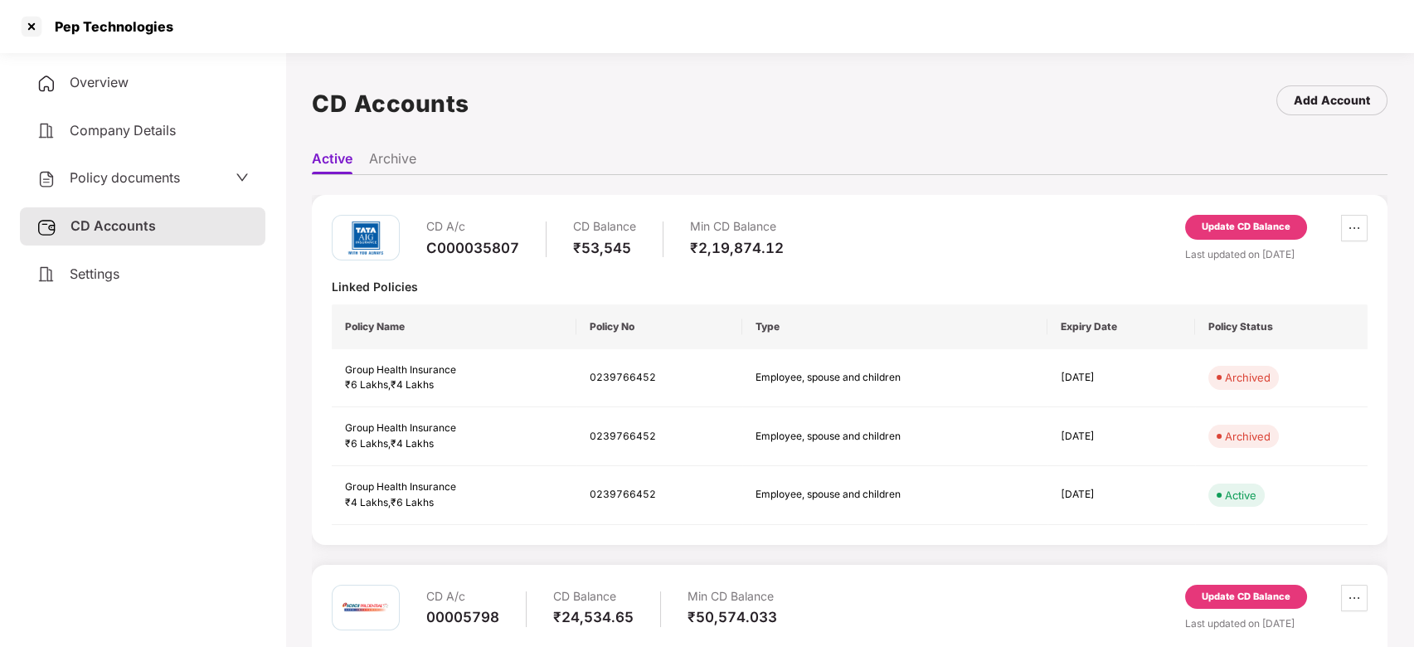
click at [1249, 229] on div "Update CD Balance" at bounding box center [1246, 227] width 89 height 15
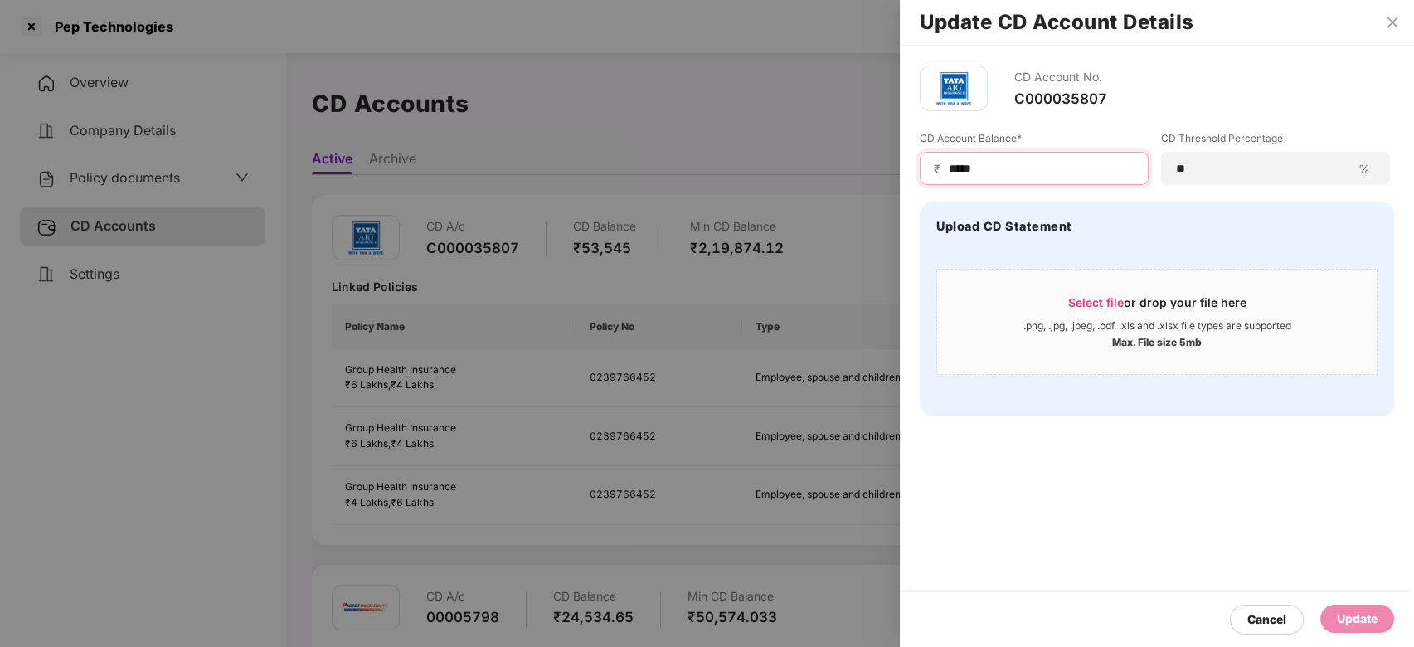
click at [1032, 169] on input "*****" at bounding box center [1040, 168] width 187 height 17
type input "*"
type input "*****"
click at [1347, 609] on div "Update" at bounding box center [1357, 618] width 41 height 18
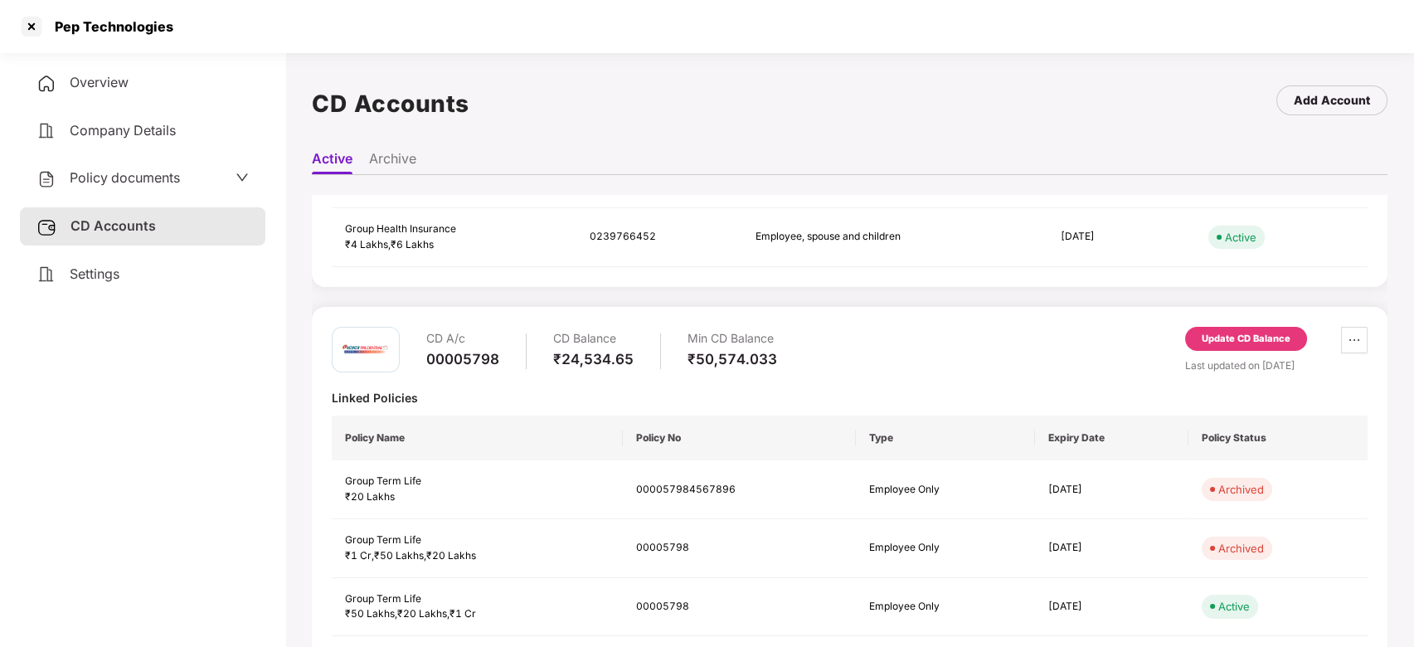
scroll to position [260, 0]
click at [1241, 338] on div "Update CD Balance" at bounding box center [1246, 336] width 89 height 15
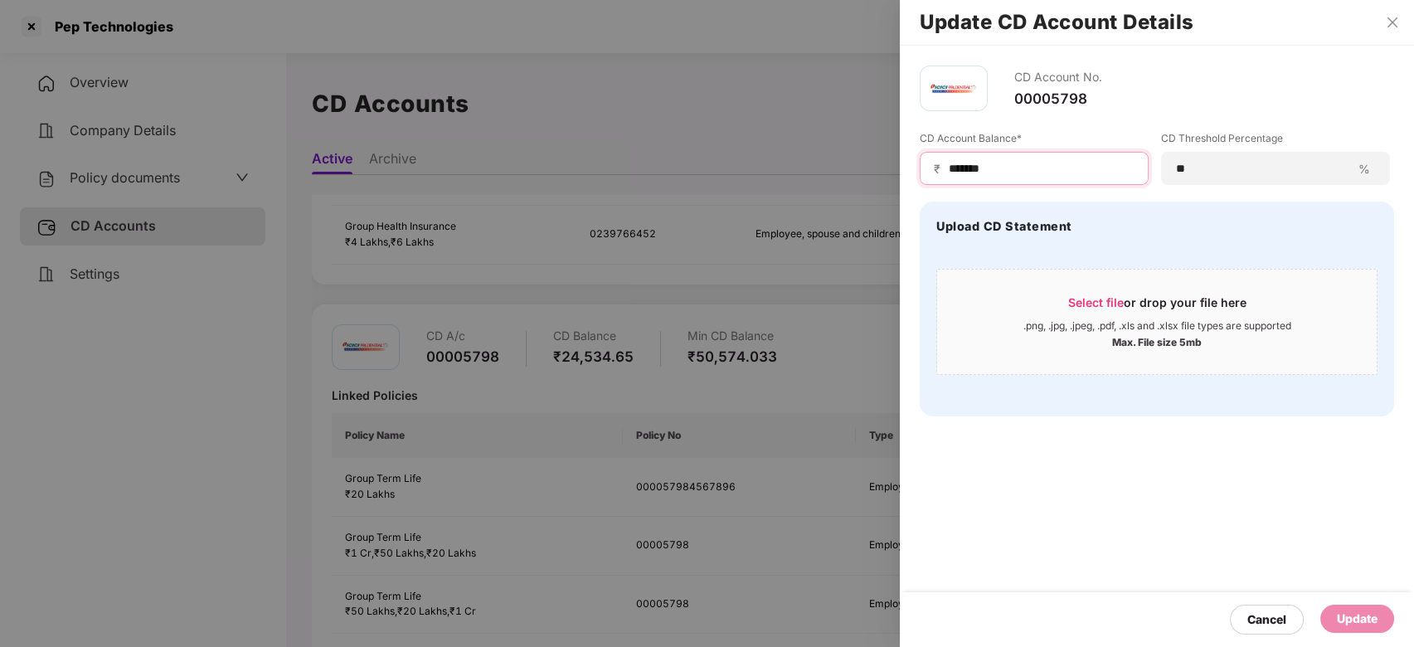
click at [1052, 163] on input "*******" at bounding box center [1040, 168] width 187 height 17
type input "*"
type input "*****"
click at [1357, 614] on div "Update" at bounding box center [1357, 618] width 41 height 18
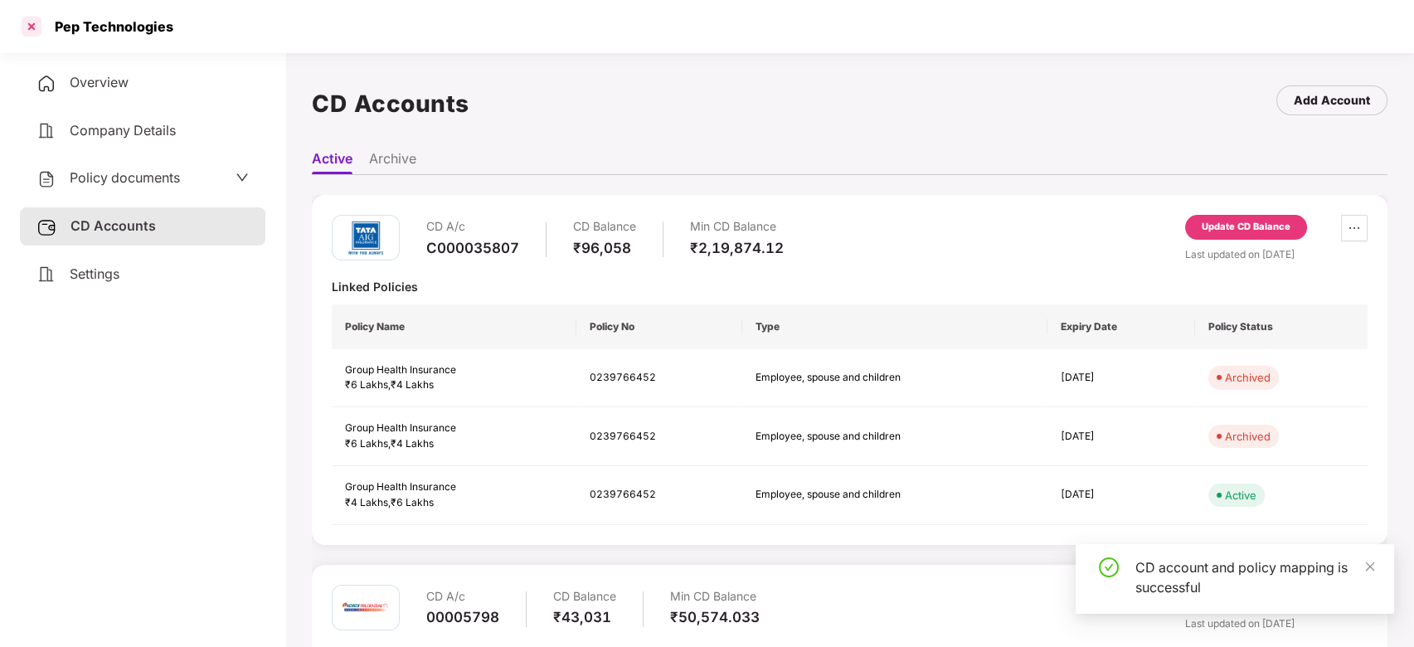
click at [28, 31] on div at bounding box center [31, 26] width 27 height 27
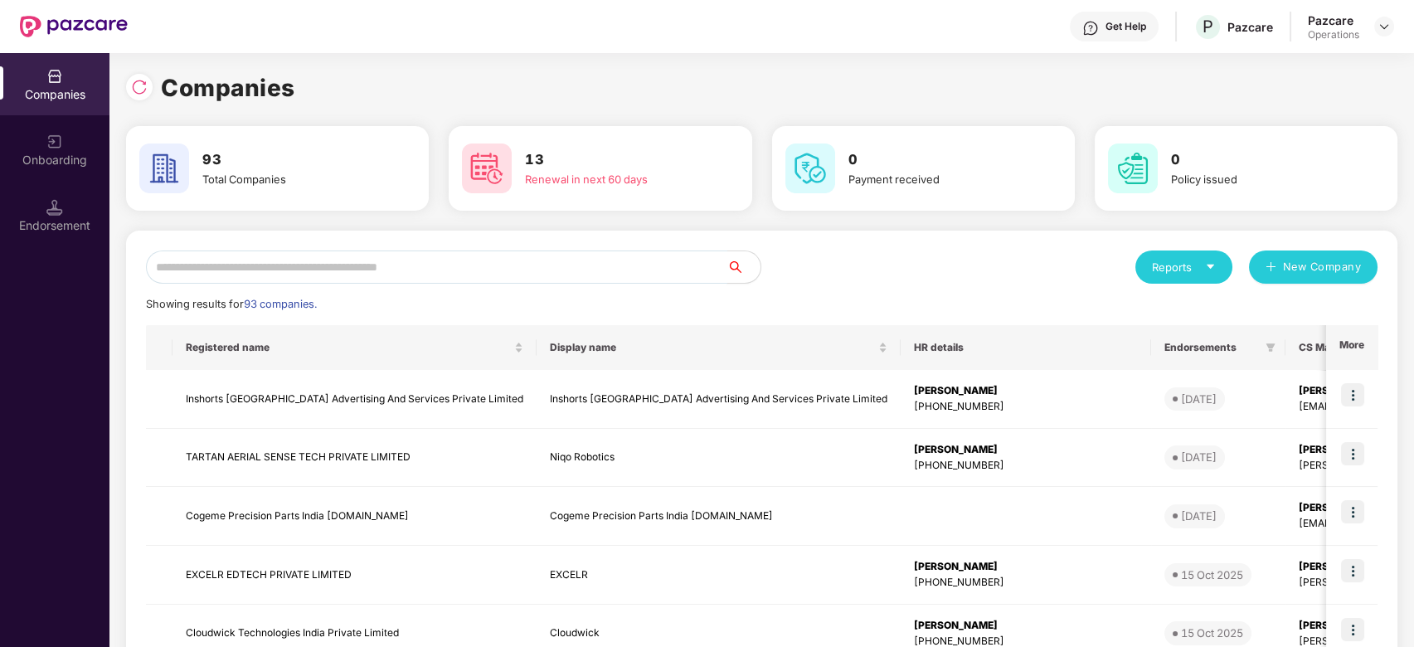
click at [421, 273] on input "text" at bounding box center [436, 266] width 581 height 33
